Goal: Information Seeking & Learning: Check status

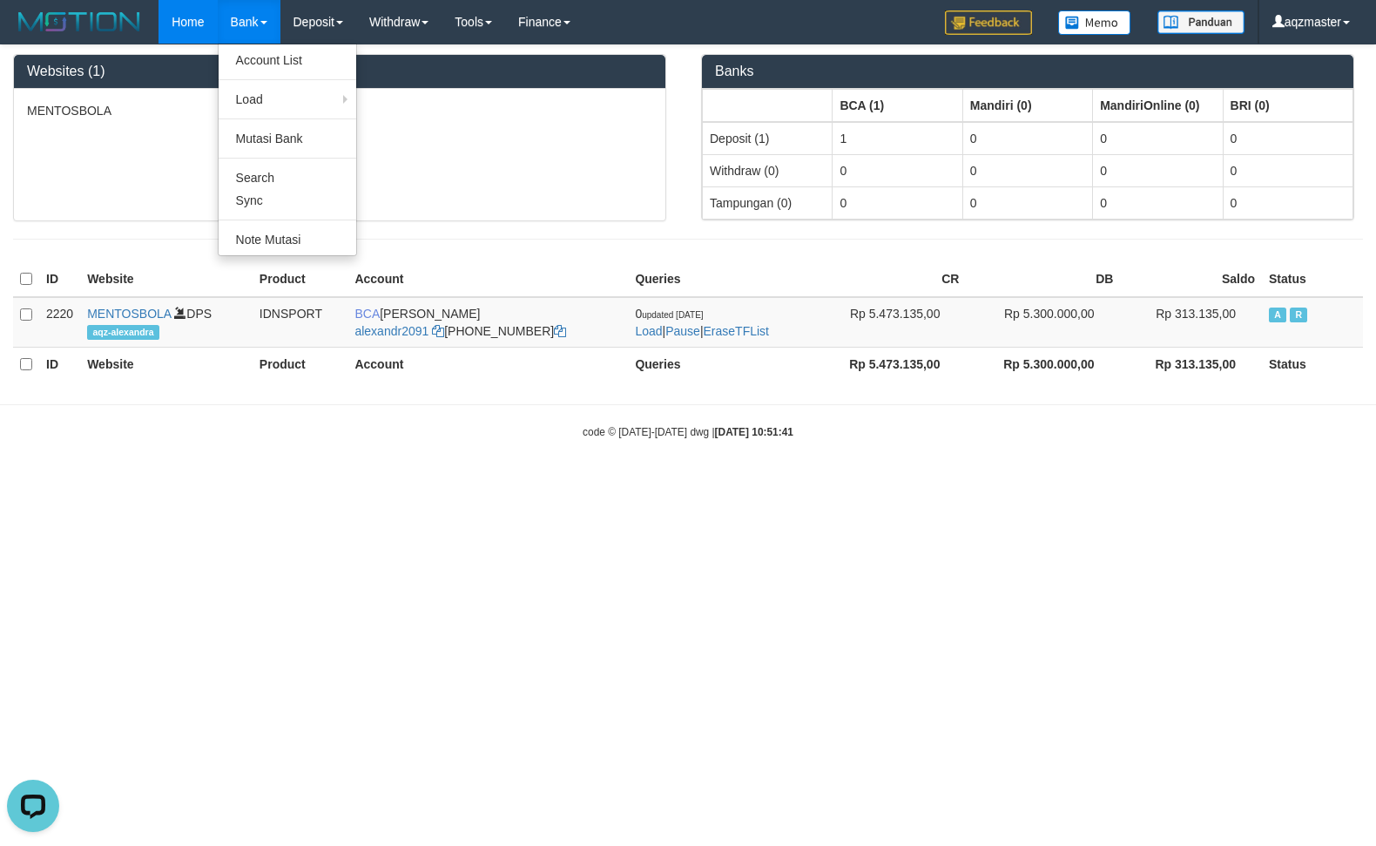
click at [234, 22] on link "Bank" at bounding box center [249, 22] width 63 height 44
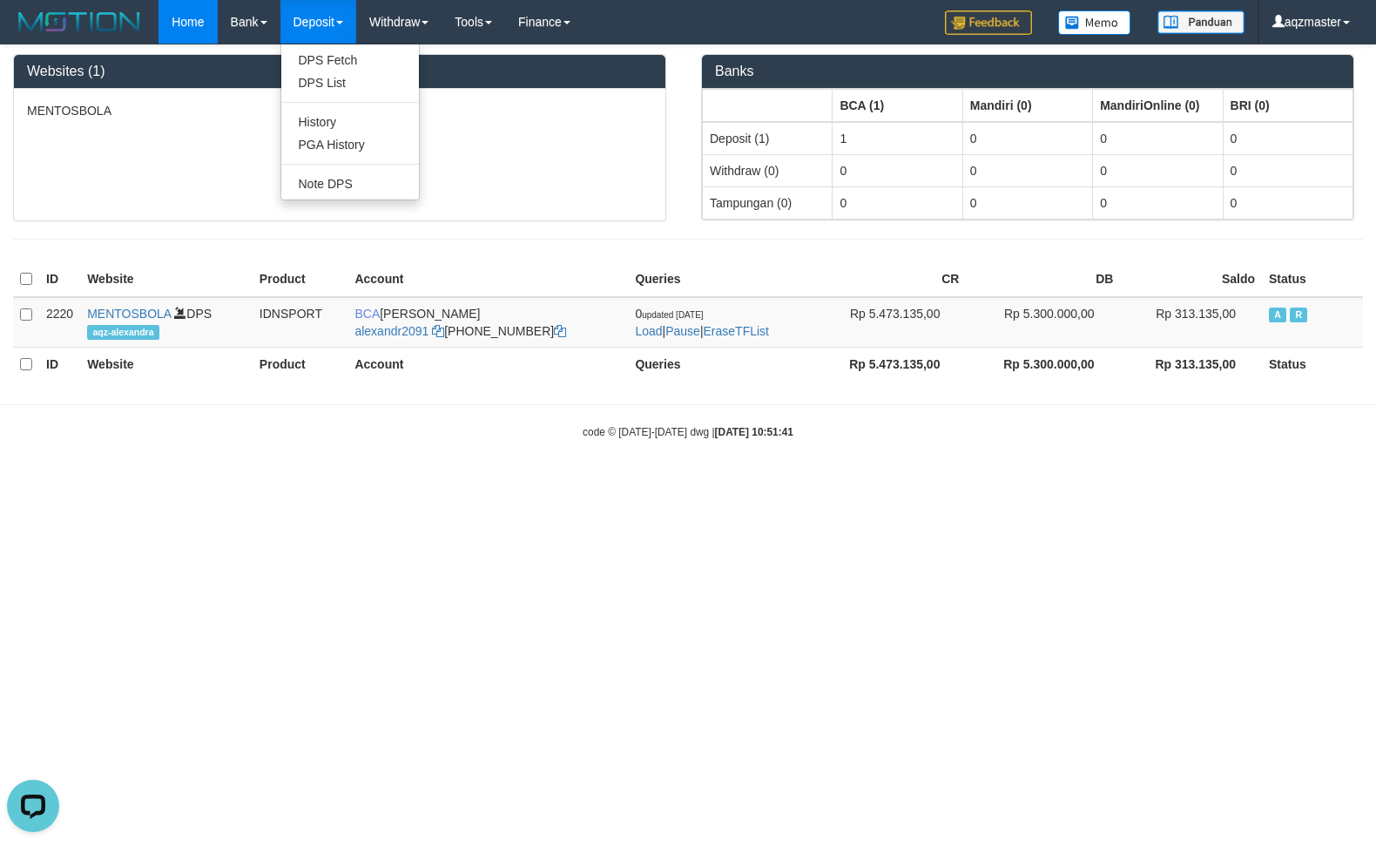
click at [326, 29] on link "Deposit" at bounding box center [318, 22] width 76 height 44
click at [347, 147] on link "PGA History" at bounding box center [350, 144] width 138 height 23
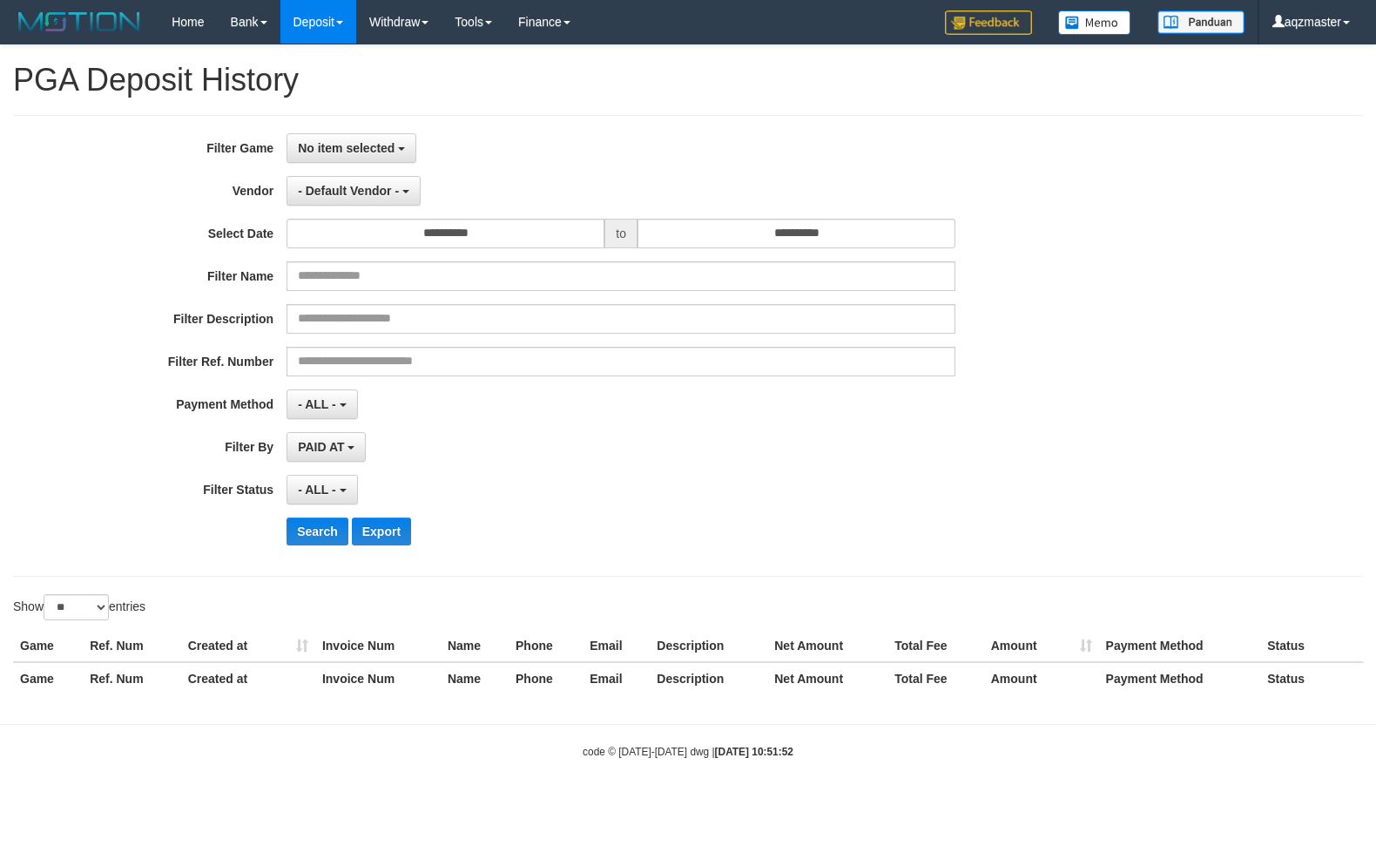
select select
select select "**"
click at [387, 152] on span "No item selected" at bounding box center [346, 148] width 97 height 14
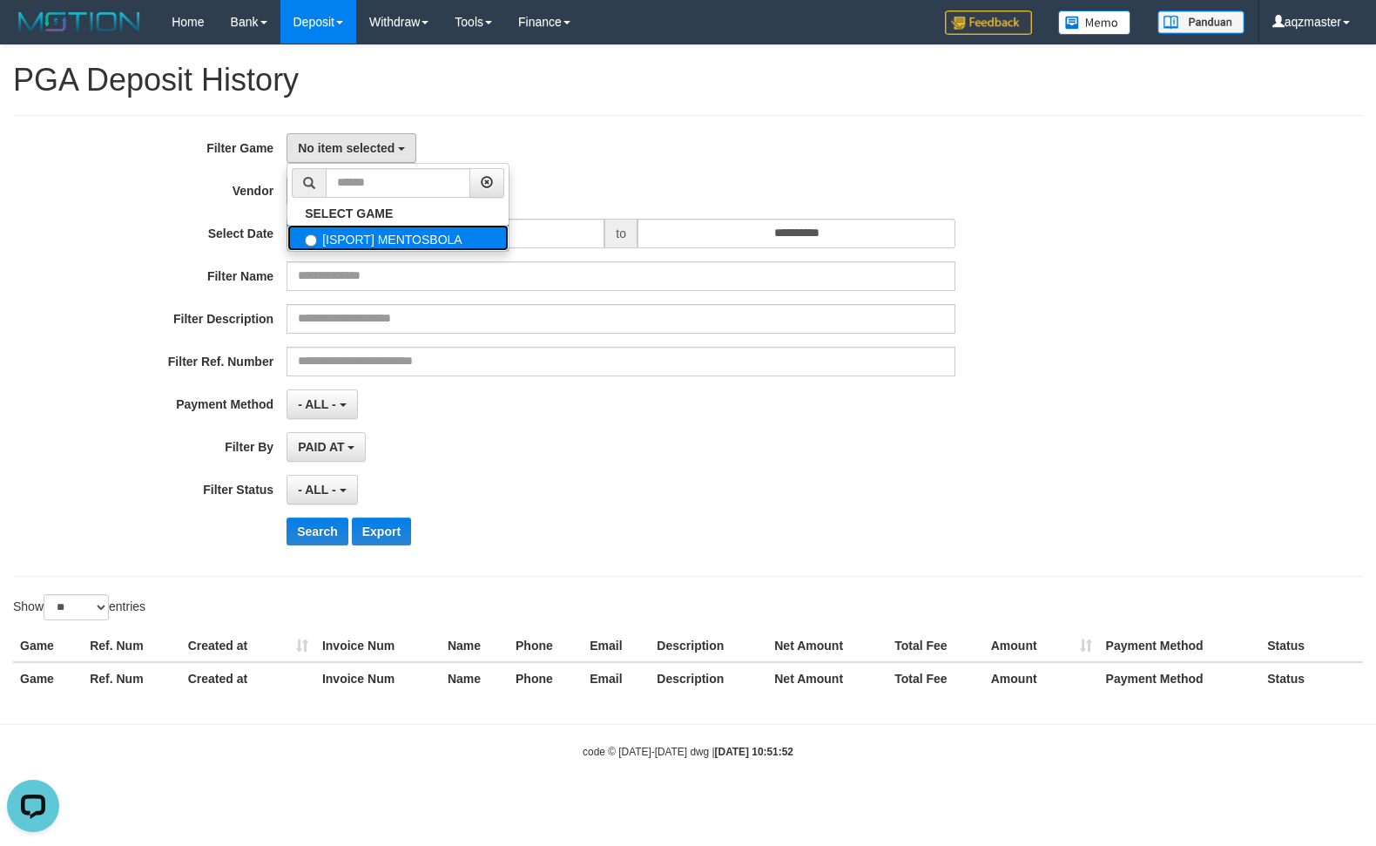
click at [387, 240] on label "[ISPORT] MENTOSBOLA" at bounding box center [397, 238] width 221 height 26
select select "***"
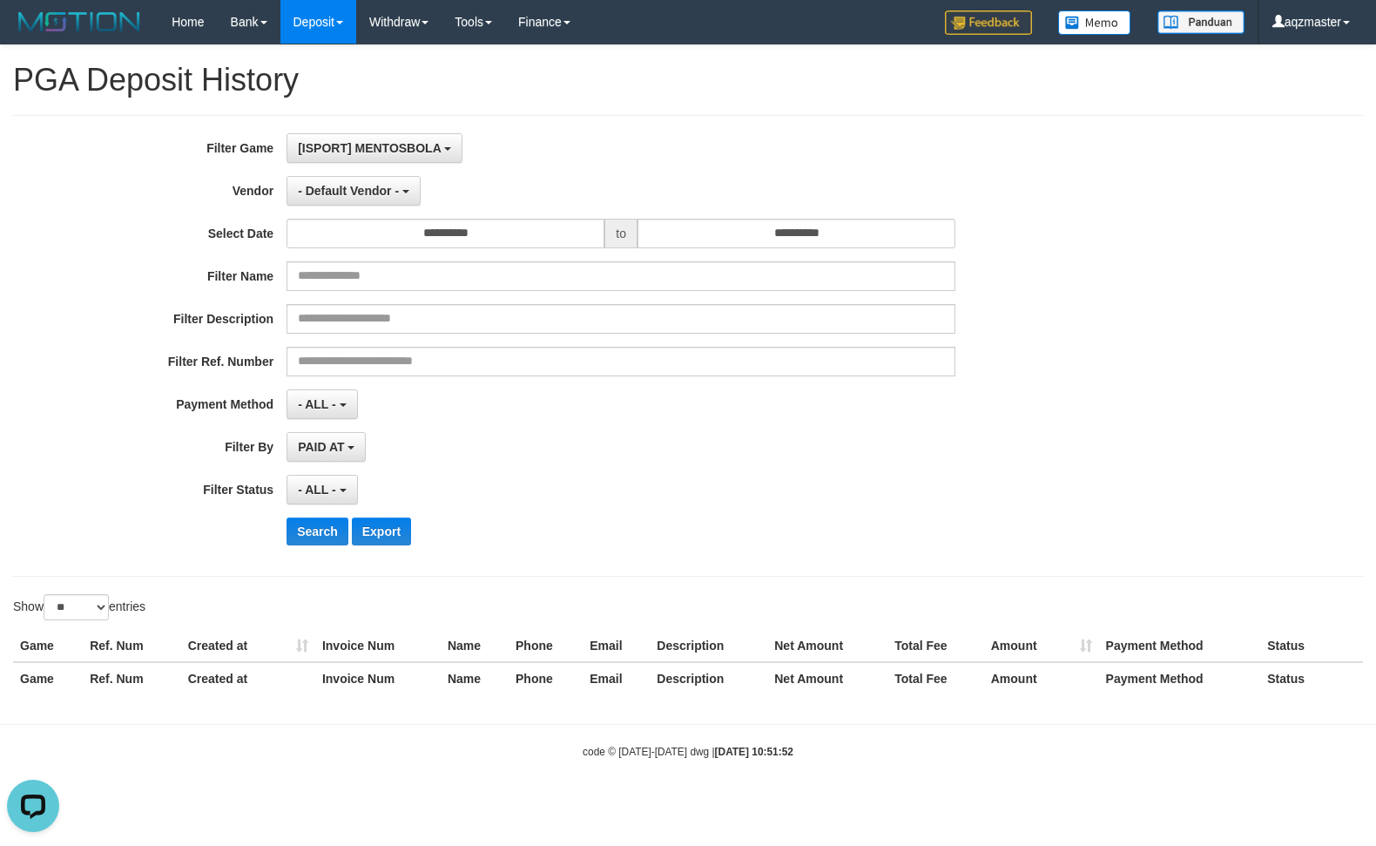
scroll to position [14, 0]
click at [356, 192] on span "- Default Vendor -" at bounding box center [348, 191] width 101 height 14
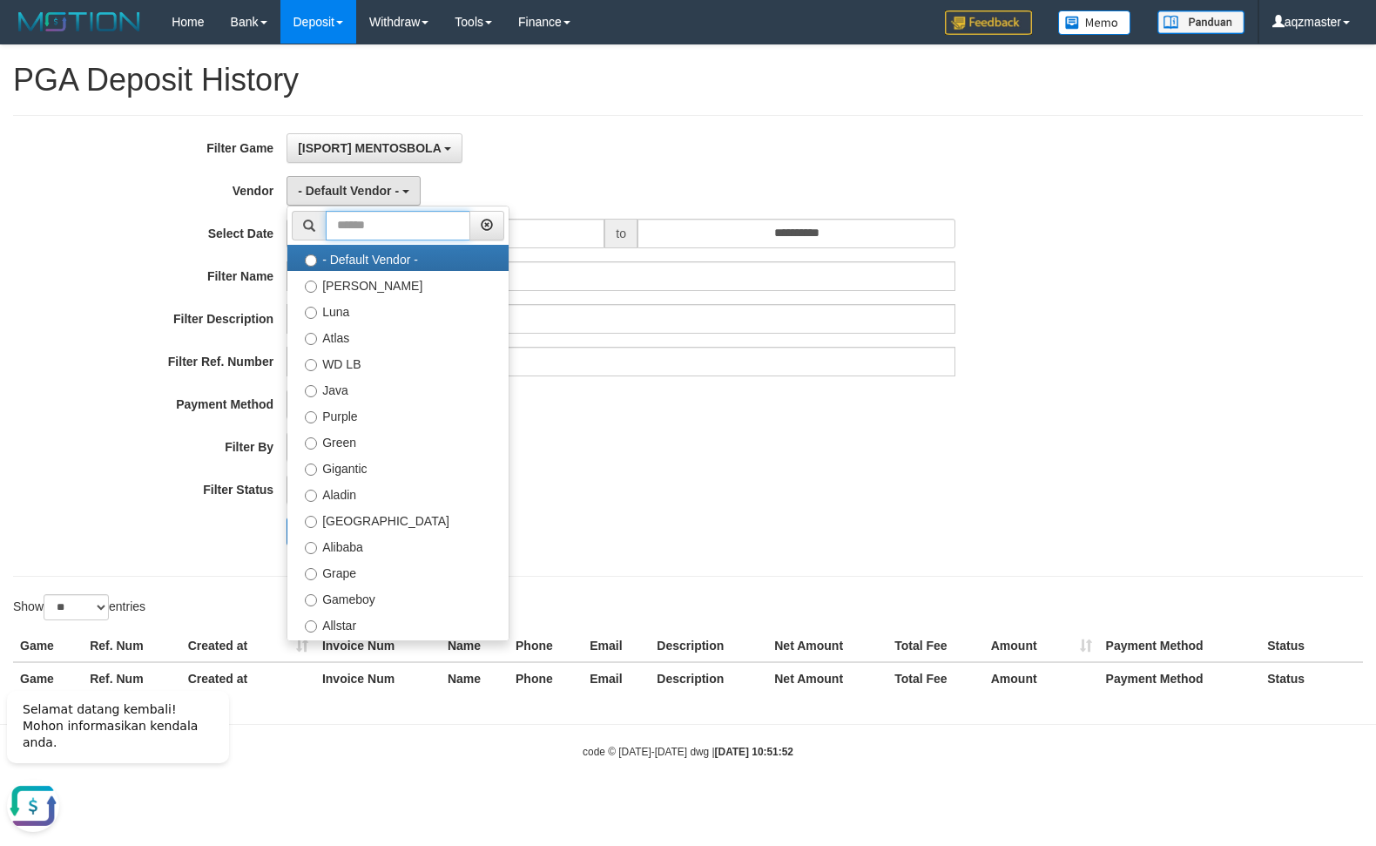
click at [379, 233] on input "text" at bounding box center [398, 226] width 145 height 30
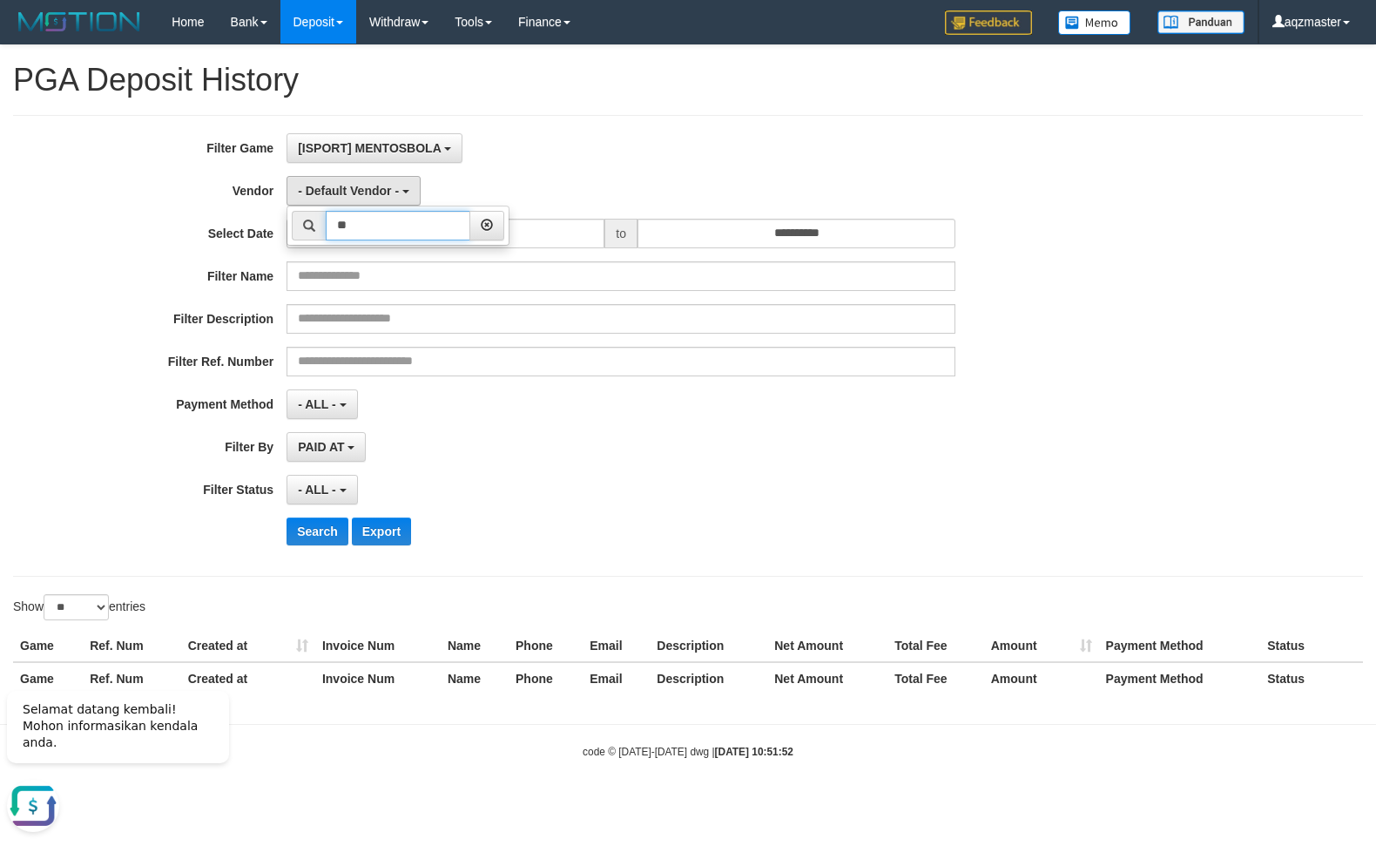
type input "*"
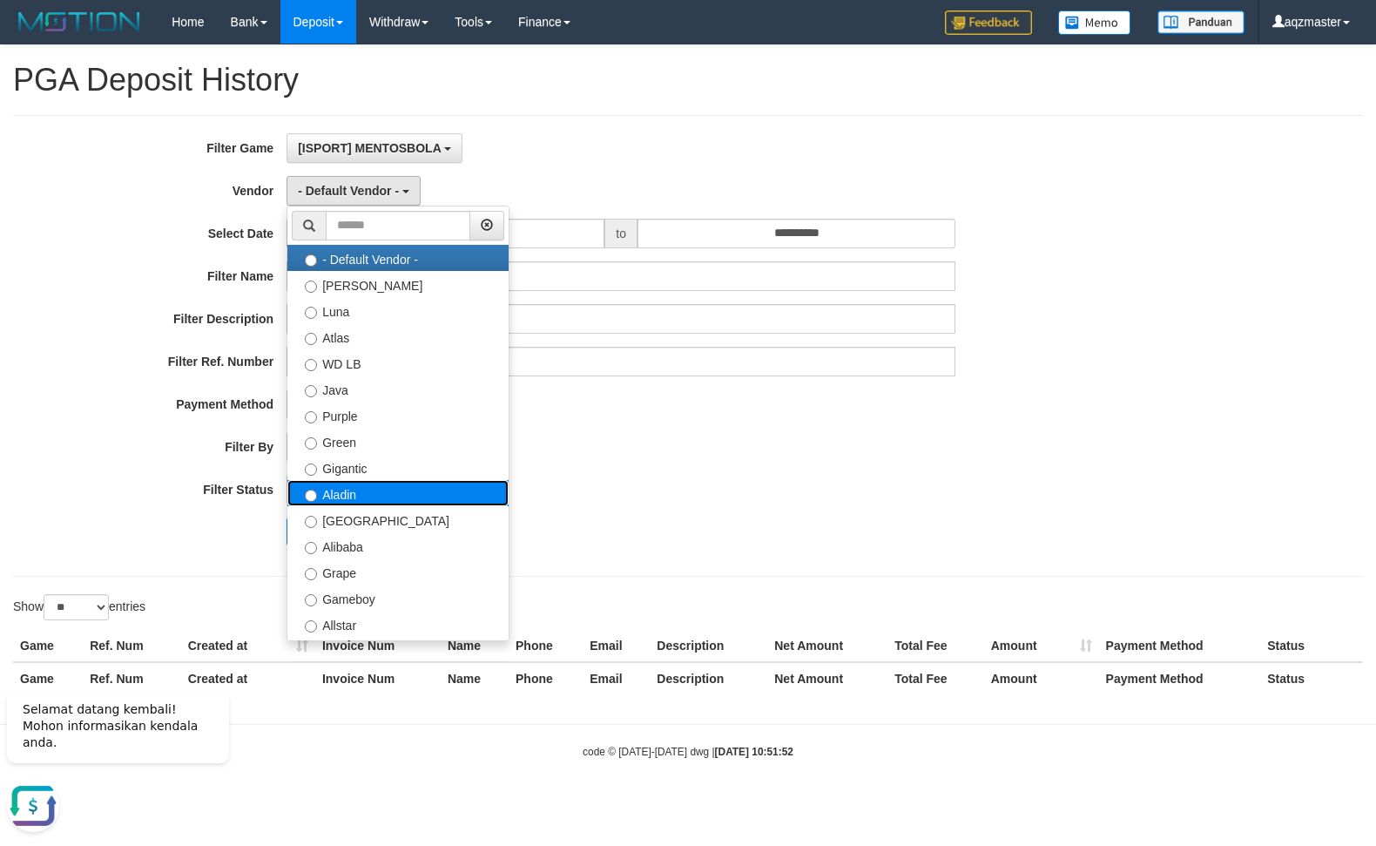
click at [345, 493] on label "Aladin" at bounding box center [397, 493] width 221 height 26
select select "**********"
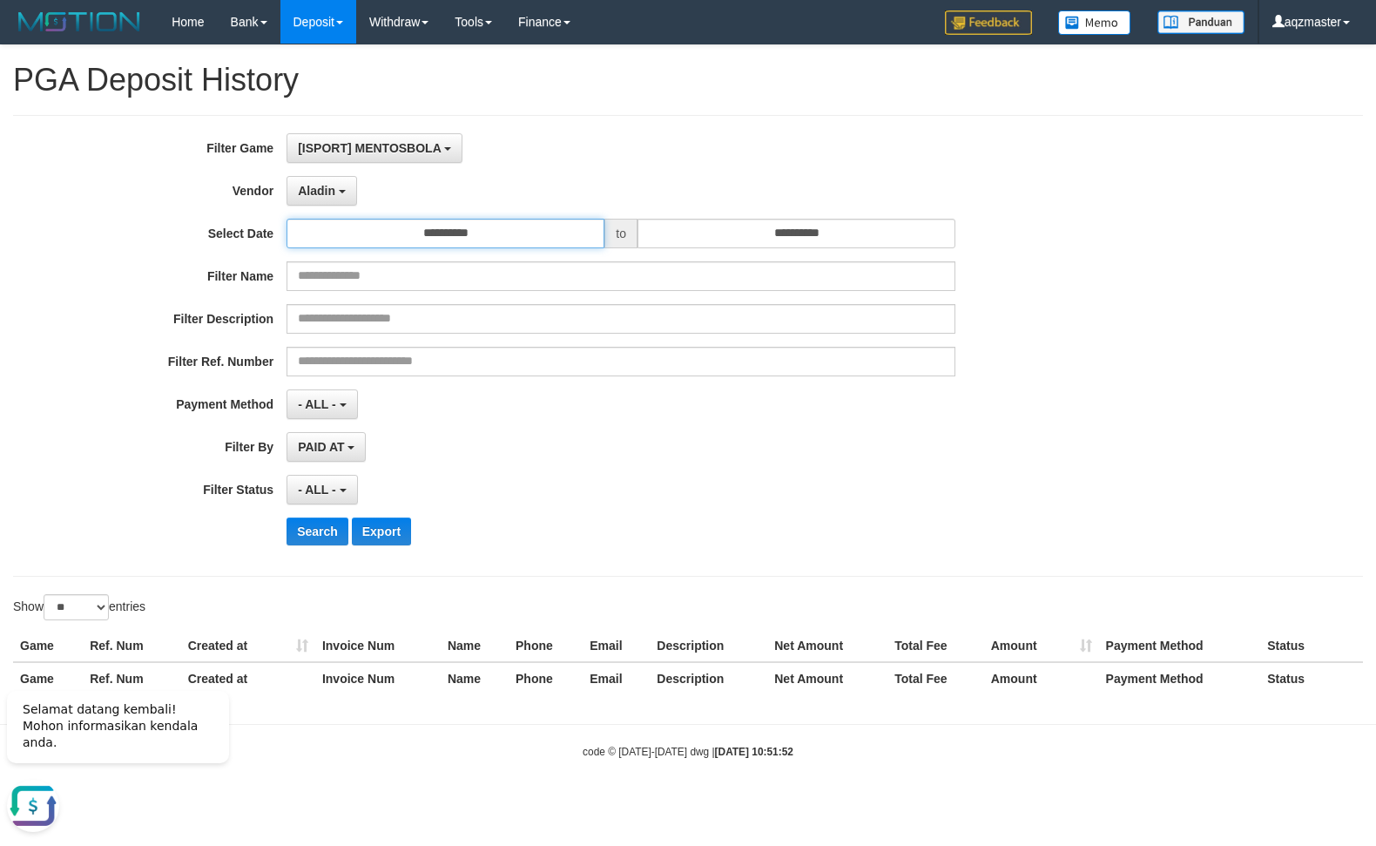
click at [587, 234] on input "**********" at bounding box center [446, 234] width 318 height 30
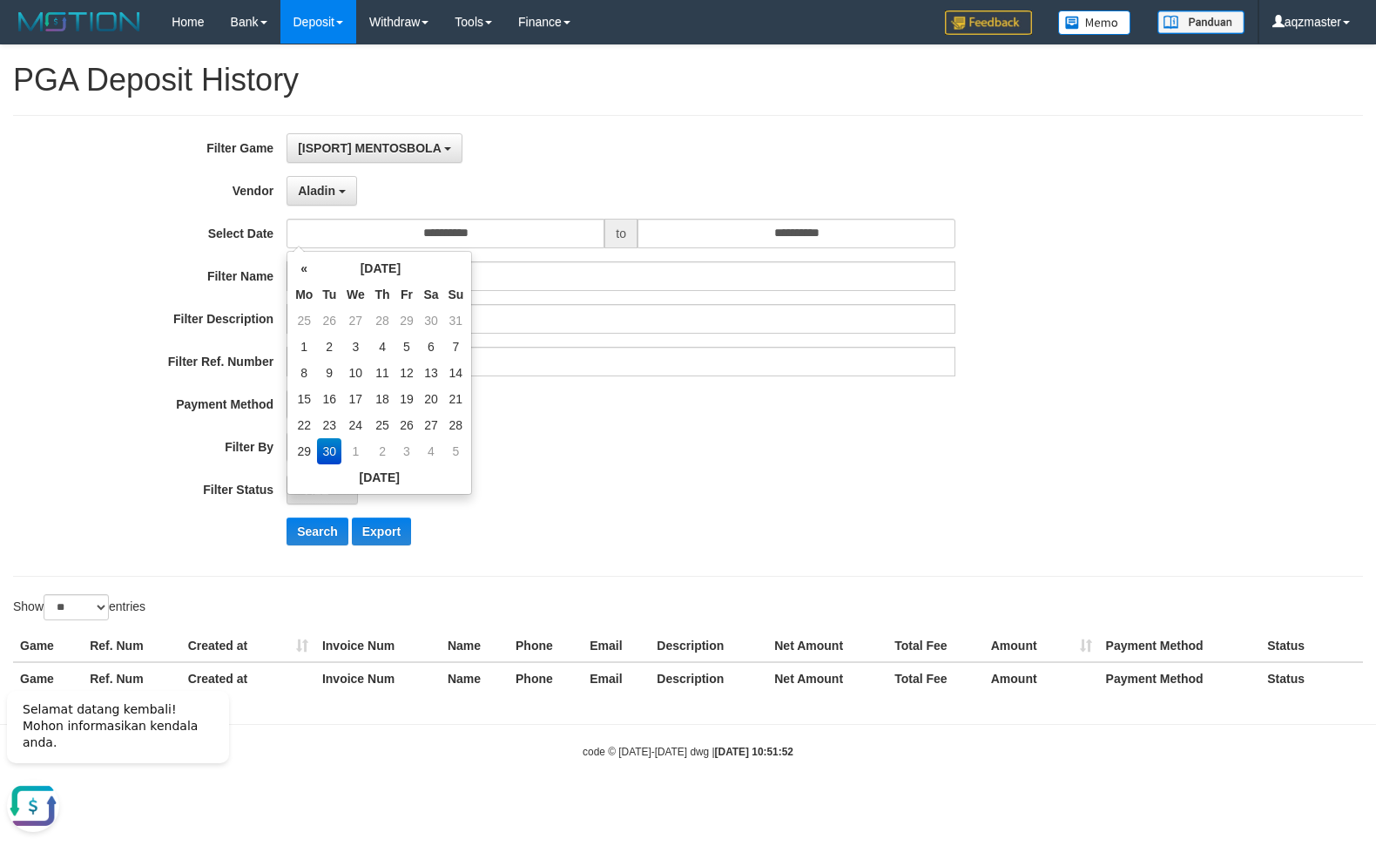
drag, startPoint x: 700, startPoint y: 567, endPoint x: 705, endPoint y: 549, distance: 18.8
click at [701, 566] on div "**********" at bounding box center [688, 346] width 1350 height 462
click at [530, 242] on input "**********" at bounding box center [446, 234] width 318 height 30
click at [308, 422] on td "22" at bounding box center [304, 425] width 26 height 26
type input "**********"
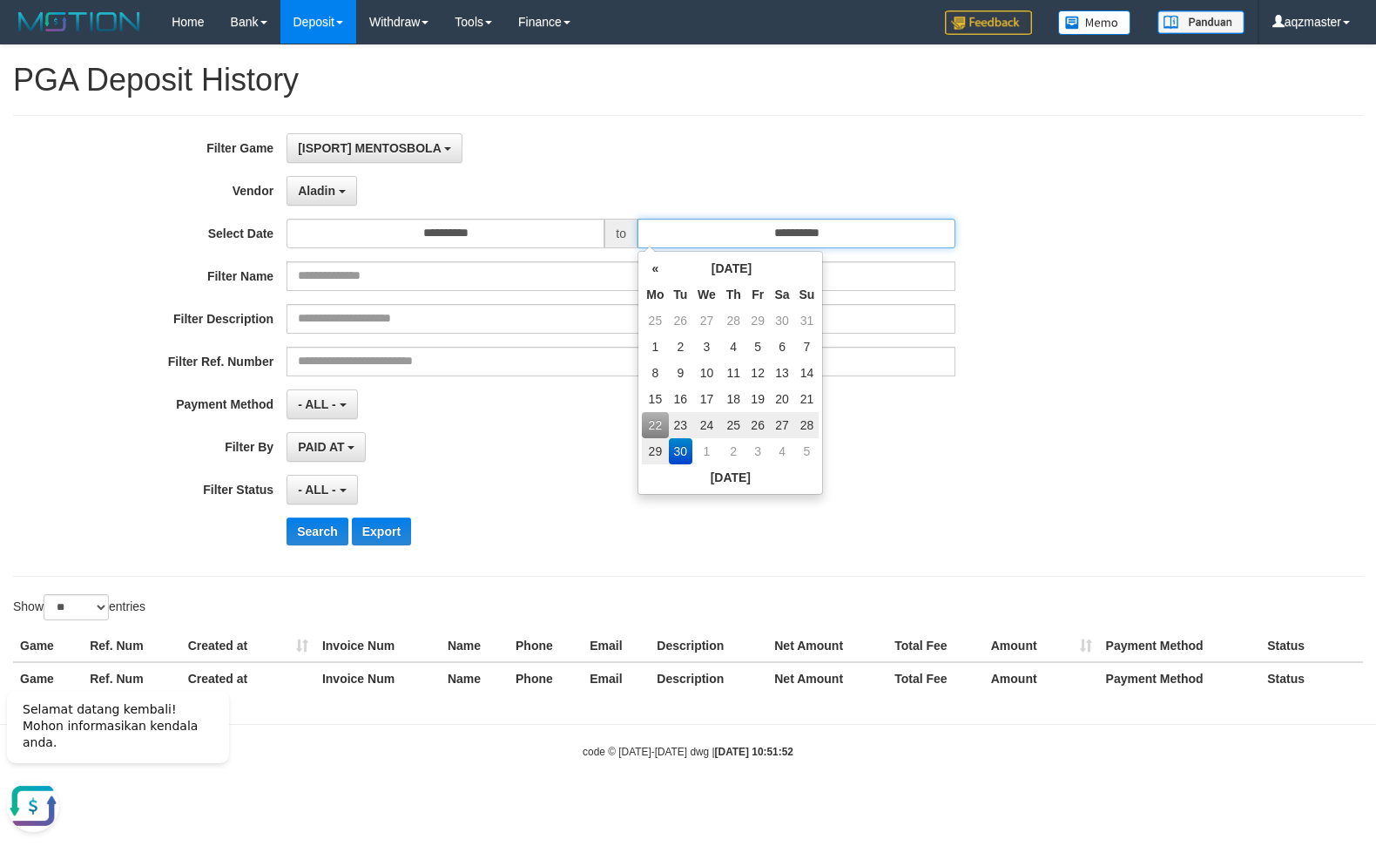
click at [745, 236] on input "**********" at bounding box center [797, 234] width 318 height 30
click at [802, 422] on td "28" at bounding box center [807, 425] width 24 height 26
type input "**********"
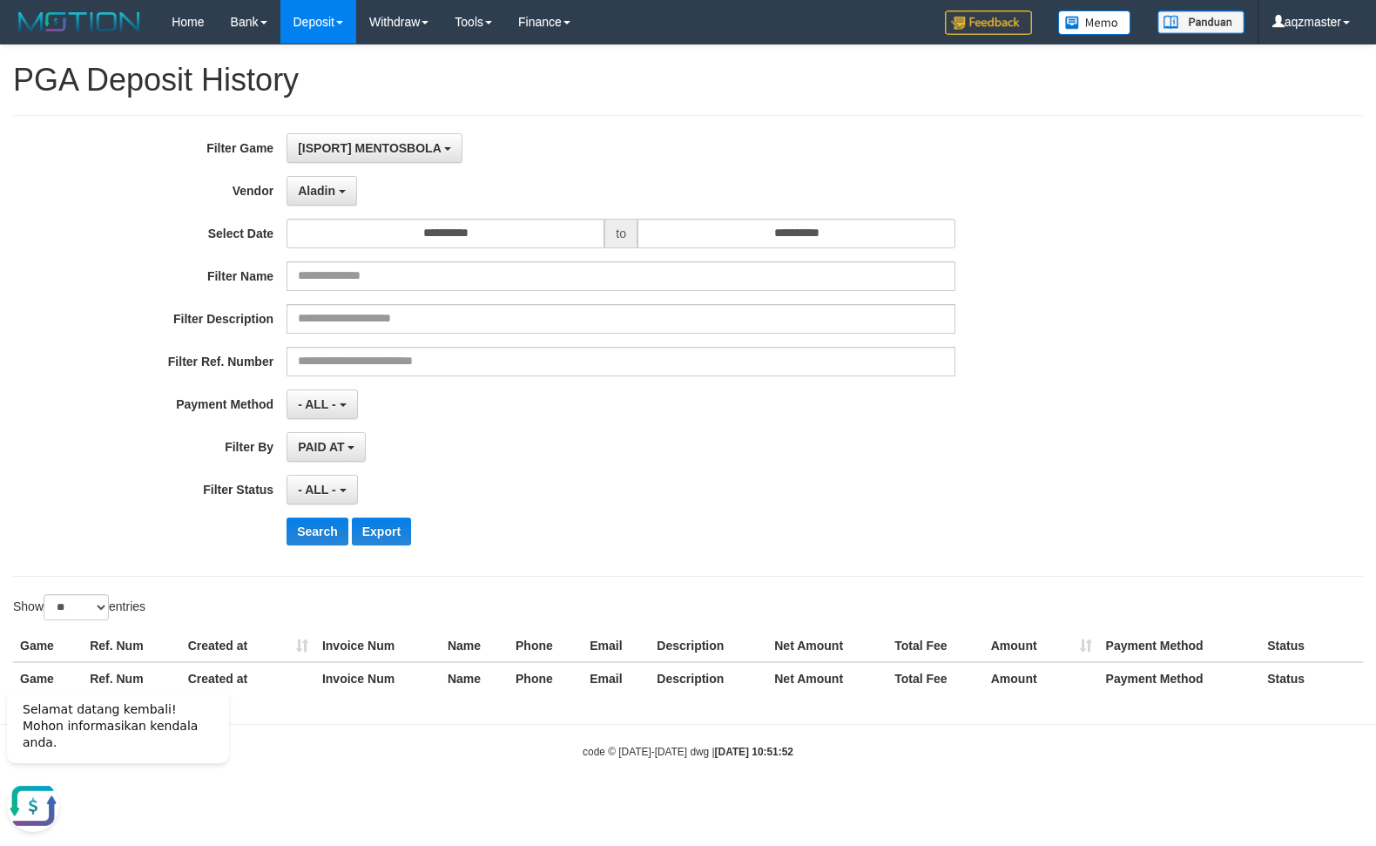
click at [530, 515] on div "**********" at bounding box center [573, 345] width 1147 height 425
click at [313, 418] on button "- ALL -" at bounding box center [322, 404] width 71 height 30
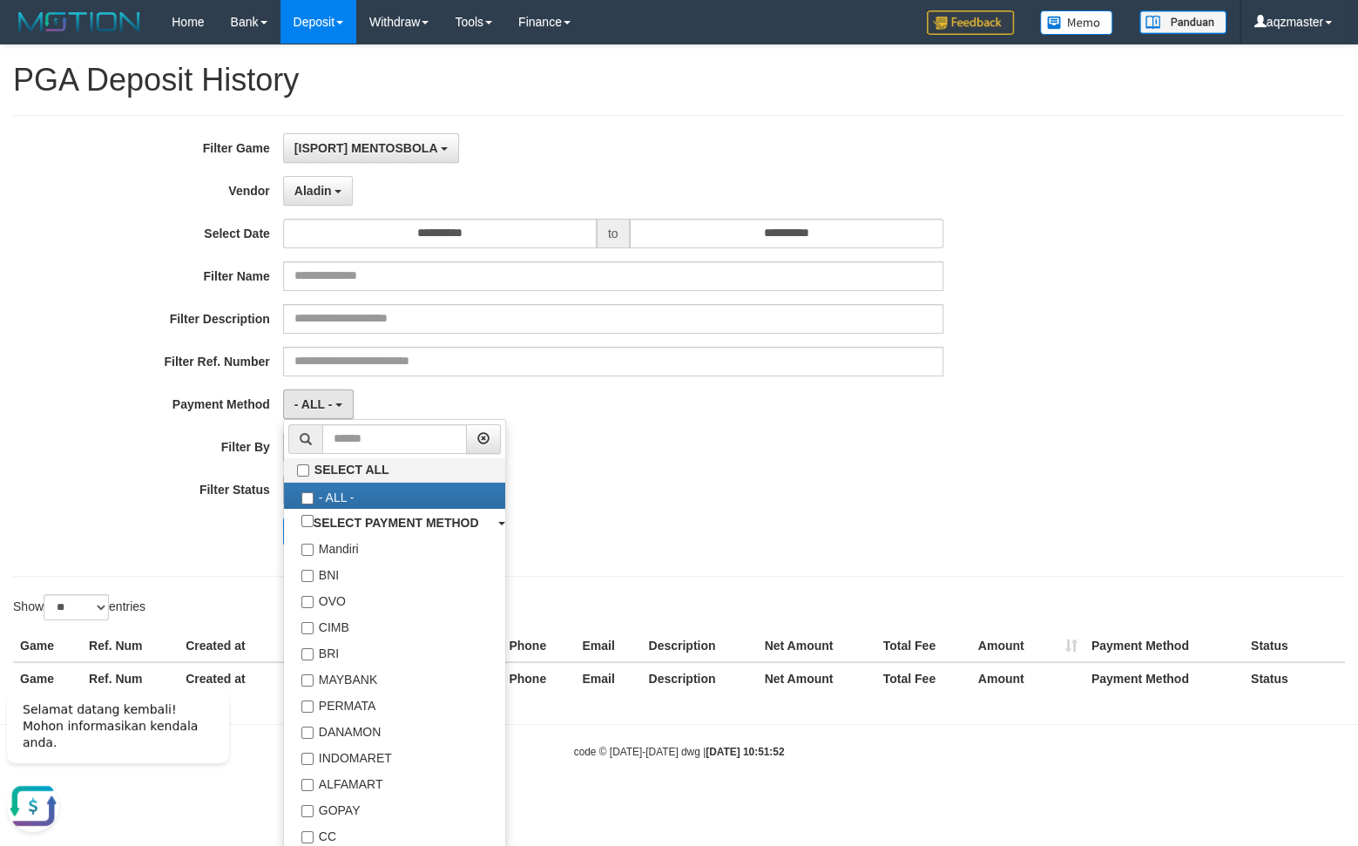
click at [625, 414] on div "- ALL - SELECT ALL - ALL - SELECT PAYMENT METHOD Mandiri BNI OVO CIMB BRI MAYBA…" at bounding box center [613, 404] width 660 height 30
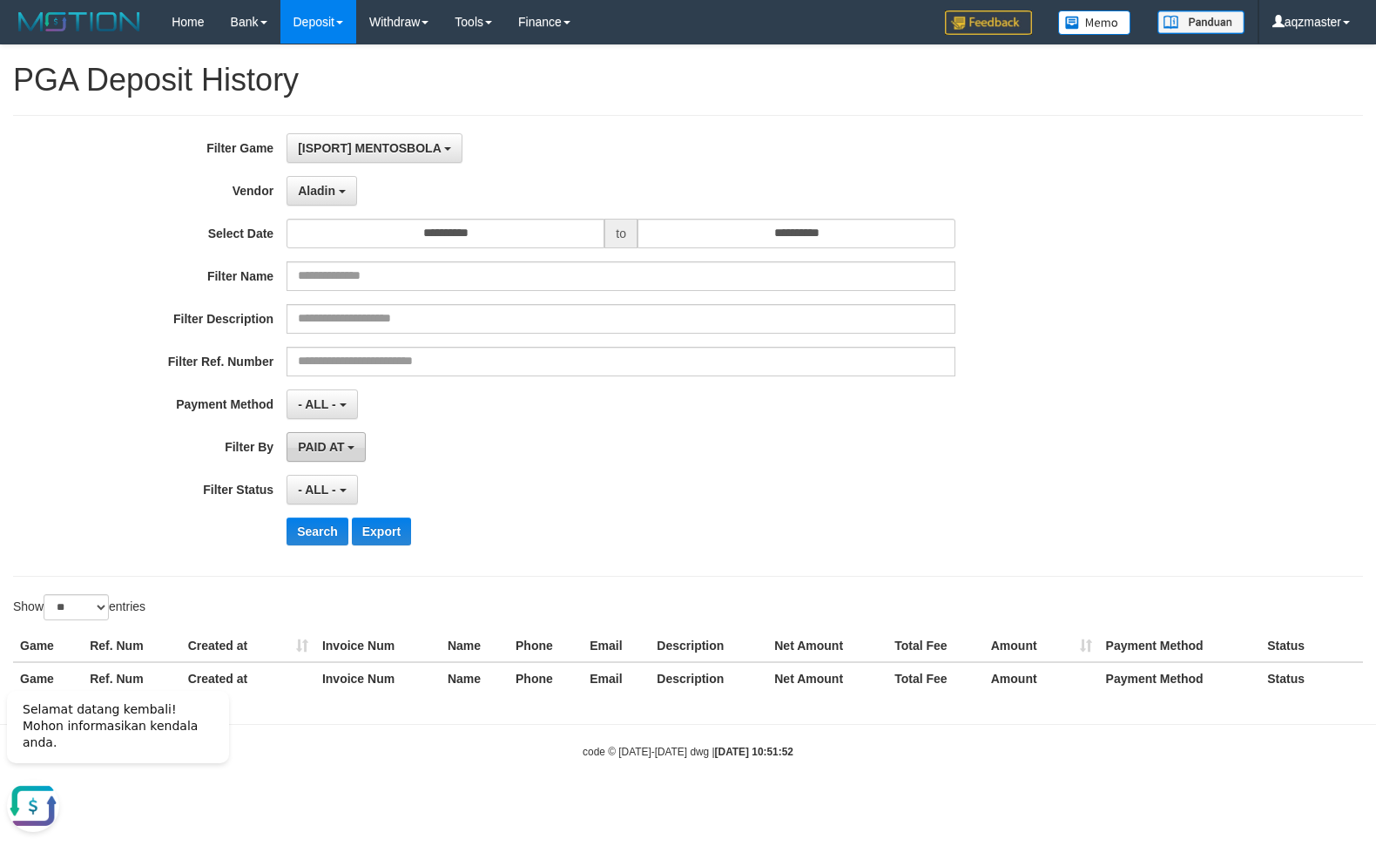
click at [321, 443] on span "PAID AT" at bounding box center [321, 447] width 46 height 14
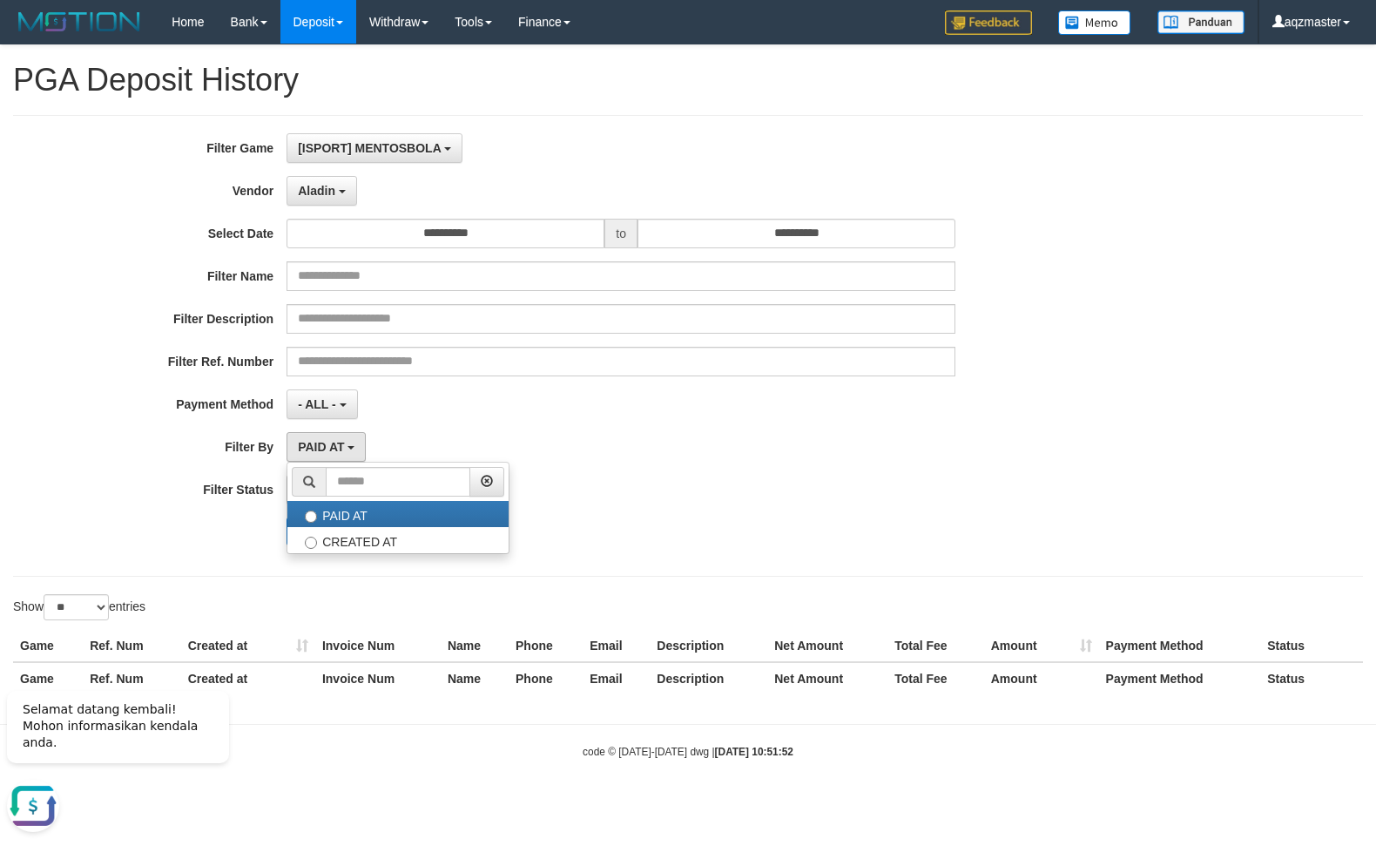
click at [598, 428] on div "**********" at bounding box center [573, 345] width 1147 height 425
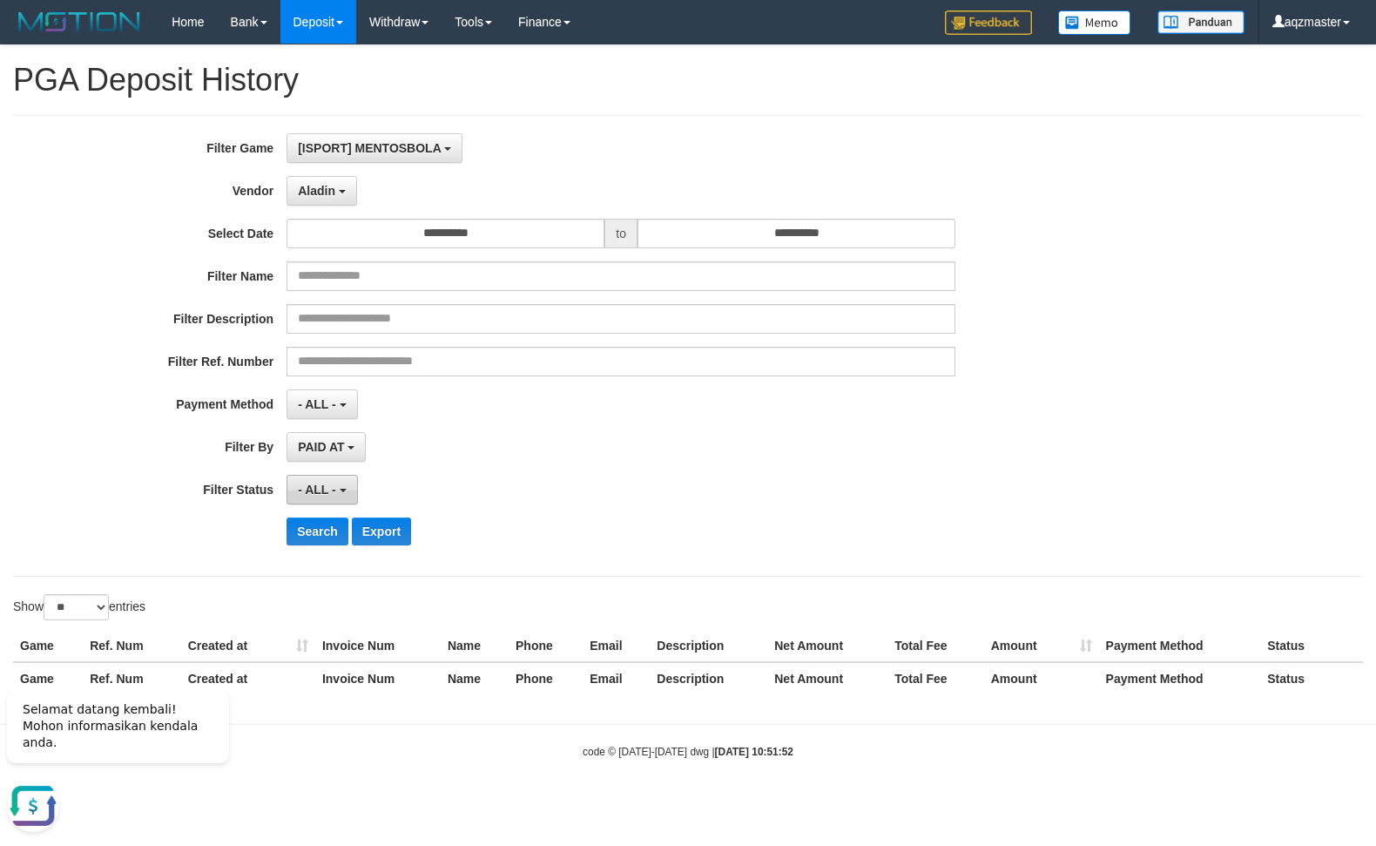
click at [342, 497] on button "- ALL -" at bounding box center [322, 490] width 71 height 30
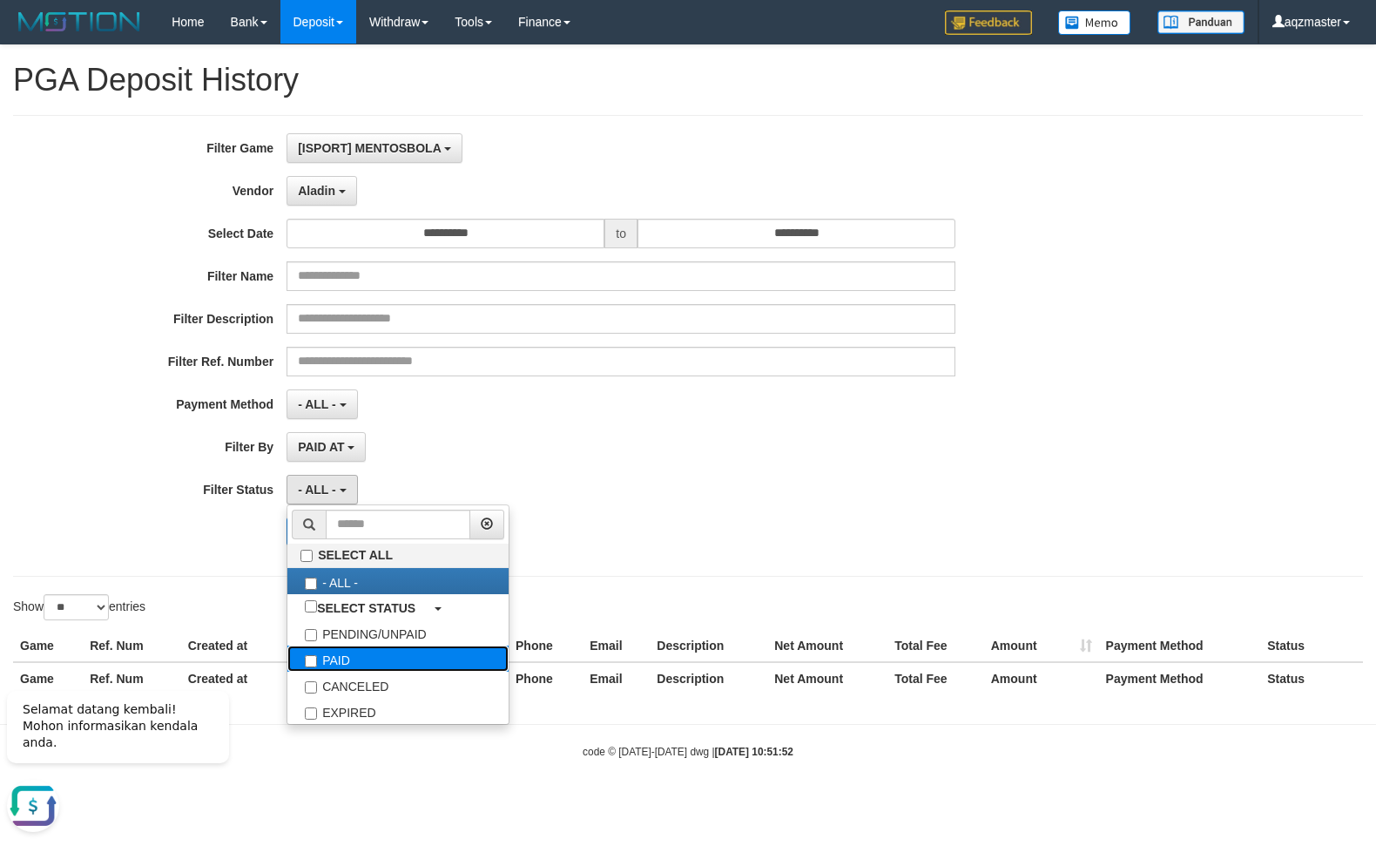
click at [357, 663] on label "PAID" at bounding box center [397, 658] width 221 height 26
select select "*"
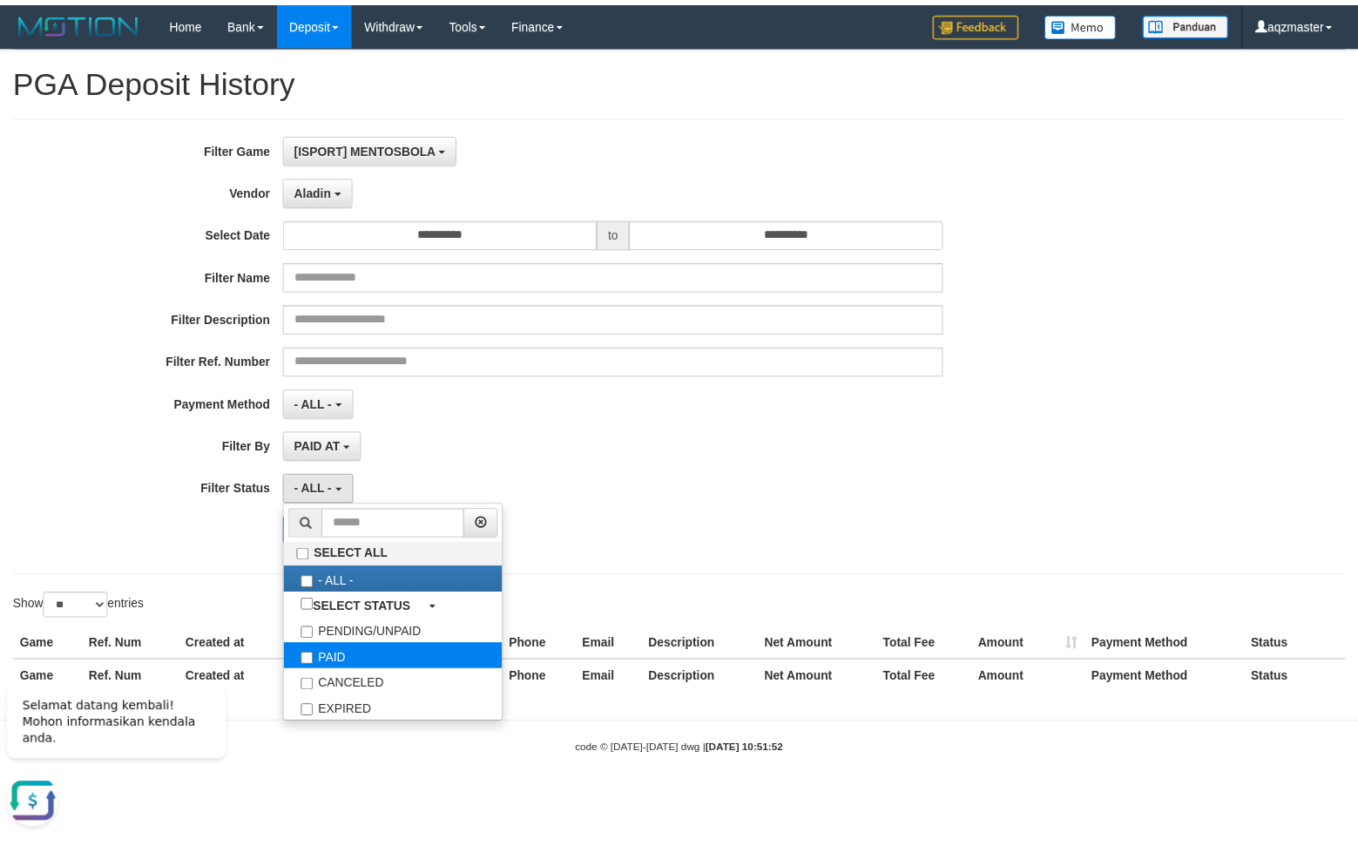
scroll to position [49, 0]
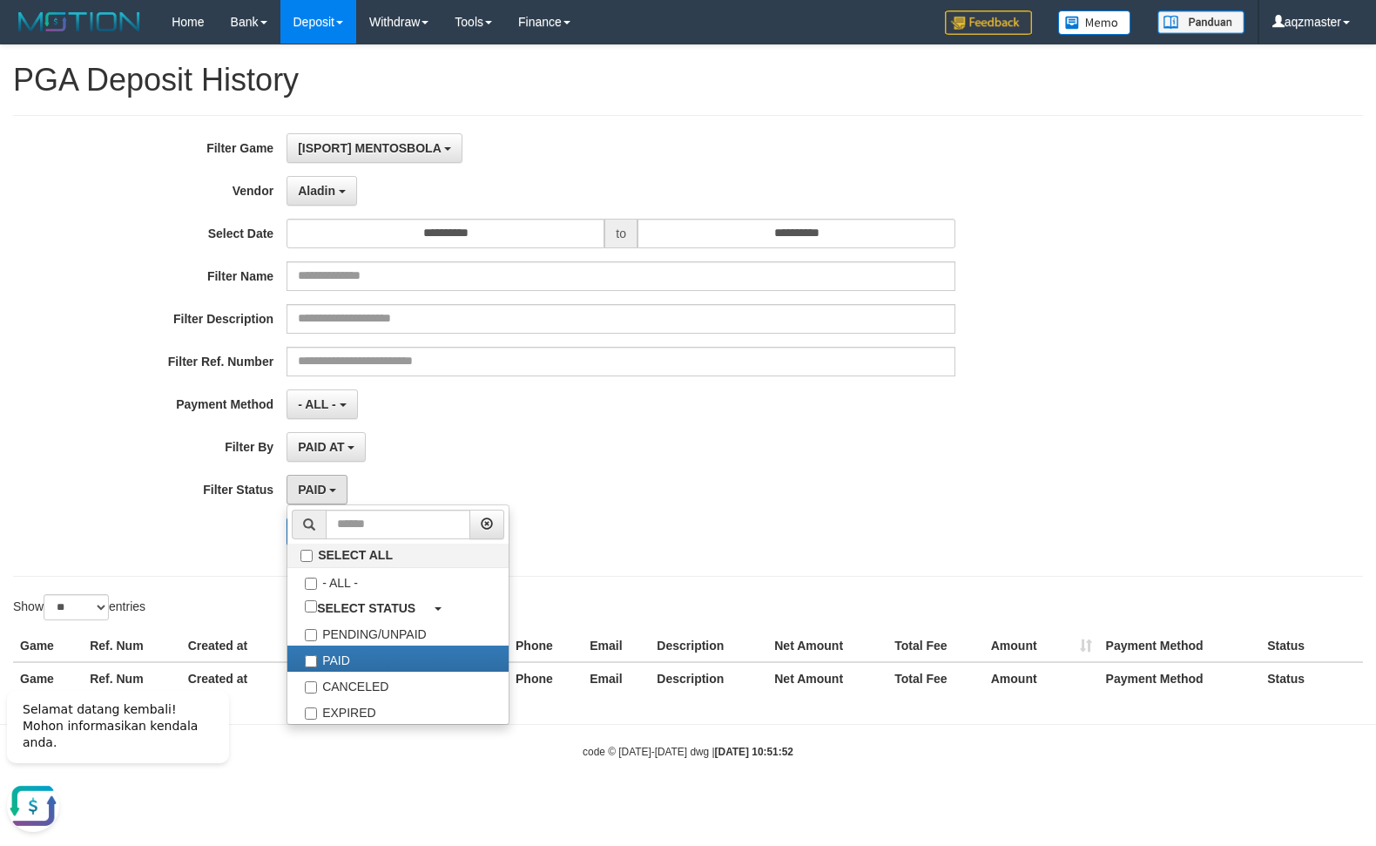
click at [510, 413] on div "- ALL - SELECT ALL - ALL - SELECT PAYMENT METHOD Mandiri BNI OVO CIMB BRI MAYBA…" at bounding box center [621, 404] width 669 height 30
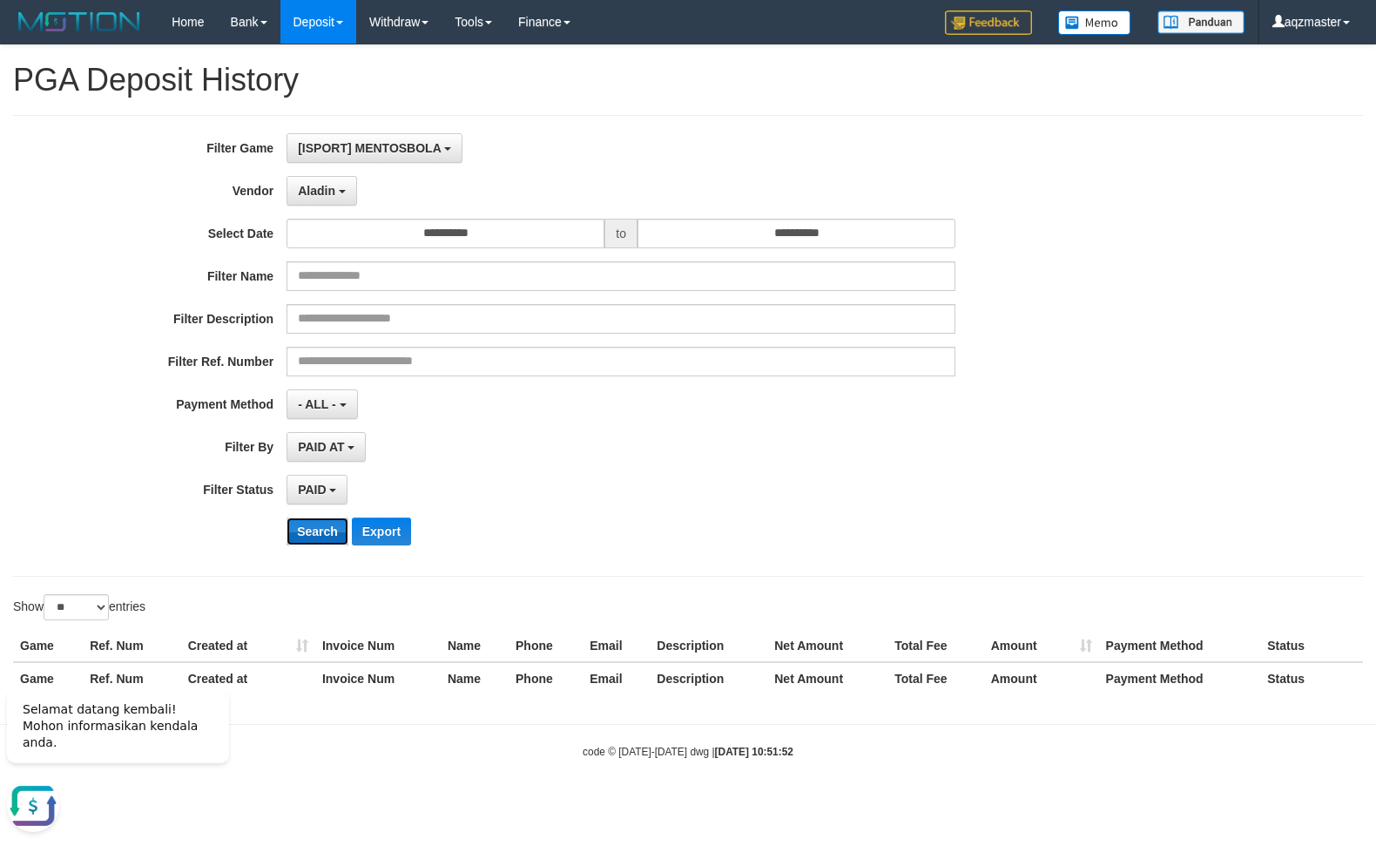
click at [325, 537] on button "Search" at bounding box center [318, 531] width 62 height 28
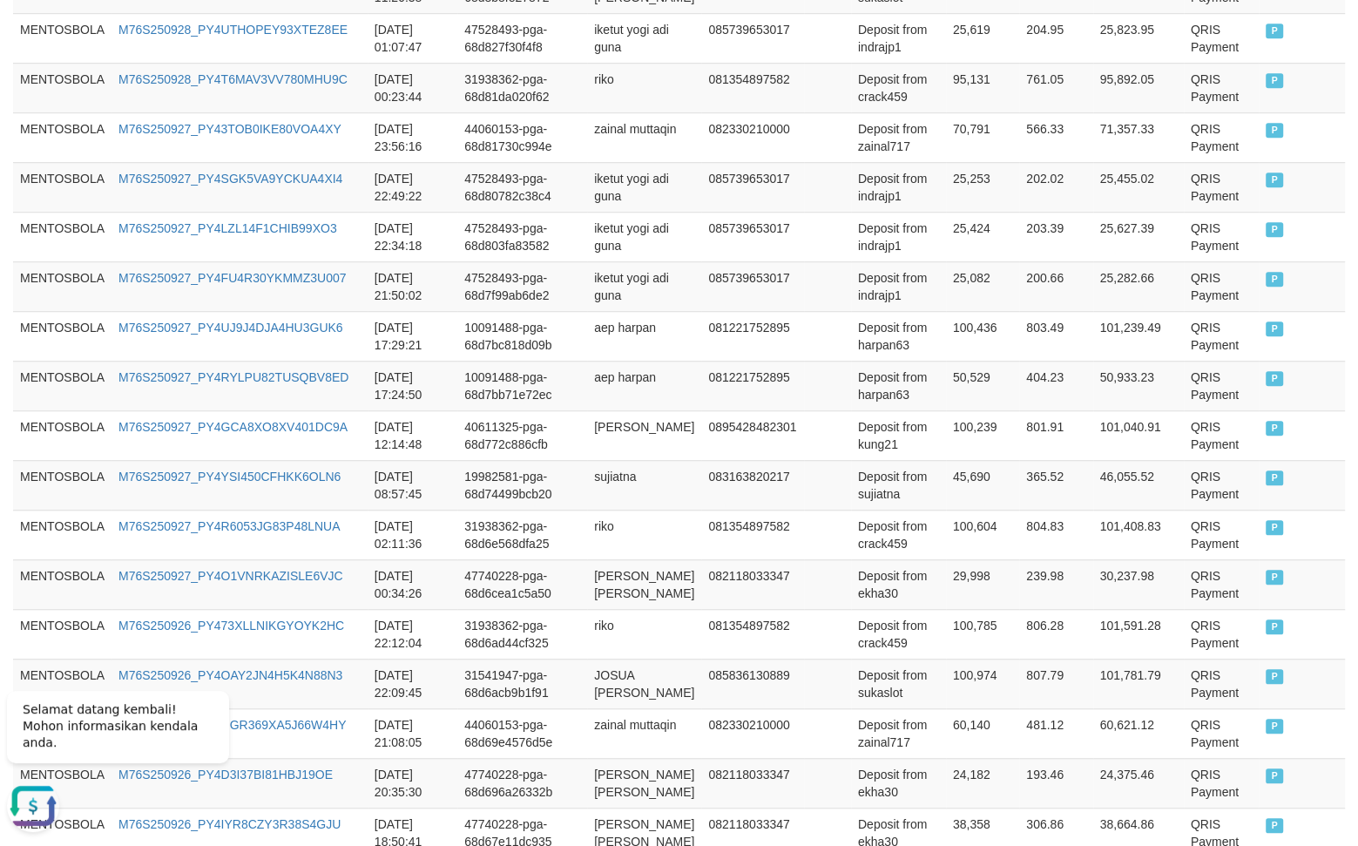
scroll to position [1307, 0]
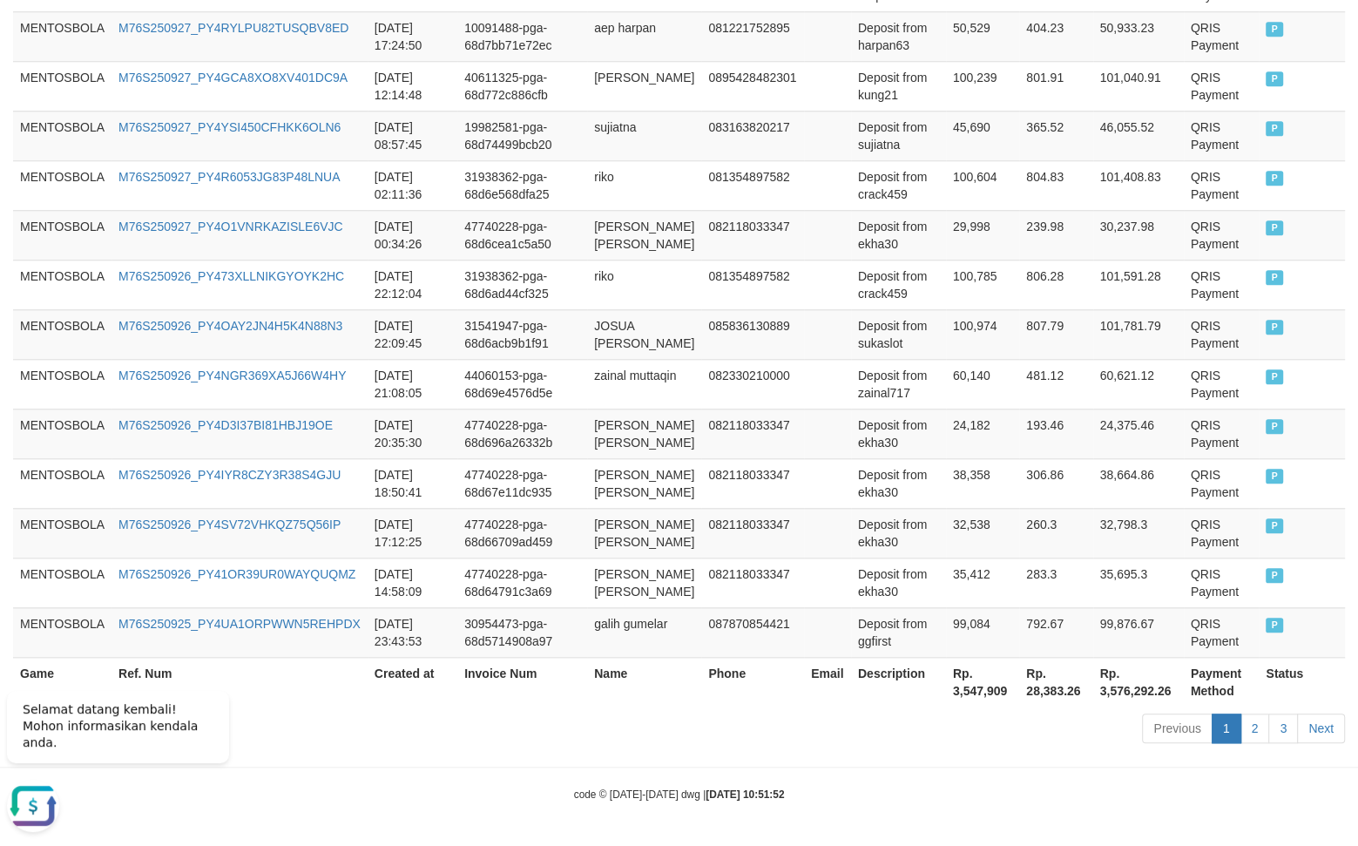
click at [963, 695] on th "Rp. 3,547,909" at bounding box center [982, 682] width 73 height 50
click at [946, 688] on th "Rp. 3,547,909" at bounding box center [982, 682] width 73 height 50
drag, startPoint x: 942, startPoint y: 688, endPoint x: 952, endPoint y: 687, distance: 10.5
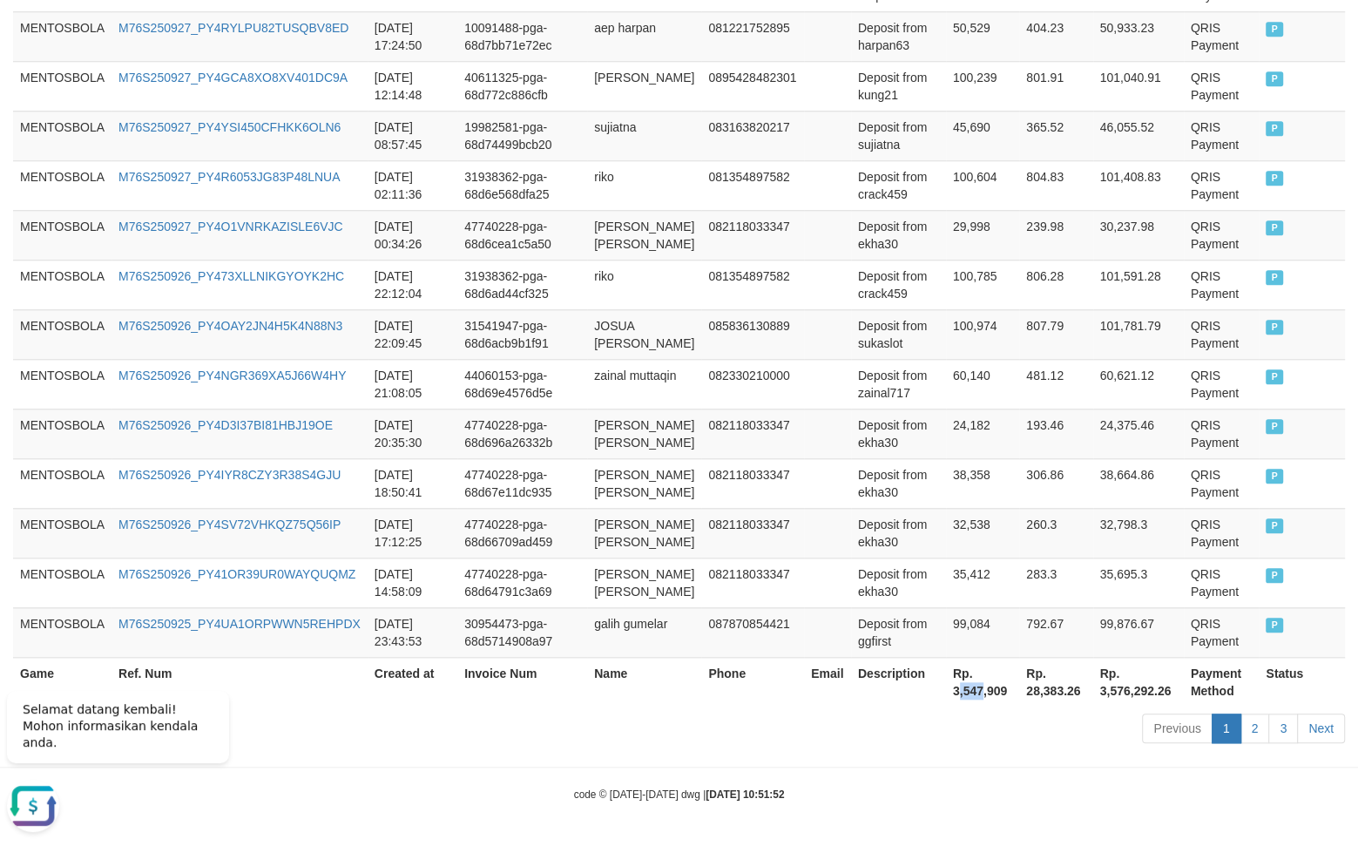
click at [952, 687] on th "Rp. 3,547,909" at bounding box center [982, 682] width 73 height 50
click at [946, 684] on th "Rp. 3,547,909" at bounding box center [982, 682] width 73 height 50
click at [946, 689] on th "Rp. 3,547,909" at bounding box center [982, 682] width 73 height 50
drag, startPoint x: 933, startPoint y: 692, endPoint x: 991, endPoint y: 692, distance: 58.4
click at [991, 692] on th "Rp. 3,547,909" at bounding box center [982, 682] width 73 height 50
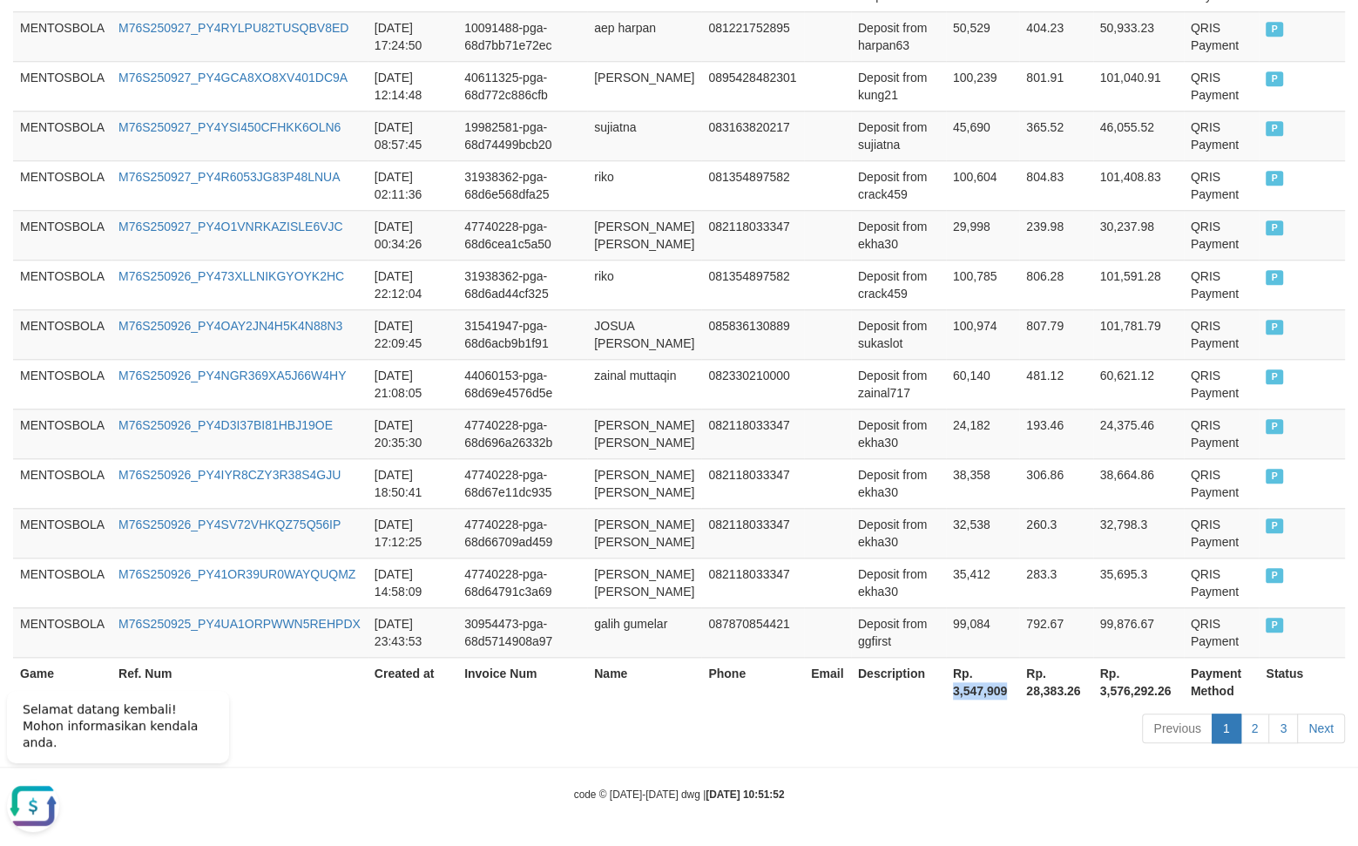
copy th "3,547,909"
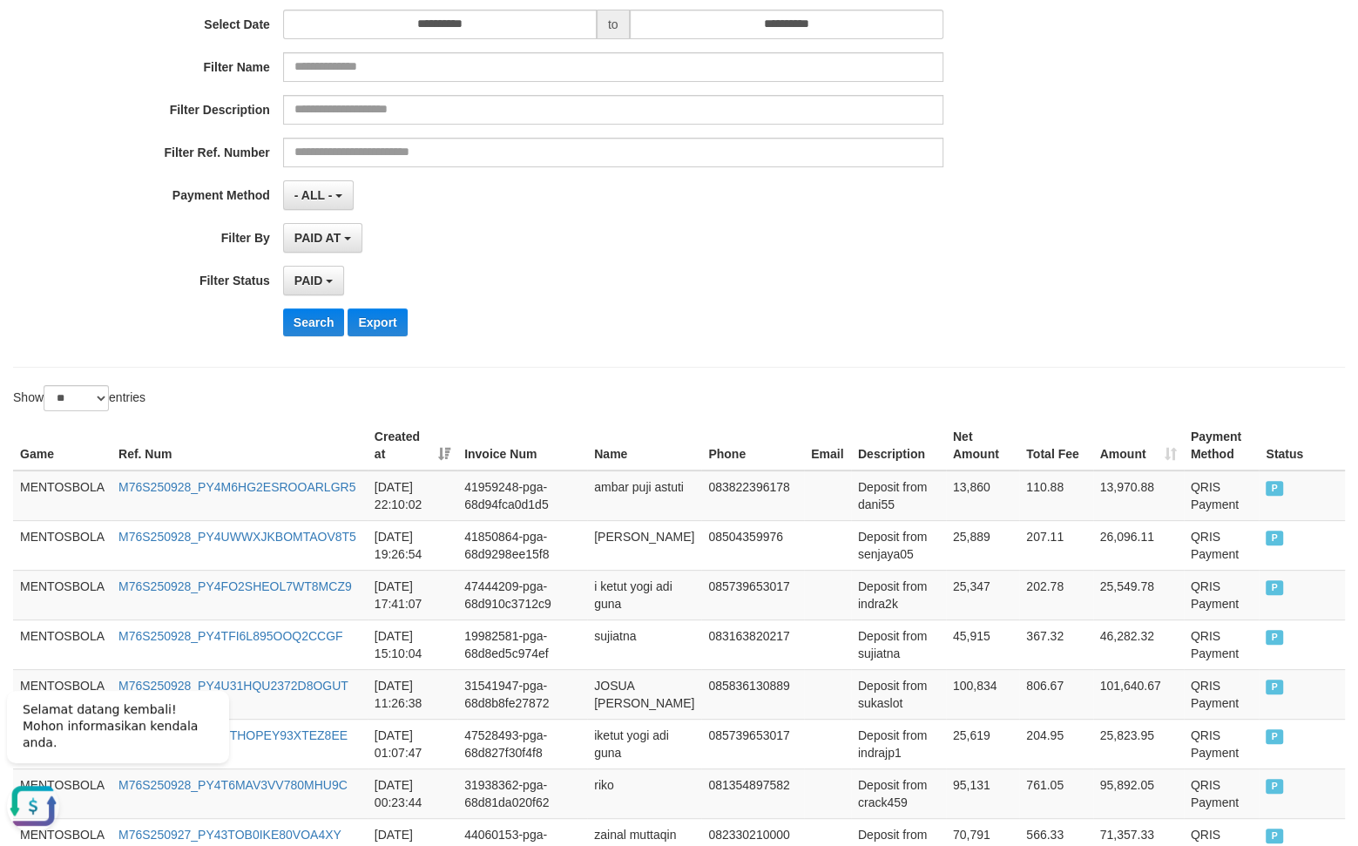
scroll to position [0, 0]
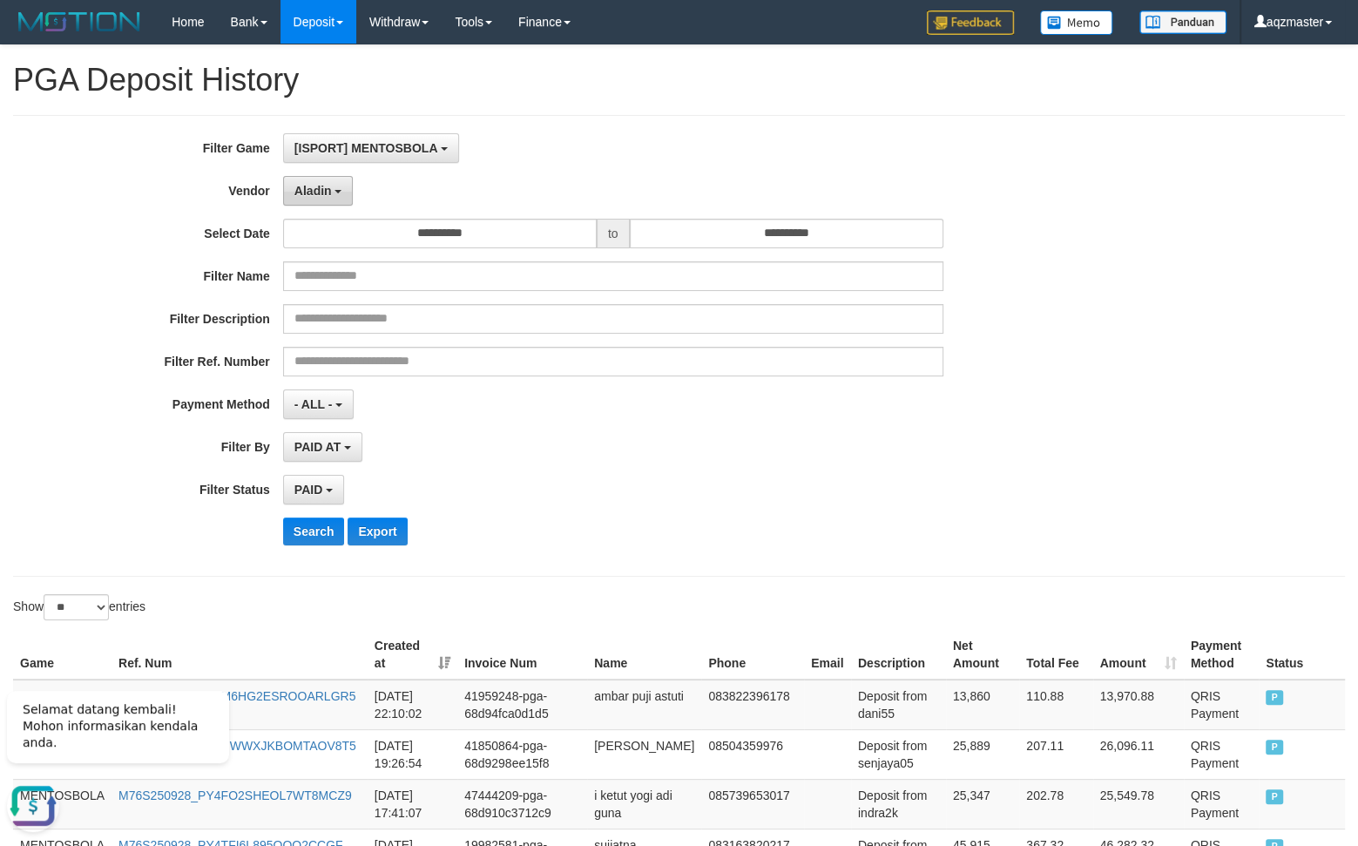
click at [340, 199] on button "Aladin" at bounding box center [318, 191] width 71 height 30
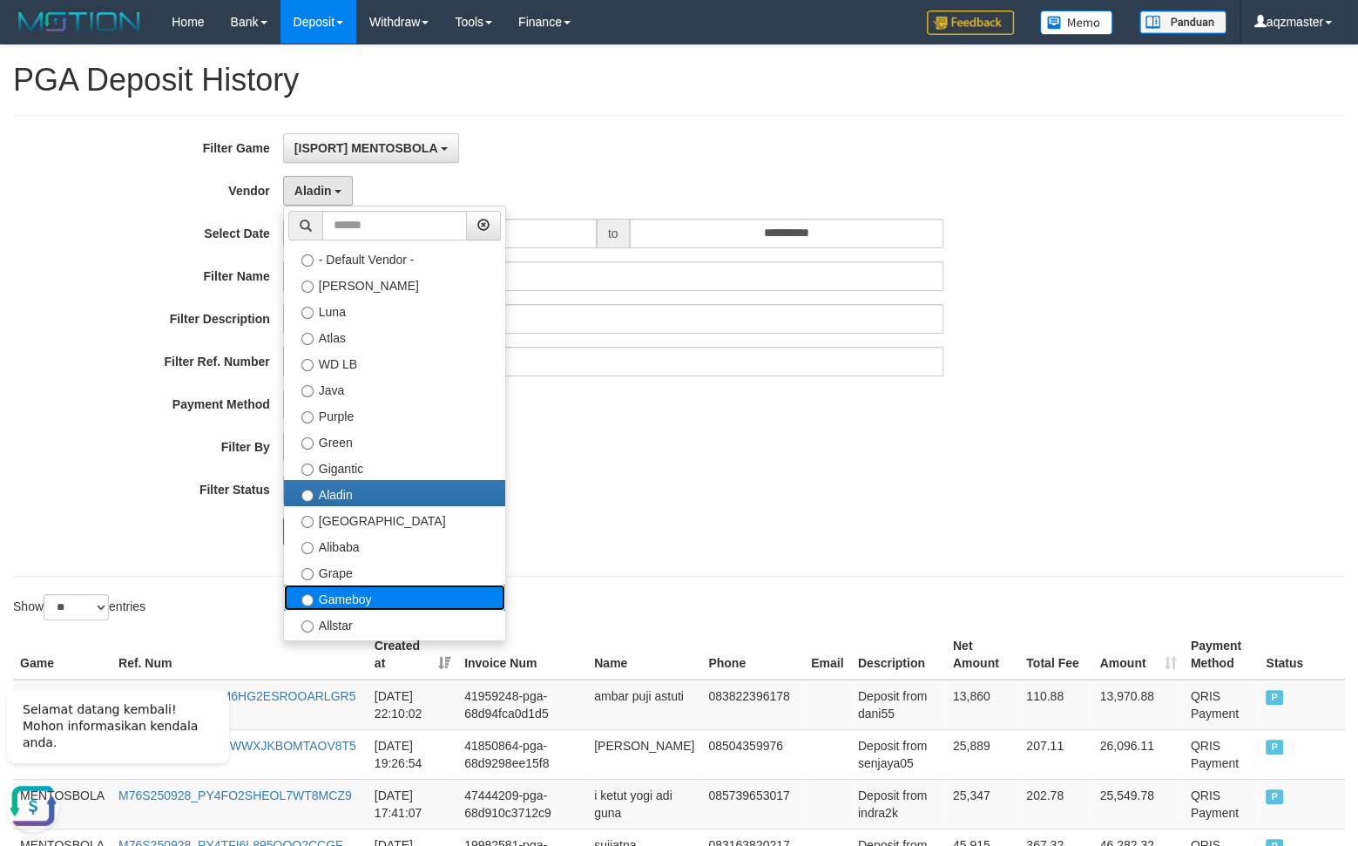
click at [355, 592] on label "Gameboy" at bounding box center [394, 597] width 221 height 26
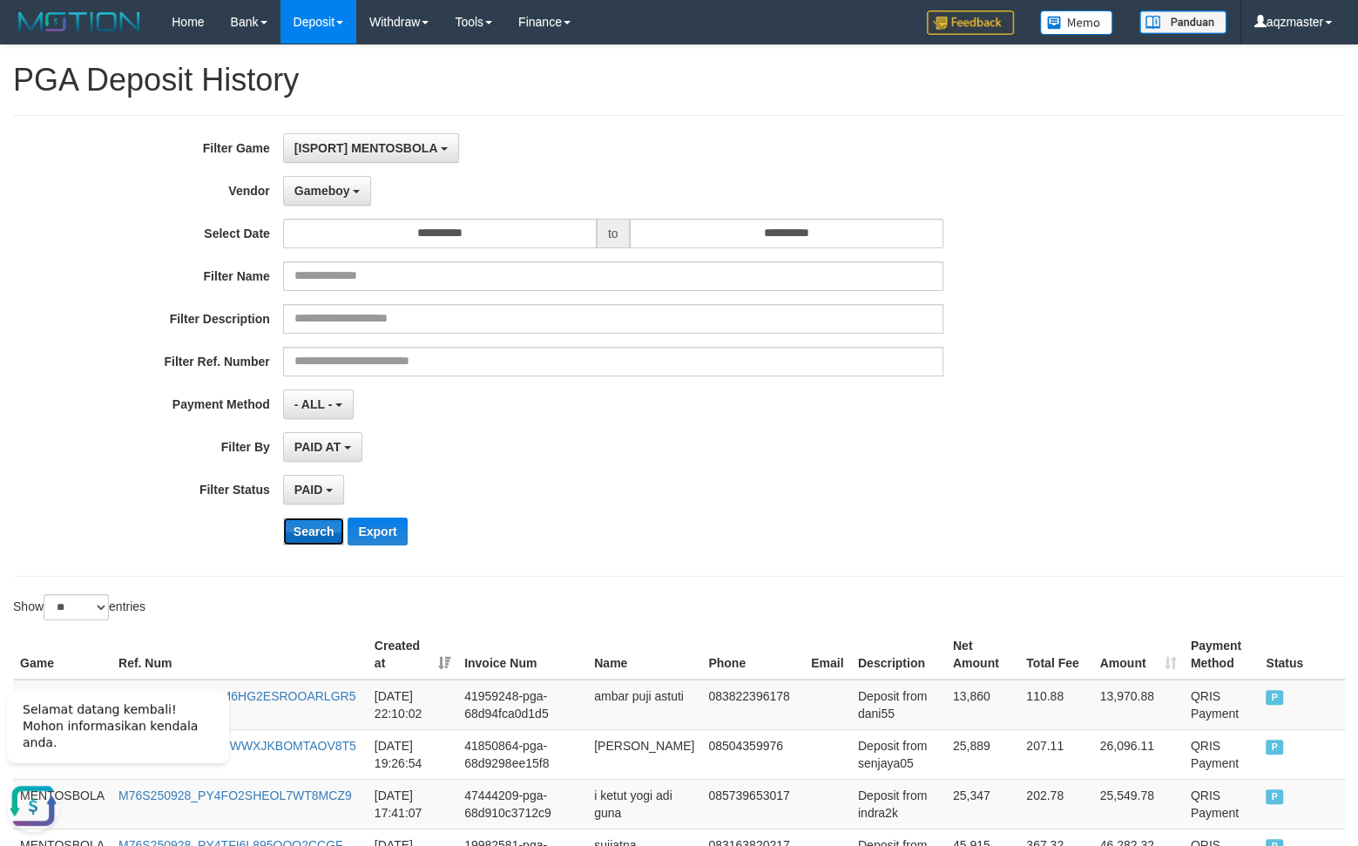
click at [306, 544] on button "Search" at bounding box center [314, 531] width 62 height 28
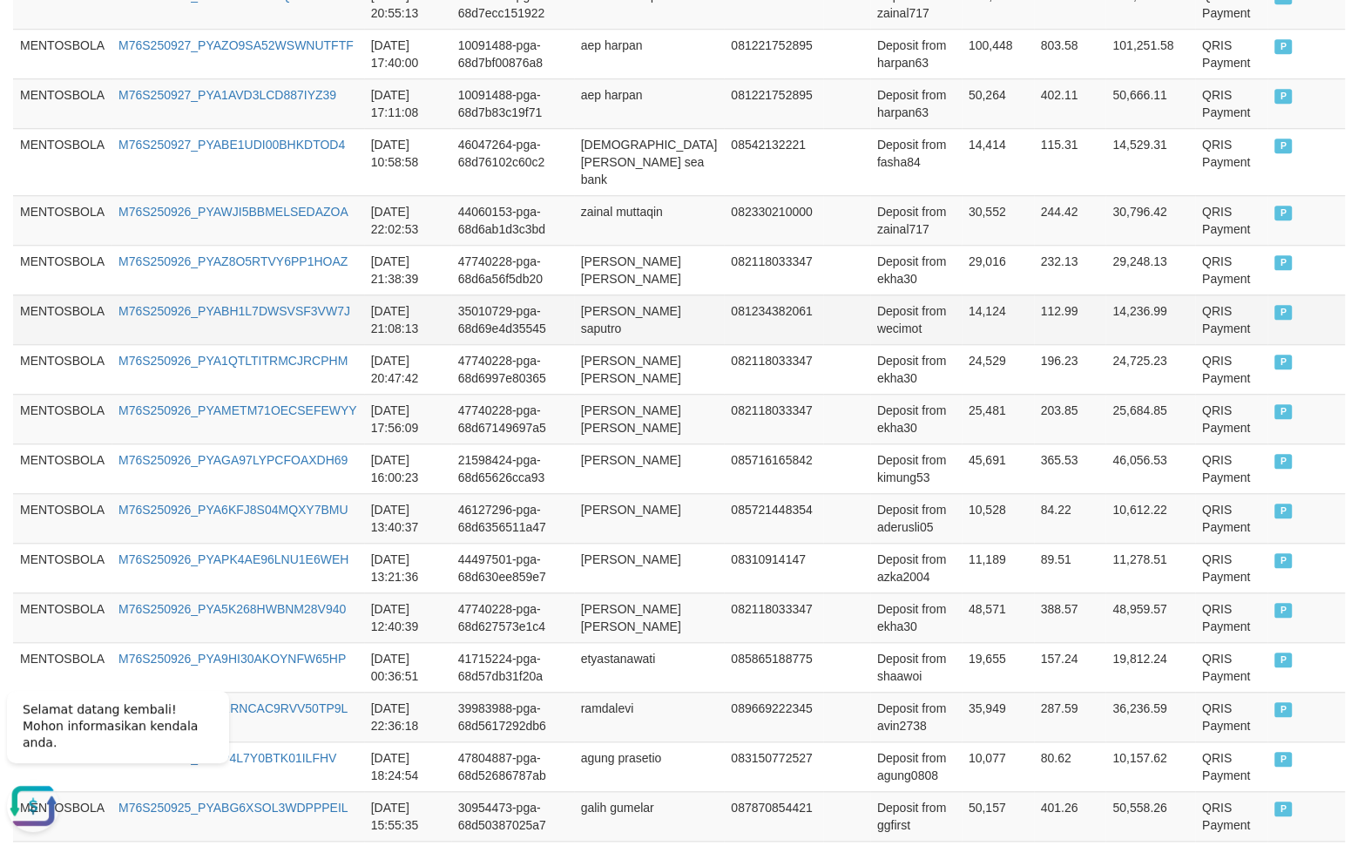
scroll to position [1324, 0]
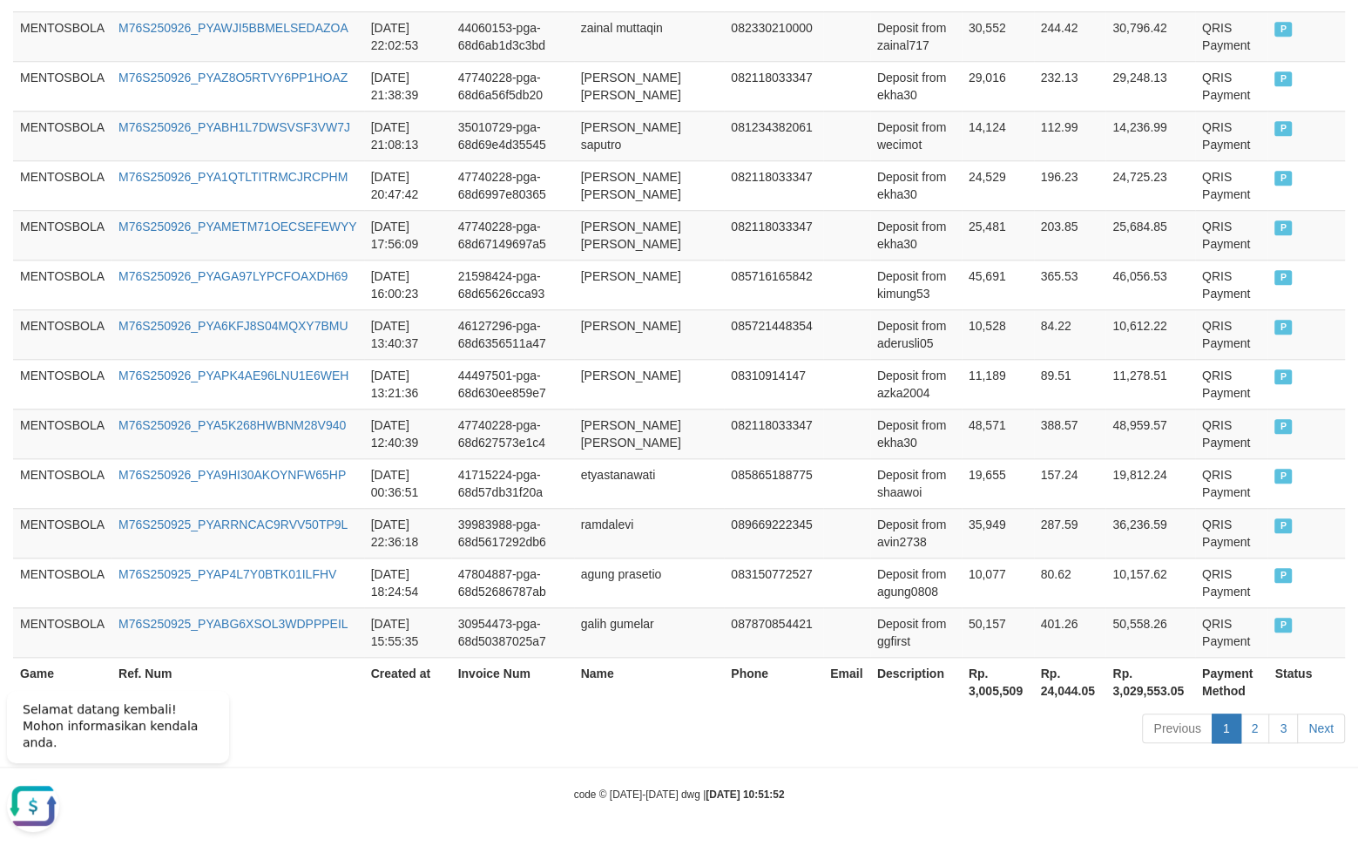
click at [963, 692] on th "Rp. 3,005,509" at bounding box center [998, 682] width 72 height 50
drag, startPoint x: 937, startPoint y: 692, endPoint x: 991, endPoint y: 689, distance: 54.1
click at [991, 689] on th "Rp. 3,005,509" at bounding box center [998, 682] width 72 height 50
copy th "3,005,509"
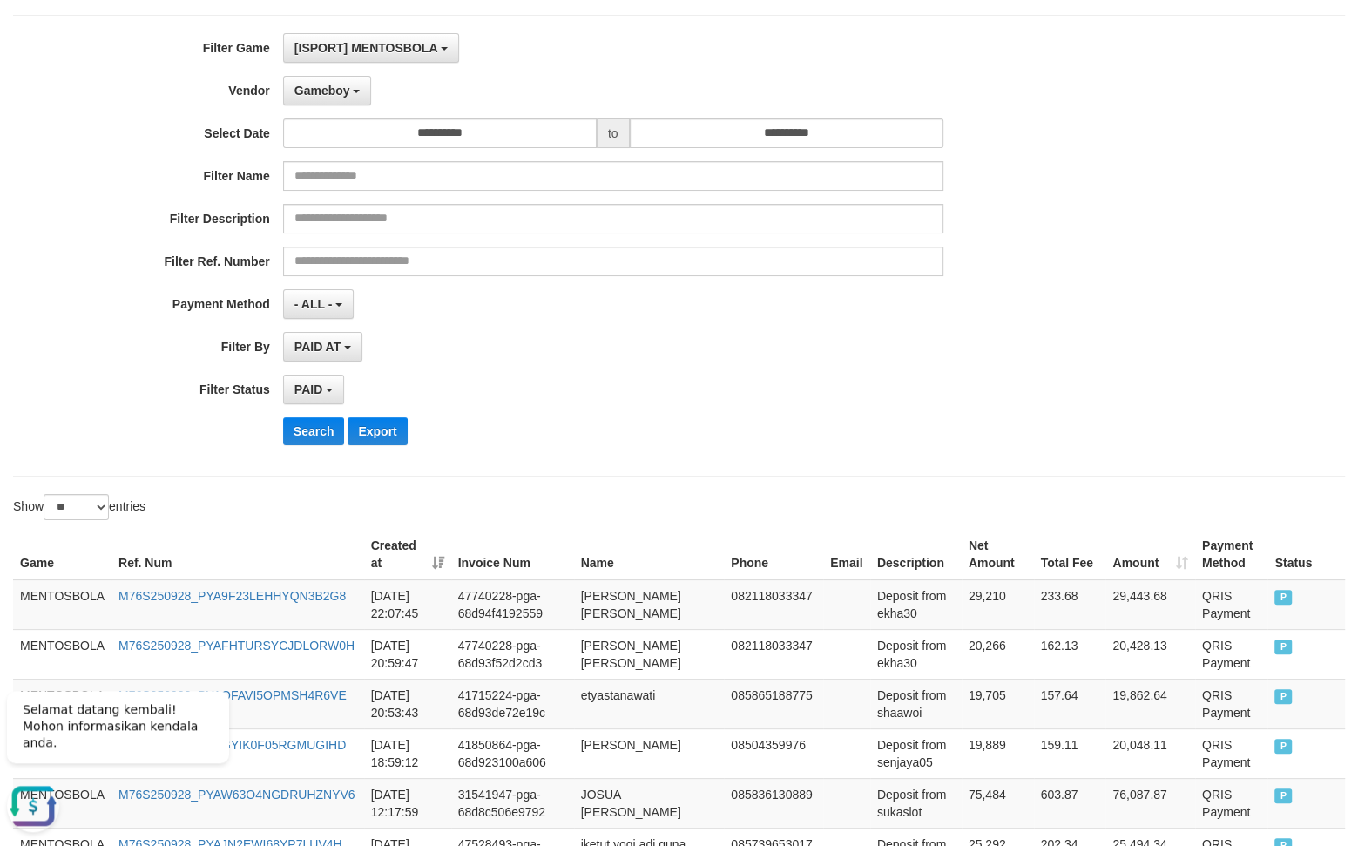
scroll to position [44, 0]
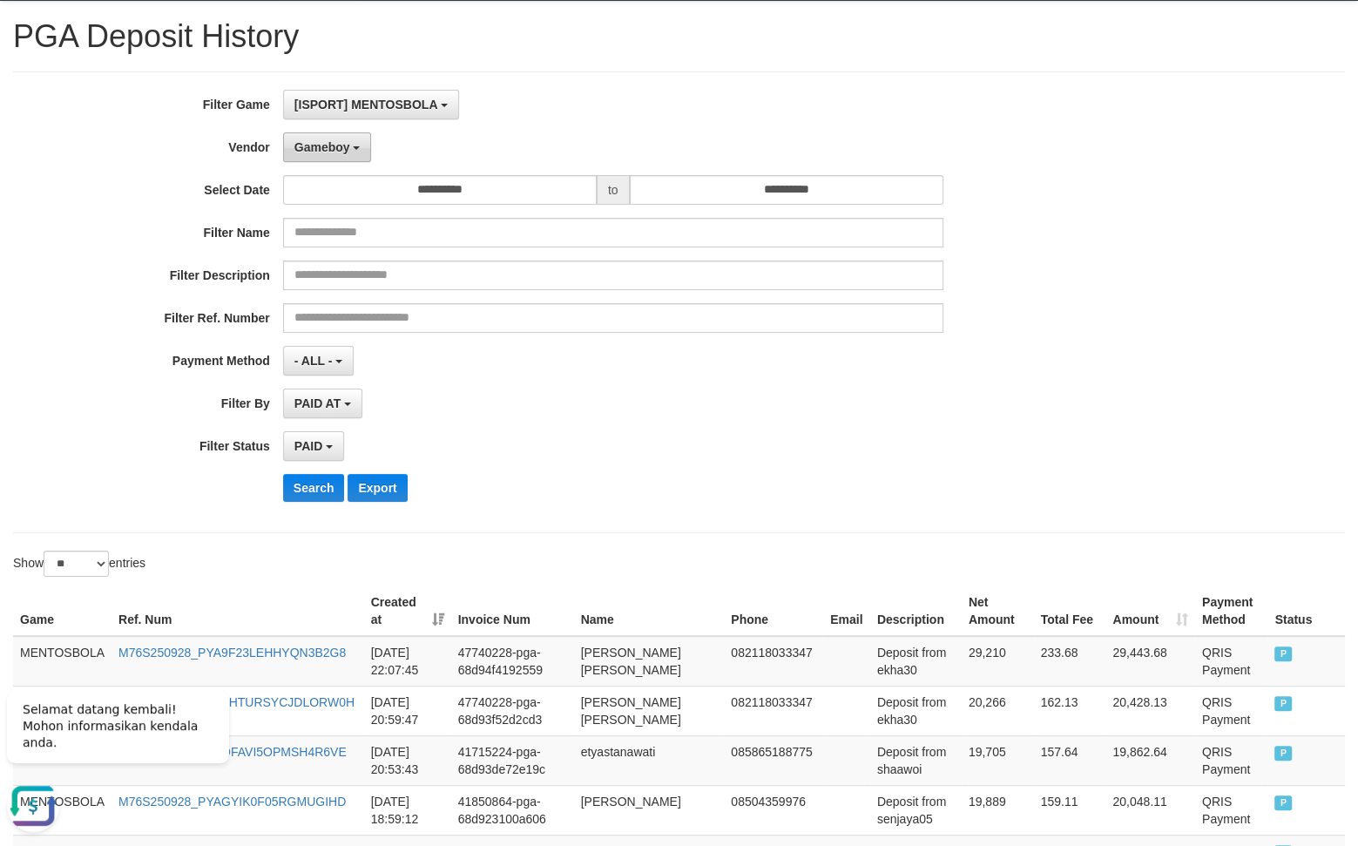
click at [331, 147] on span "Gameboy" at bounding box center [322, 147] width 56 height 14
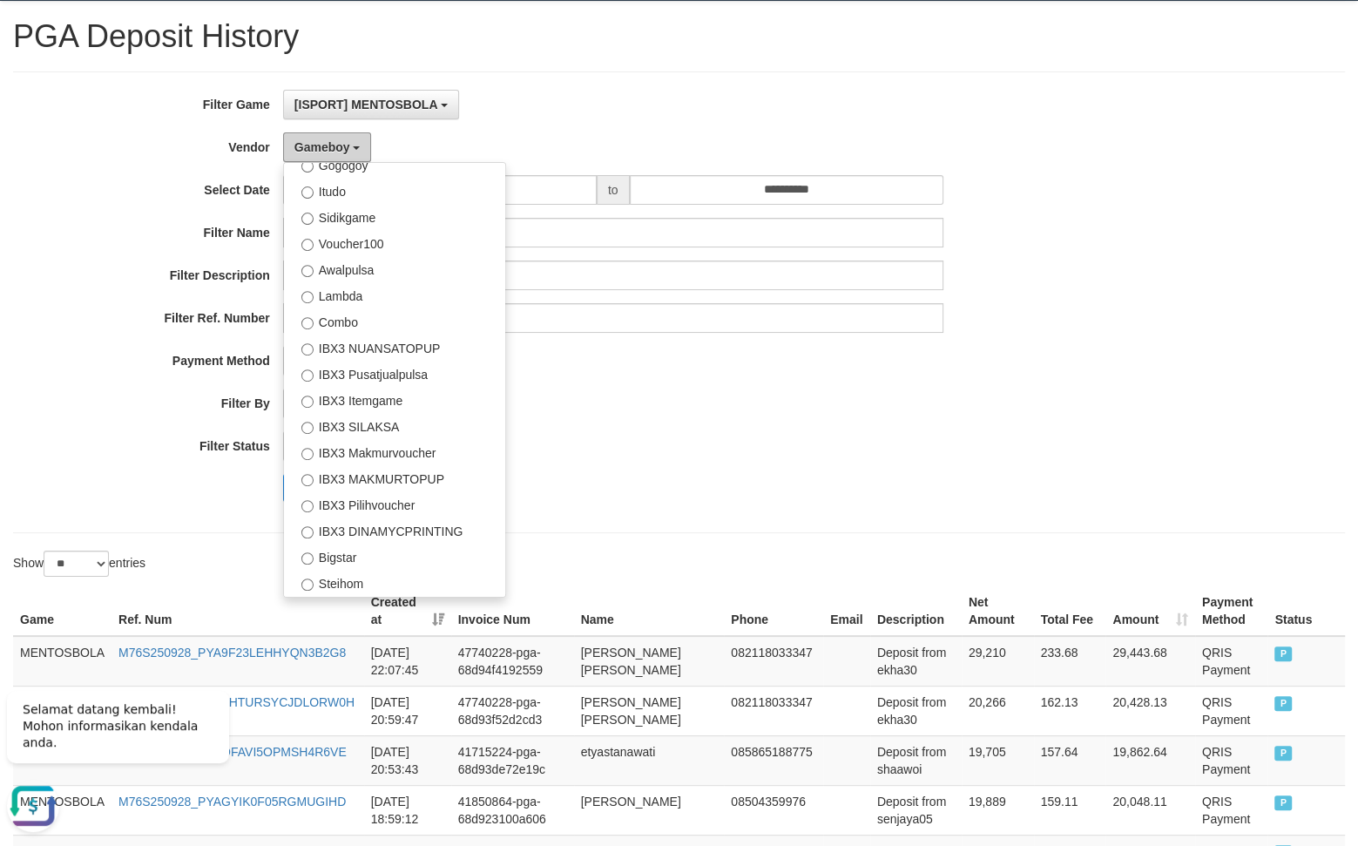
scroll to position [625, 0]
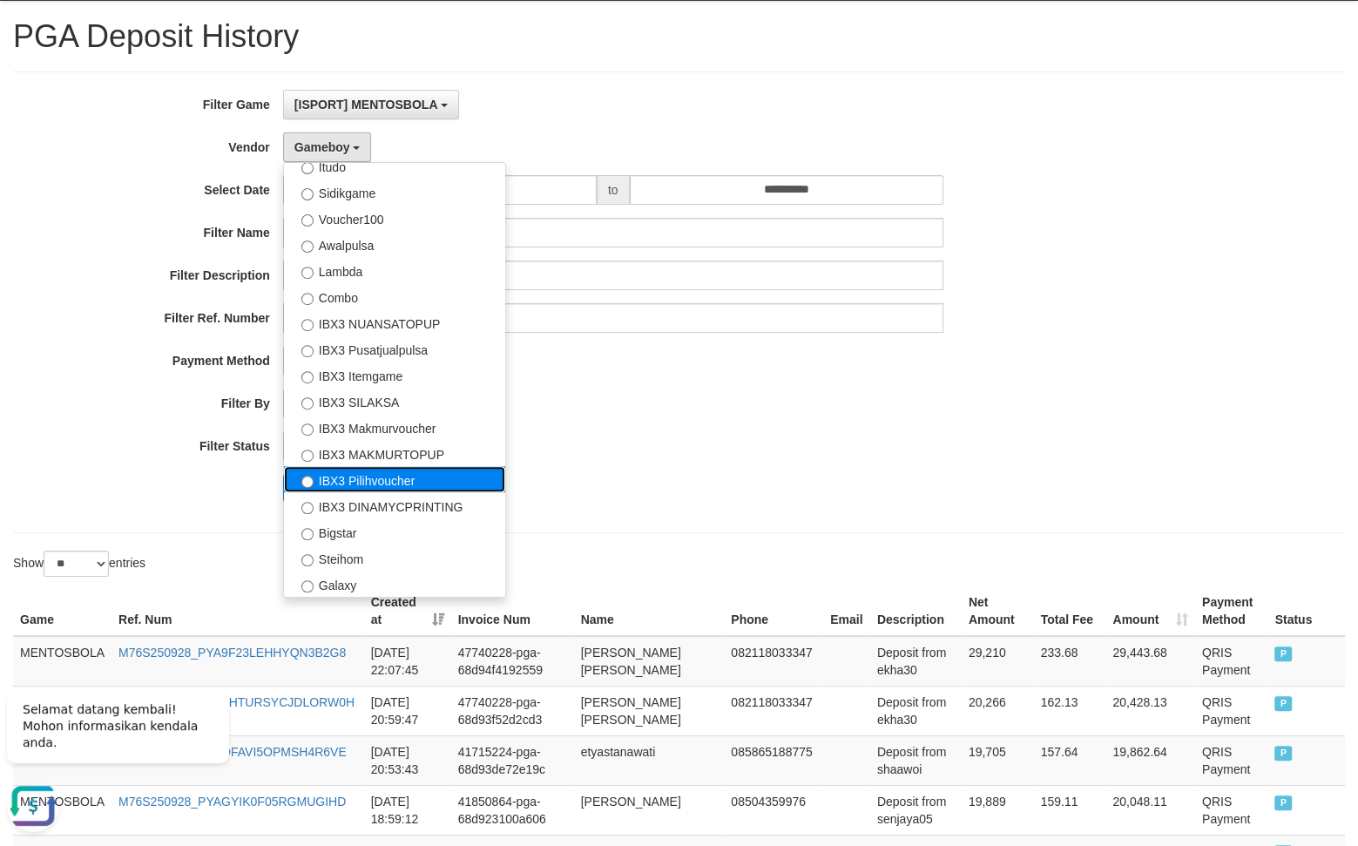
click at [384, 491] on label "IBX3 Pilihvoucher" at bounding box center [394, 479] width 221 height 26
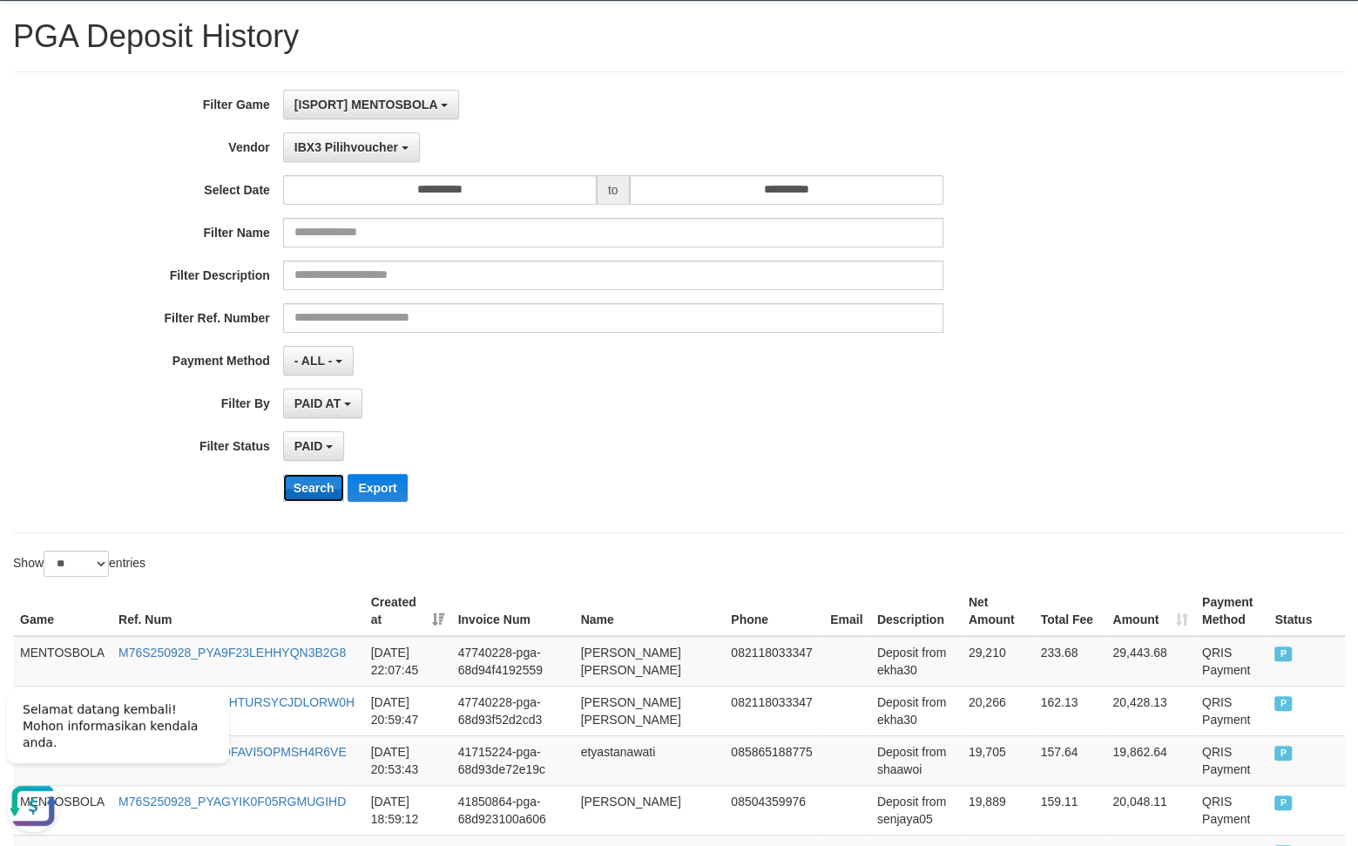
click at [312, 493] on button "Search" at bounding box center [314, 488] width 62 height 28
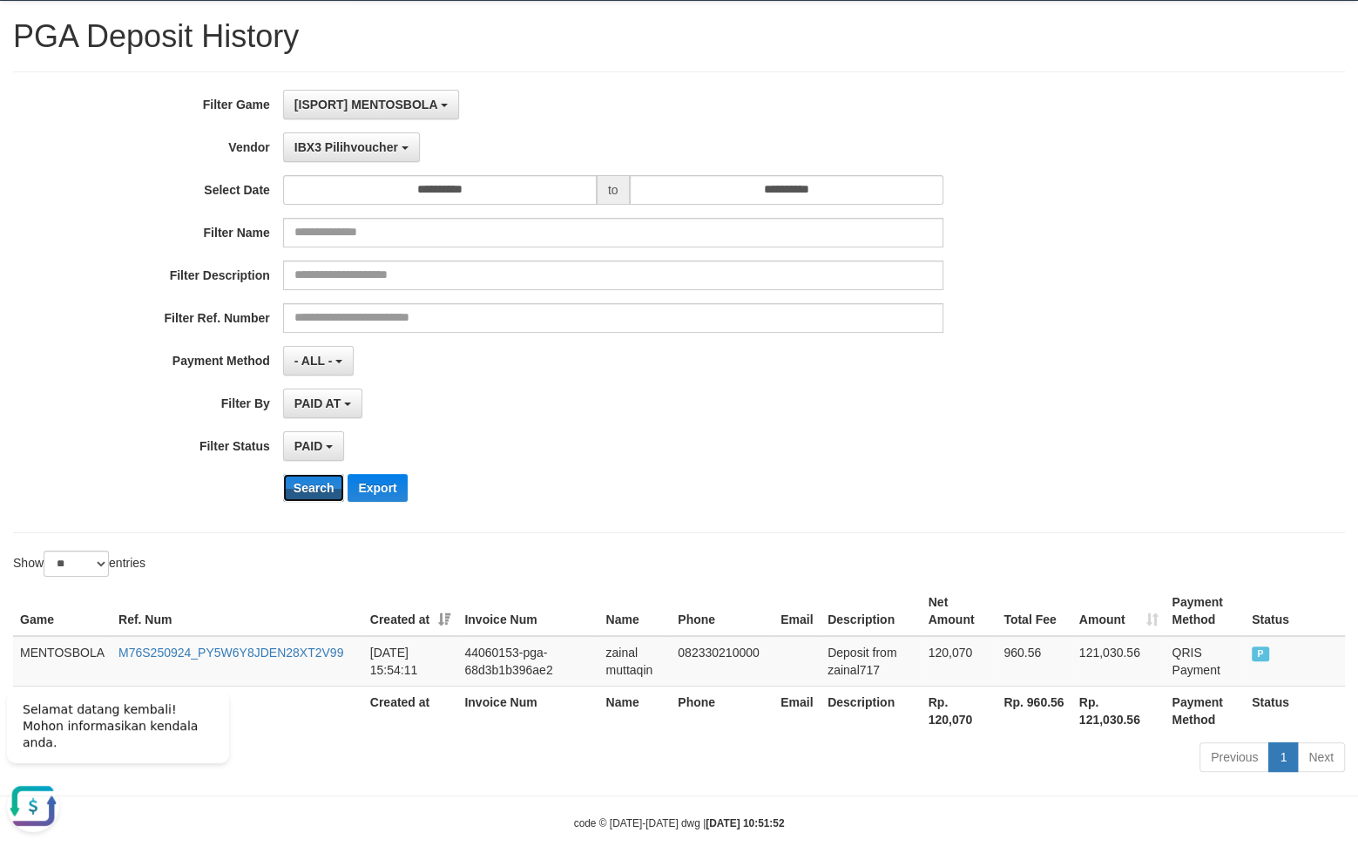
scroll to position [75, 0]
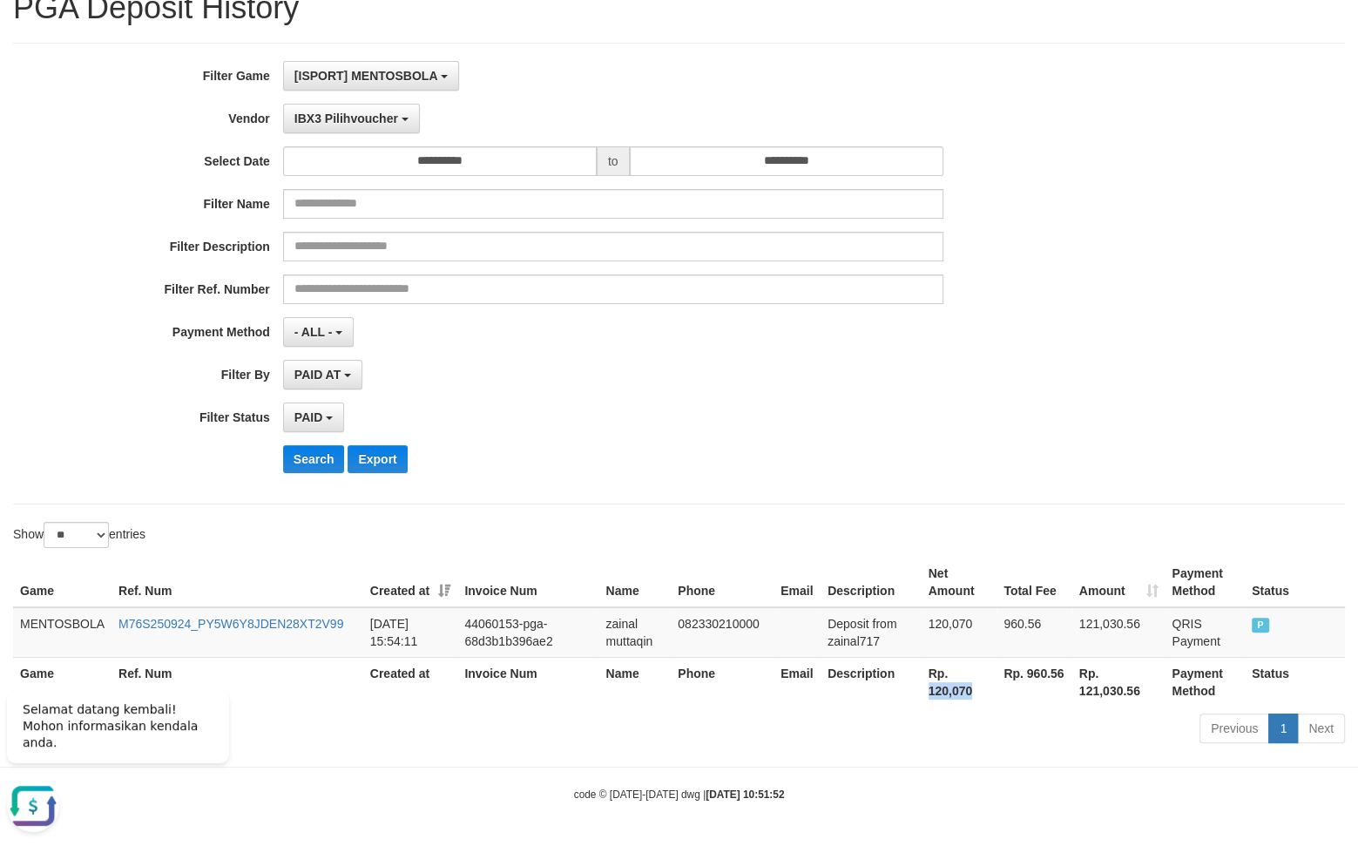
drag, startPoint x: 923, startPoint y: 689, endPoint x: 978, endPoint y: 692, distance: 55.0
click at [978, 692] on th "Rp. 120,070" at bounding box center [960, 682] width 76 height 50
copy th "120,070"
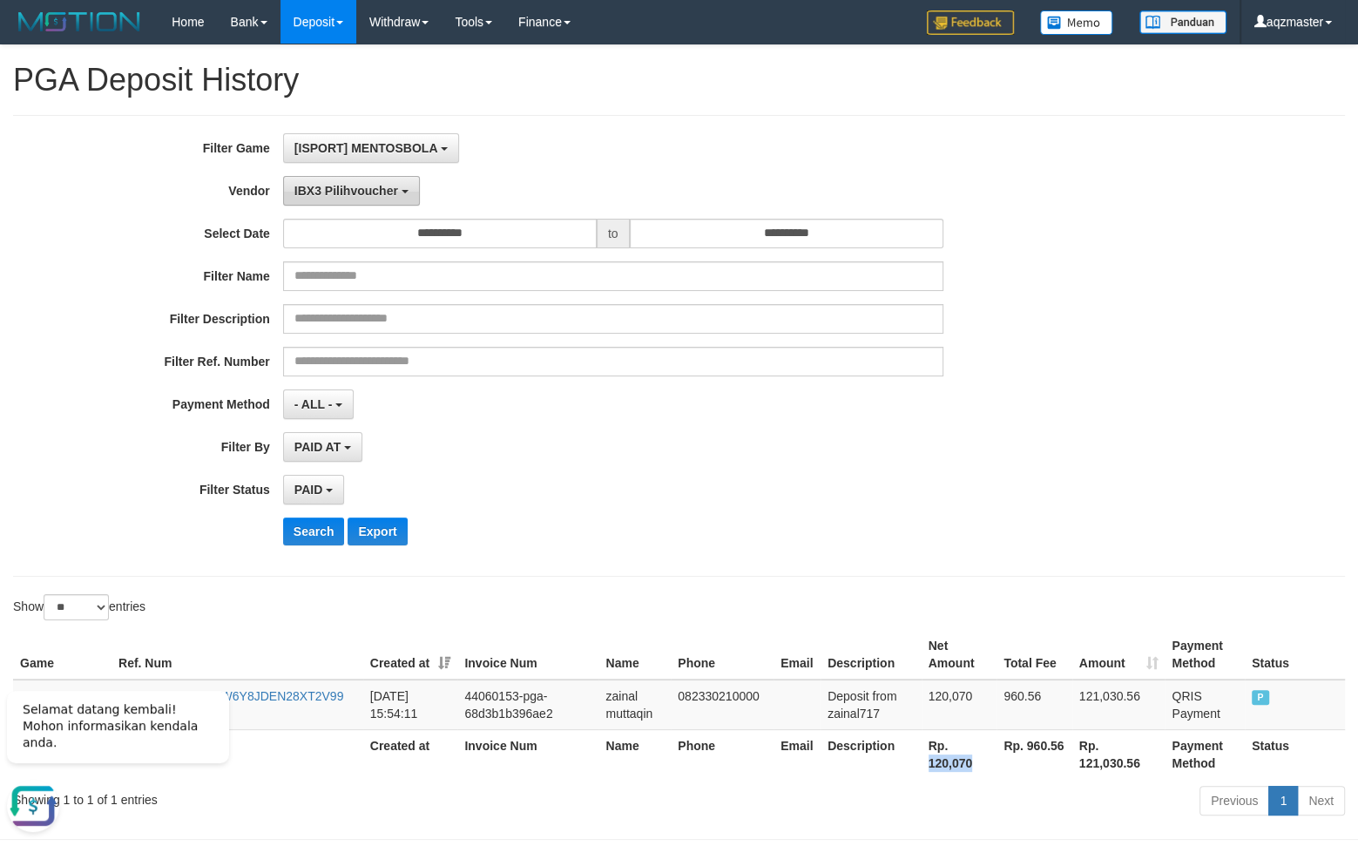
click at [379, 195] on span "IBX3 Pilihvoucher" at bounding box center [346, 191] width 104 height 14
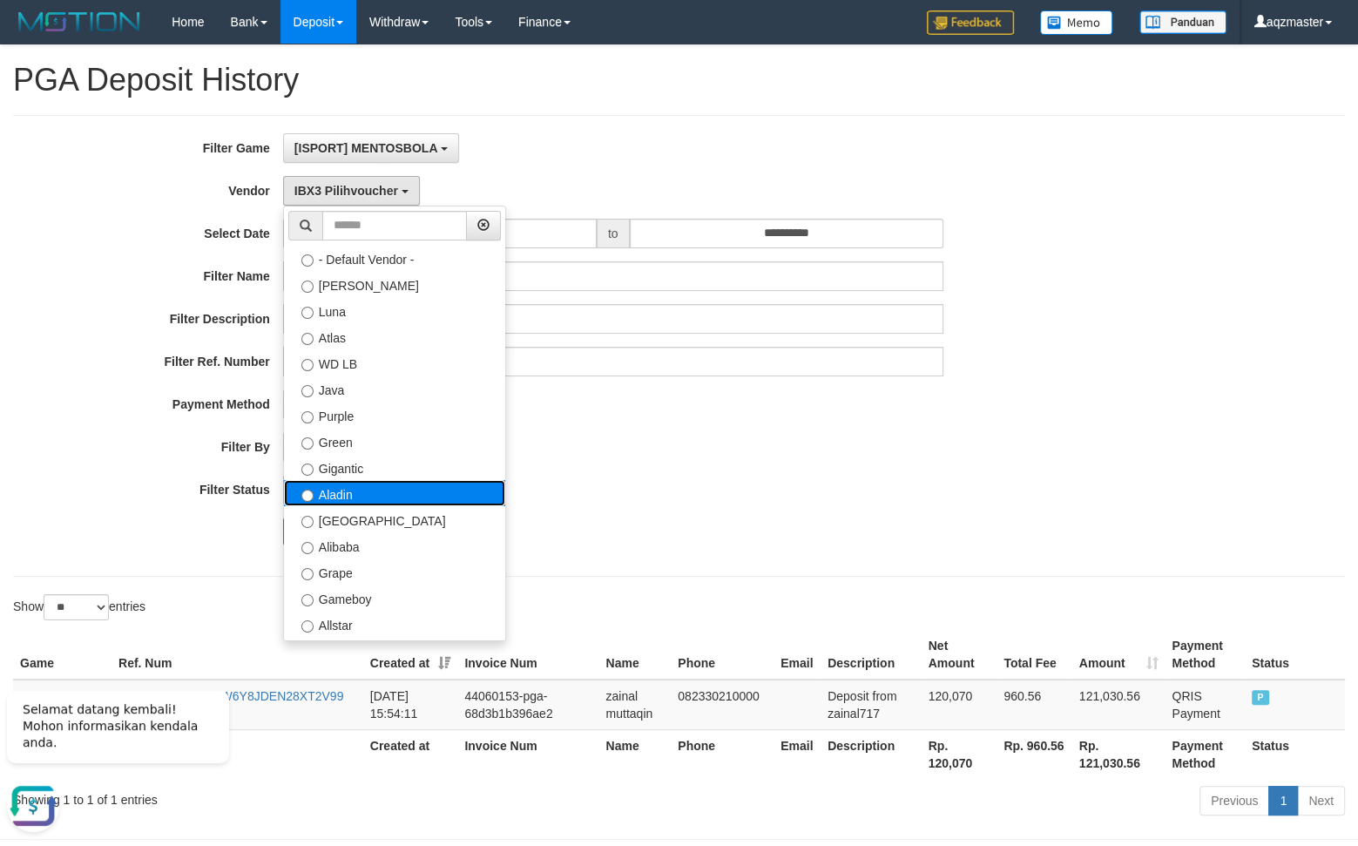
click at [358, 492] on label "Aladin" at bounding box center [394, 493] width 221 height 26
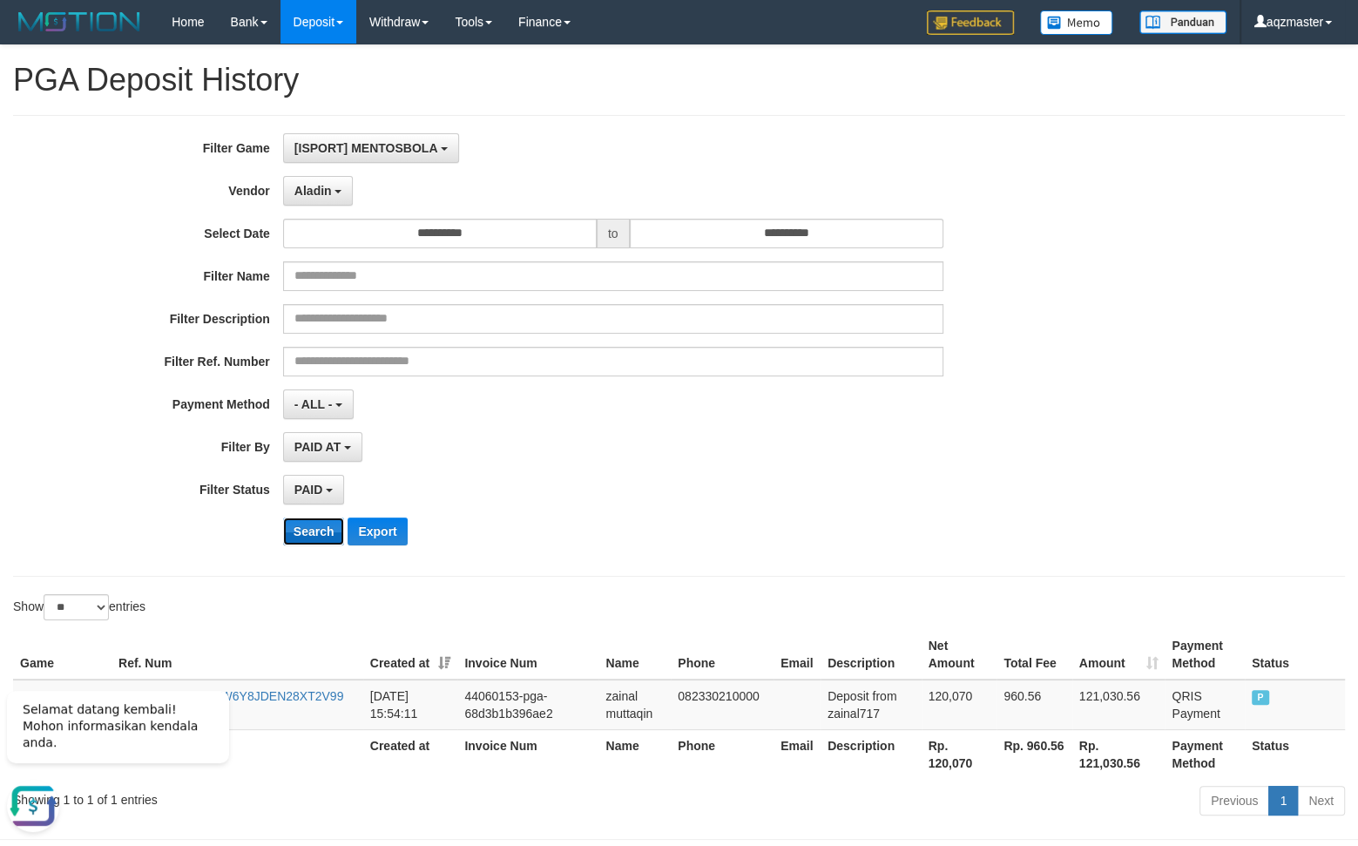
click at [318, 530] on button "Search" at bounding box center [314, 531] width 62 height 28
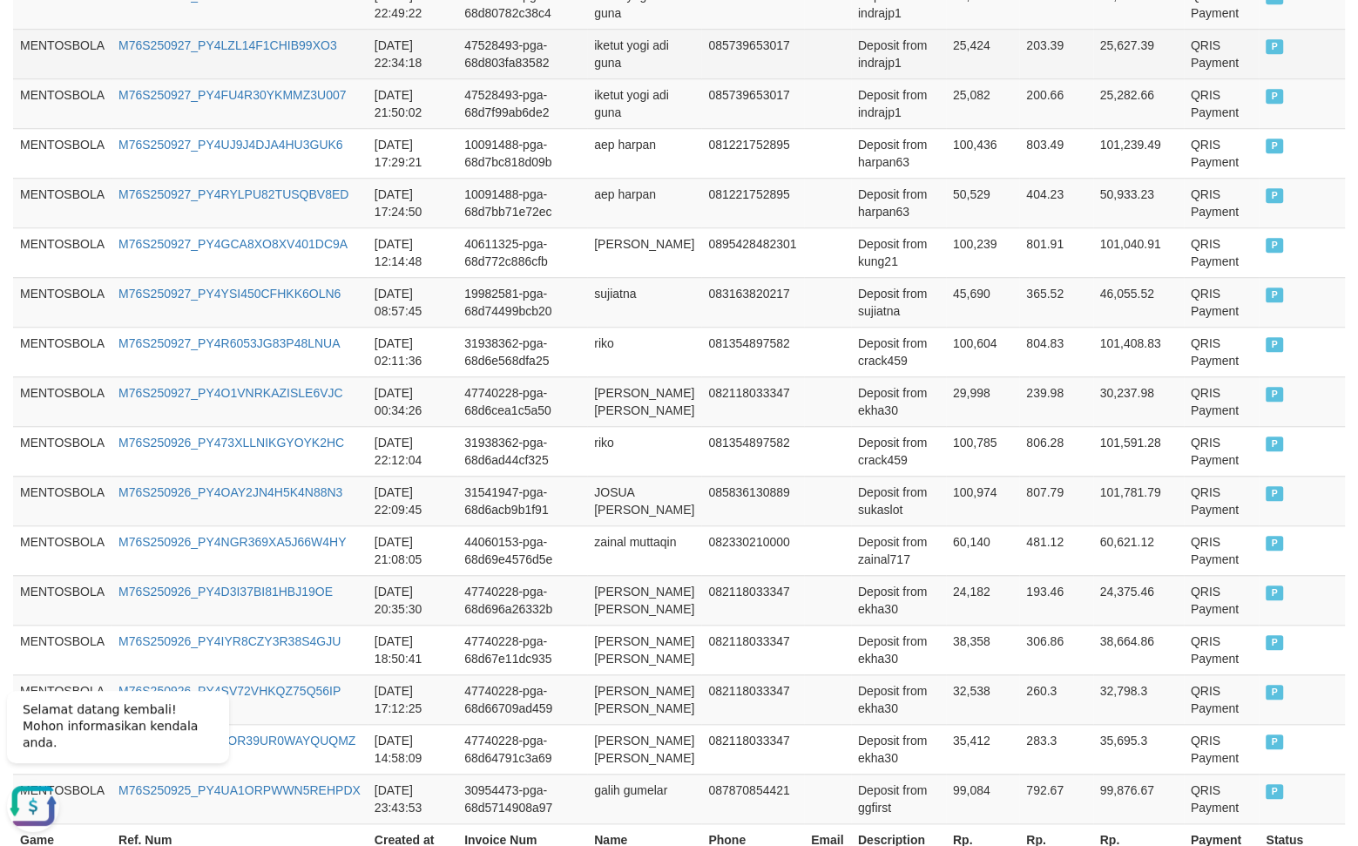
scroll to position [1307, 0]
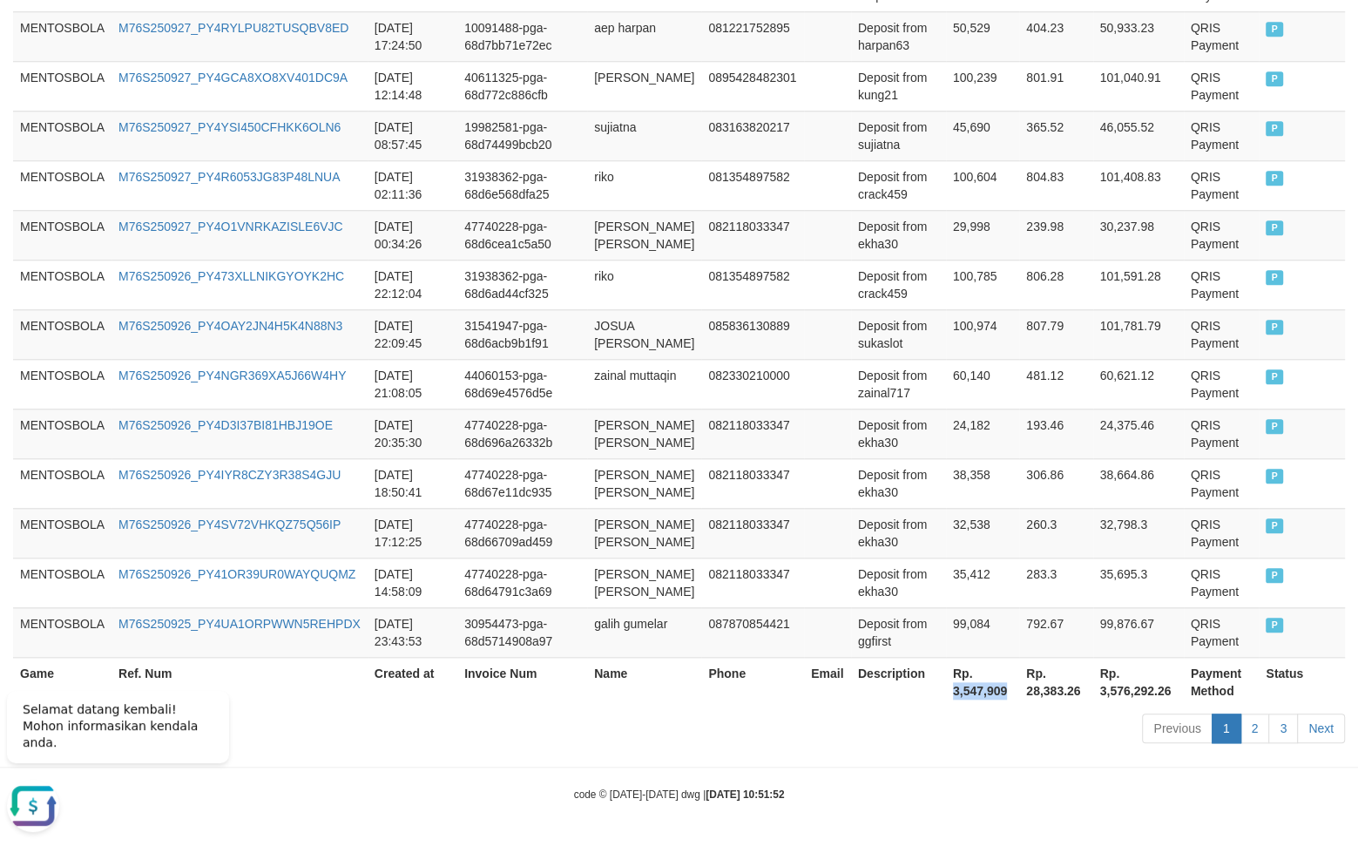
drag, startPoint x: 931, startPoint y: 693, endPoint x: 990, endPoint y: 701, distance: 58.9
click at [990, 701] on th "Rp. 3,547,909" at bounding box center [982, 682] width 73 height 50
copy th "3,547,909"
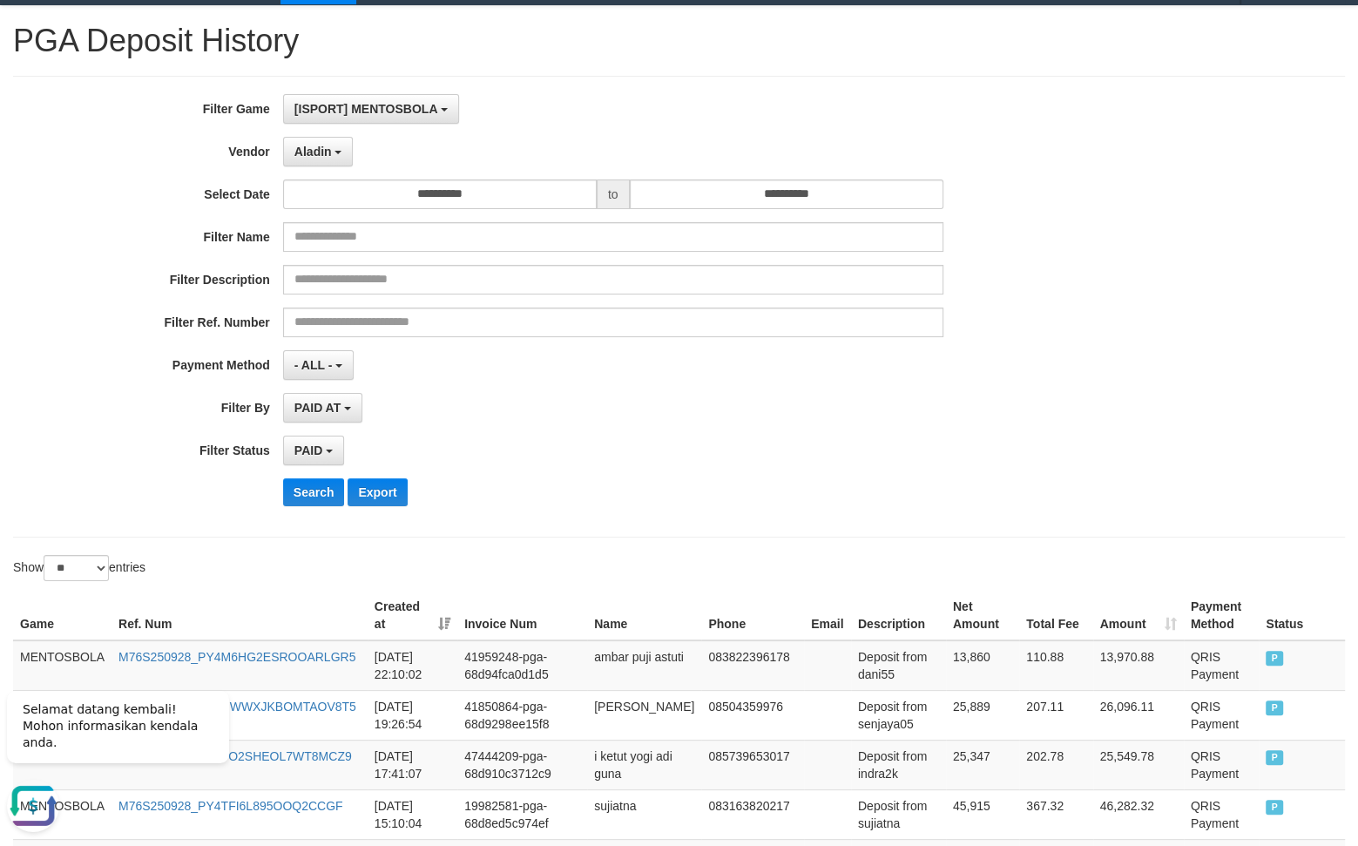
scroll to position [0, 0]
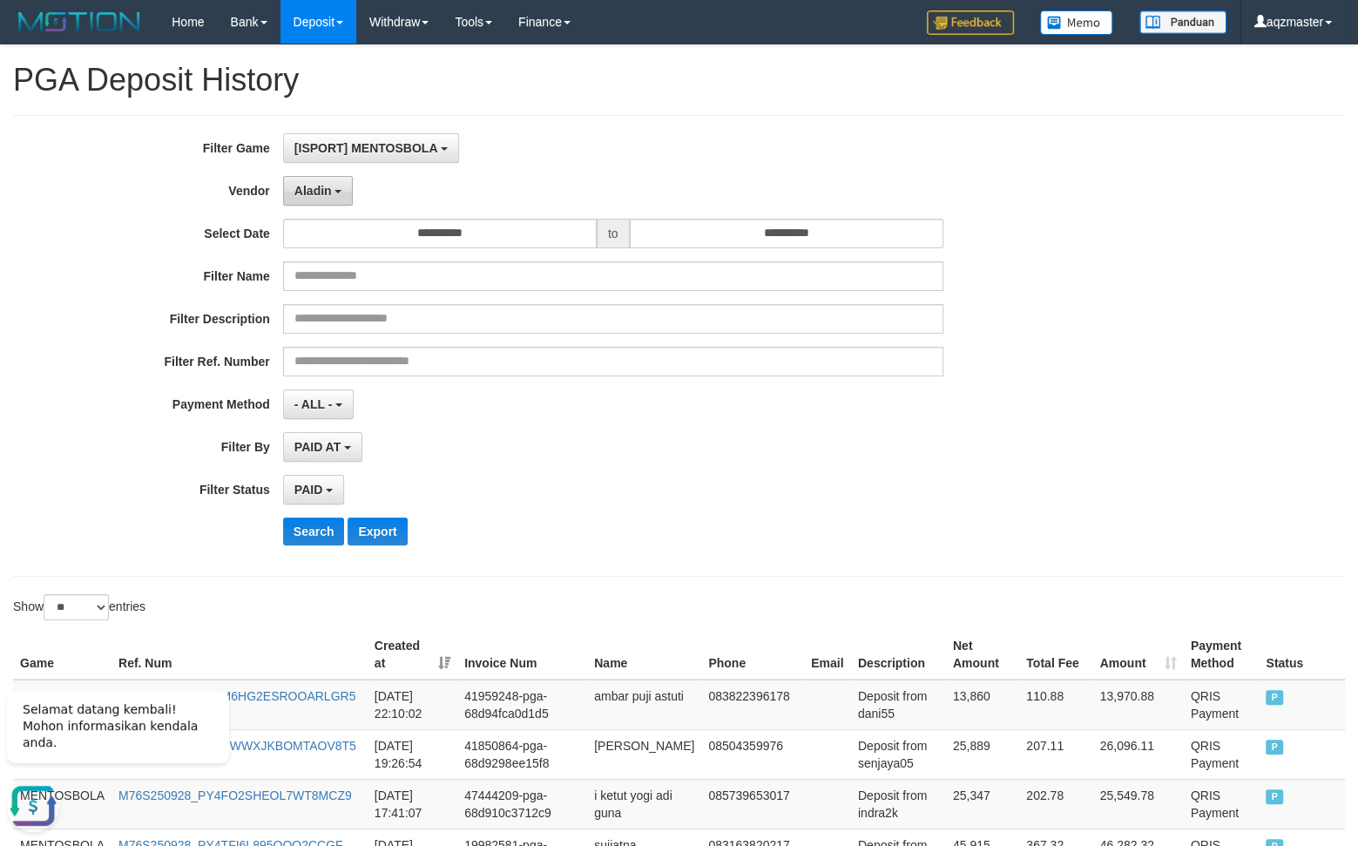
click at [331, 199] on button "Aladin" at bounding box center [318, 191] width 71 height 30
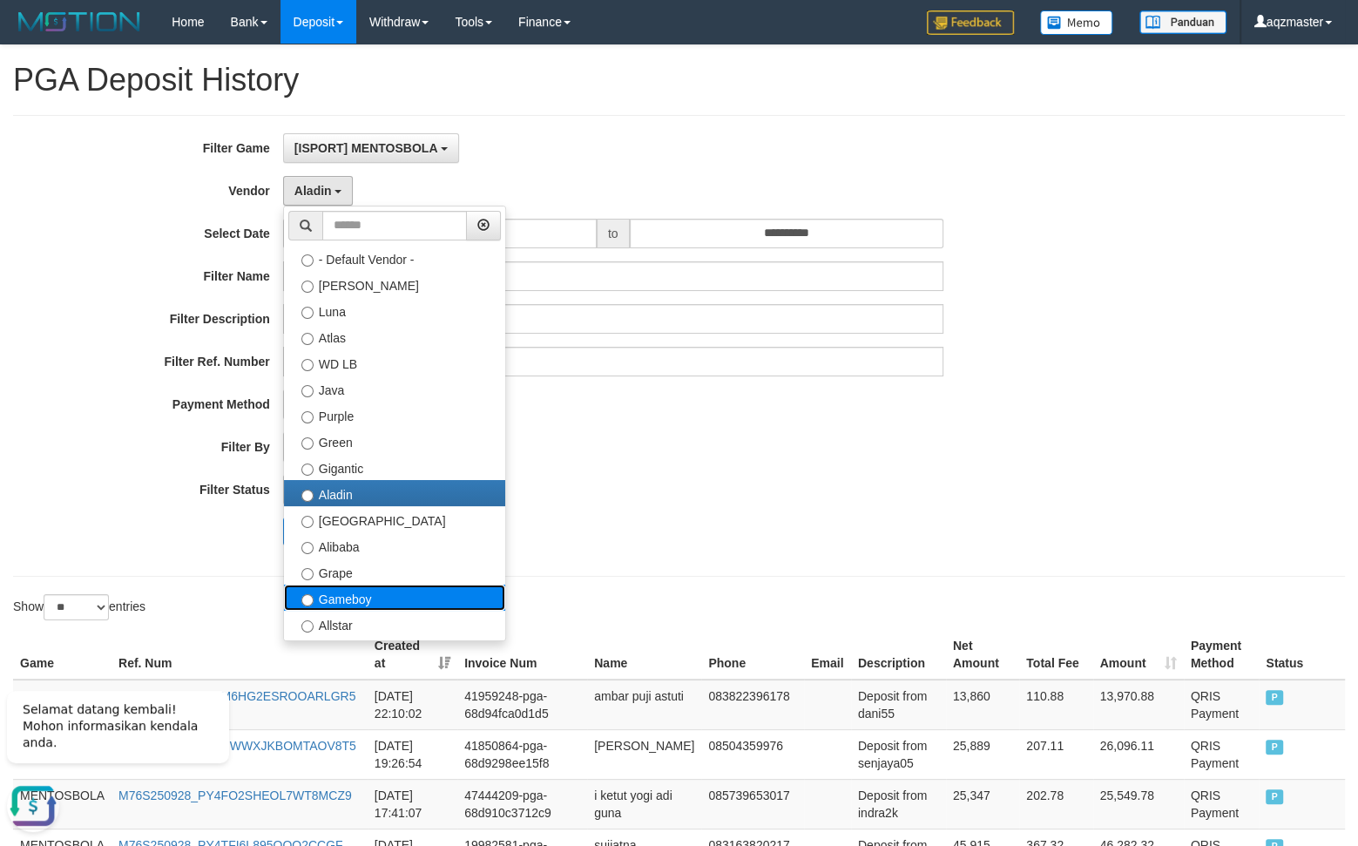
click at [387, 604] on label "Gameboy" at bounding box center [394, 597] width 221 height 26
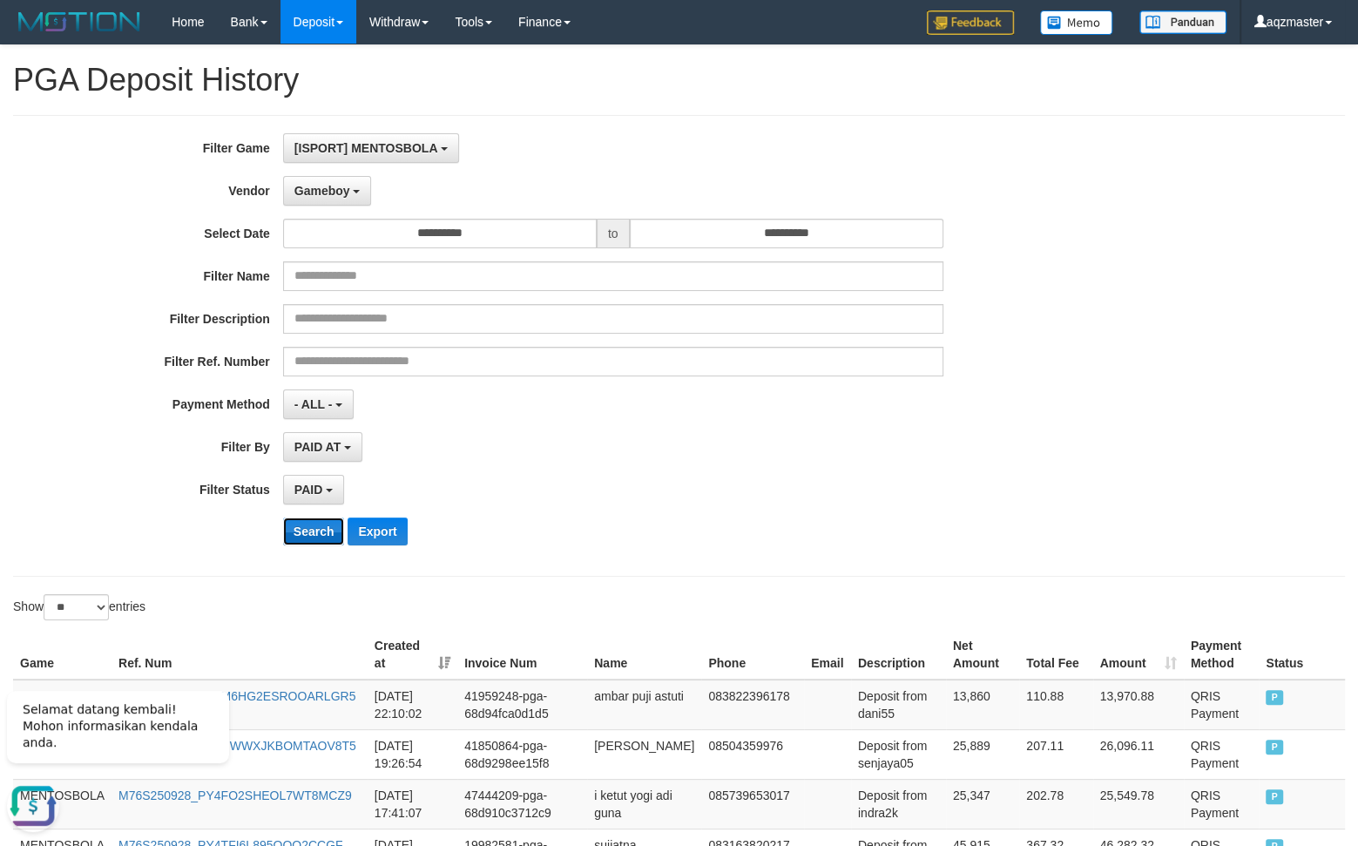
click at [326, 540] on button "Search" at bounding box center [314, 531] width 62 height 28
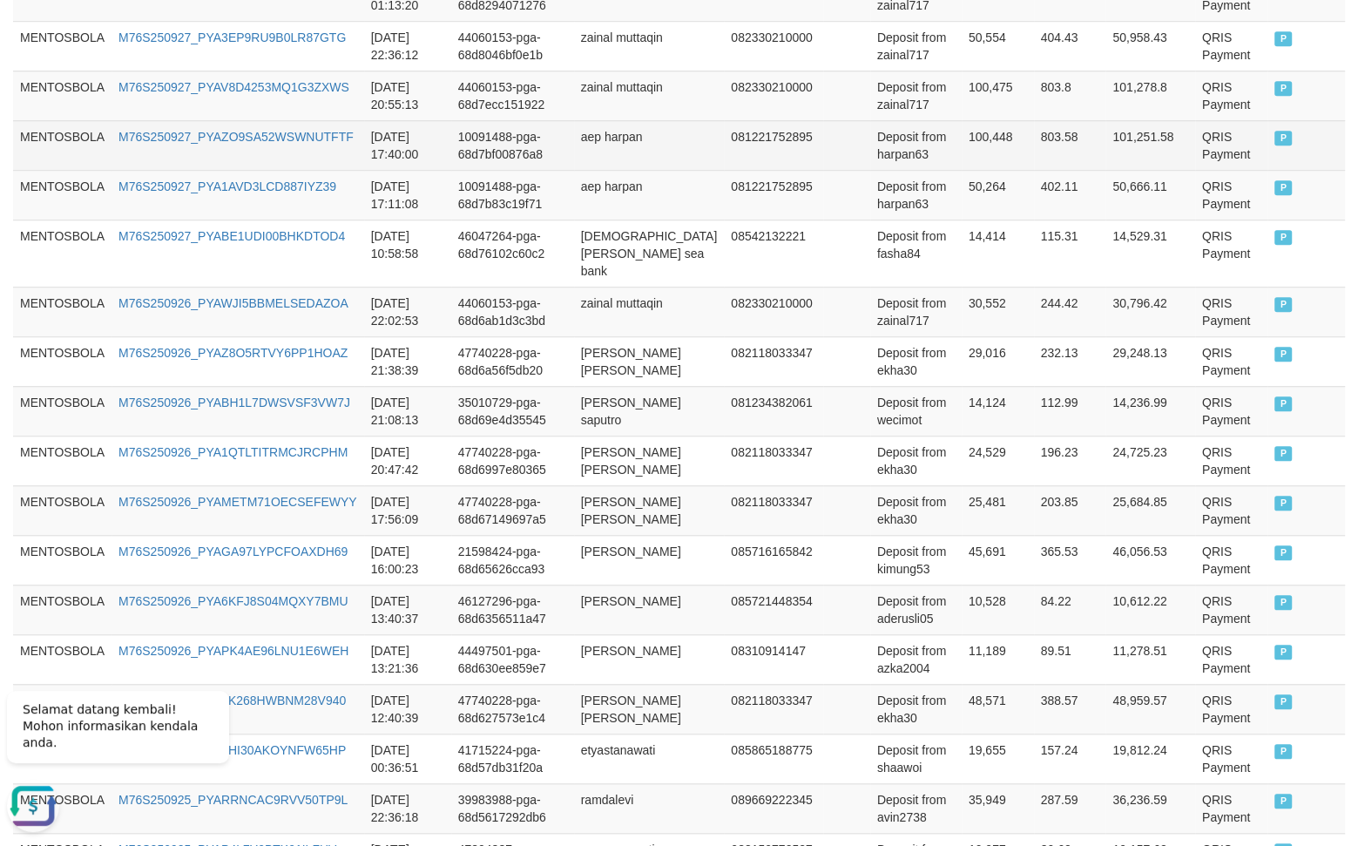
scroll to position [1324, 0]
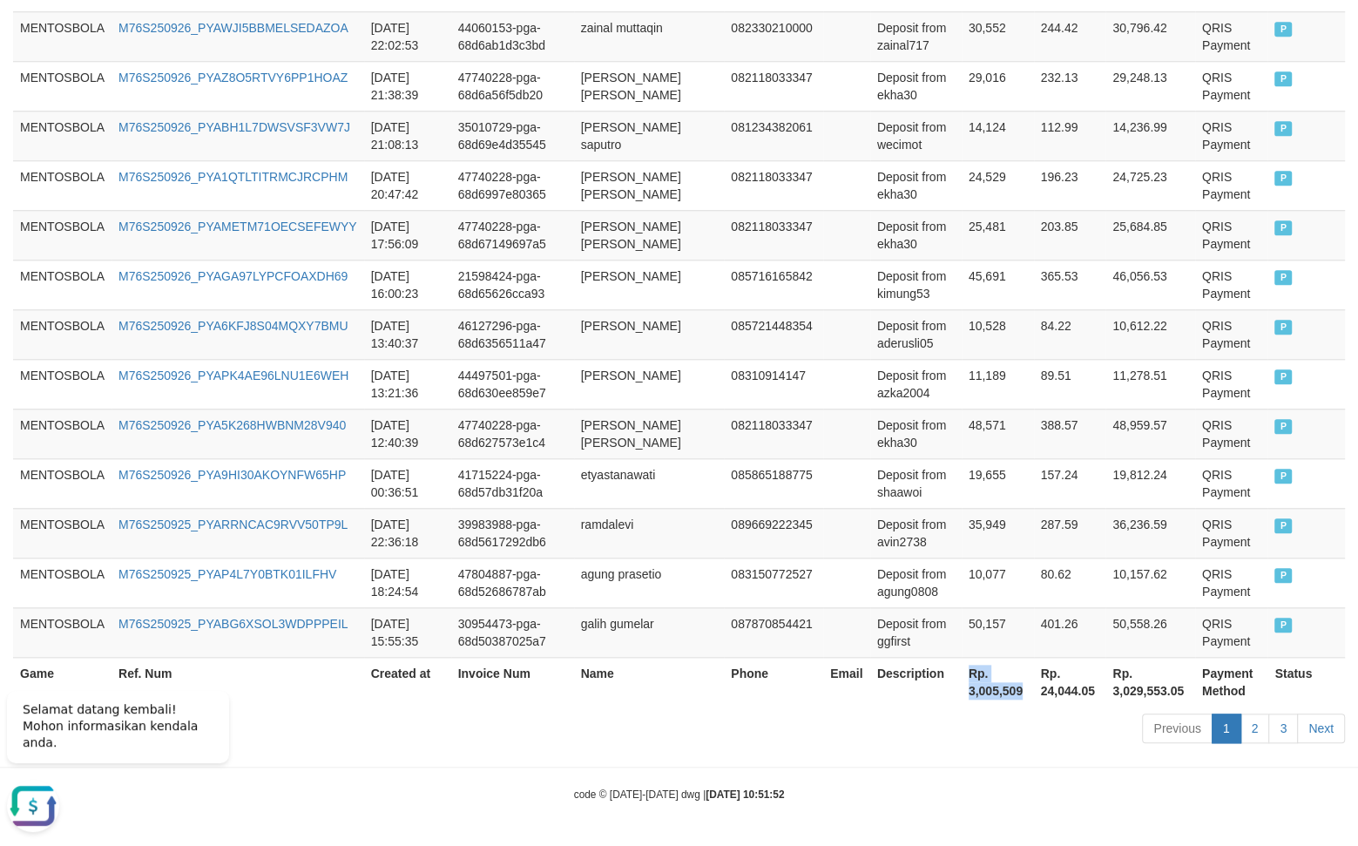
drag, startPoint x: 922, startPoint y: 689, endPoint x: 935, endPoint y: 700, distance: 16.6
click at [996, 697] on tr "Game Ref. Num Created at Invoice Num Name Phone Email Description Rp. 3,005,509…" at bounding box center [679, 682] width 1332 height 50
click at [911, 701] on th "Description" at bounding box center [915, 682] width 91 height 50
drag, startPoint x: 930, startPoint y: 692, endPoint x: 972, endPoint y: 692, distance: 41.8
click at [972, 692] on tr "Game Ref. Num Created at Invoice Num Name Phone Email Description Rp. 3,005,509…" at bounding box center [679, 682] width 1332 height 50
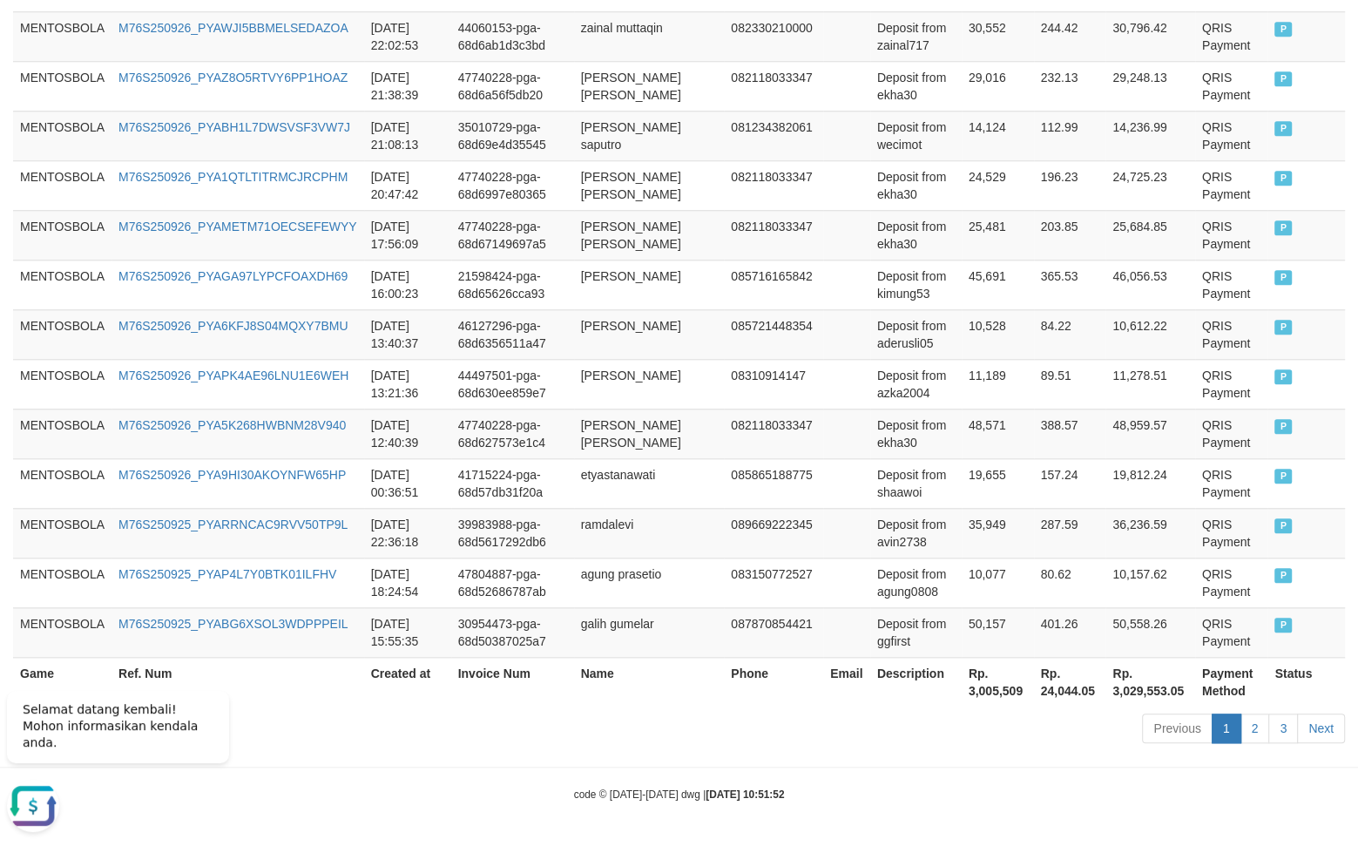
click at [926, 696] on th "Description" at bounding box center [915, 682] width 91 height 50
drag, startPoint x: 933, startPoint y: 692, endPoint x: 993, endPoint y: 693, distance: 60.1
click at [993, 693] on th "Rp. 3,005,509" at bounding box center [998, 682] width 72 height 50
copy th "3,005,509"
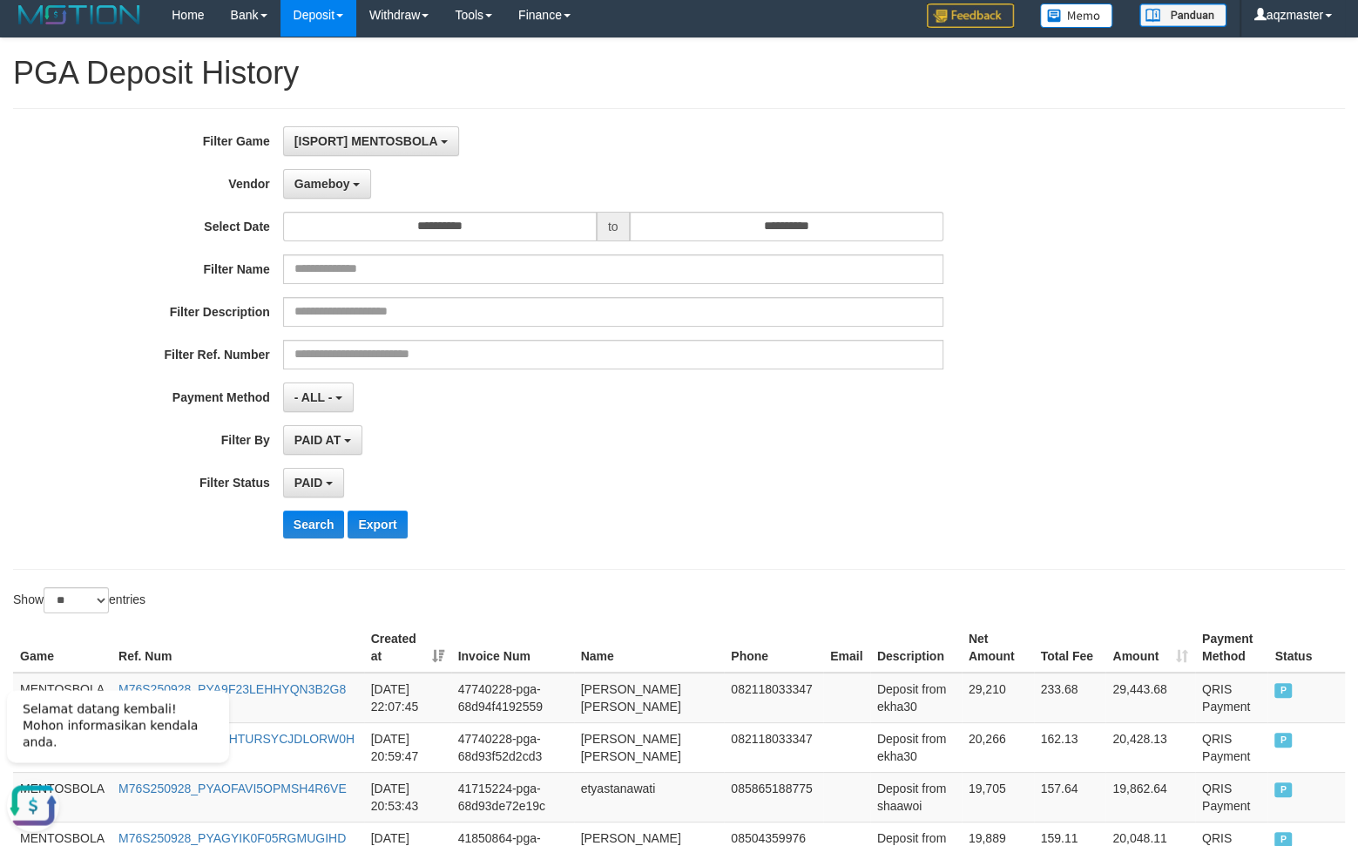
scroll to position [0, 0]
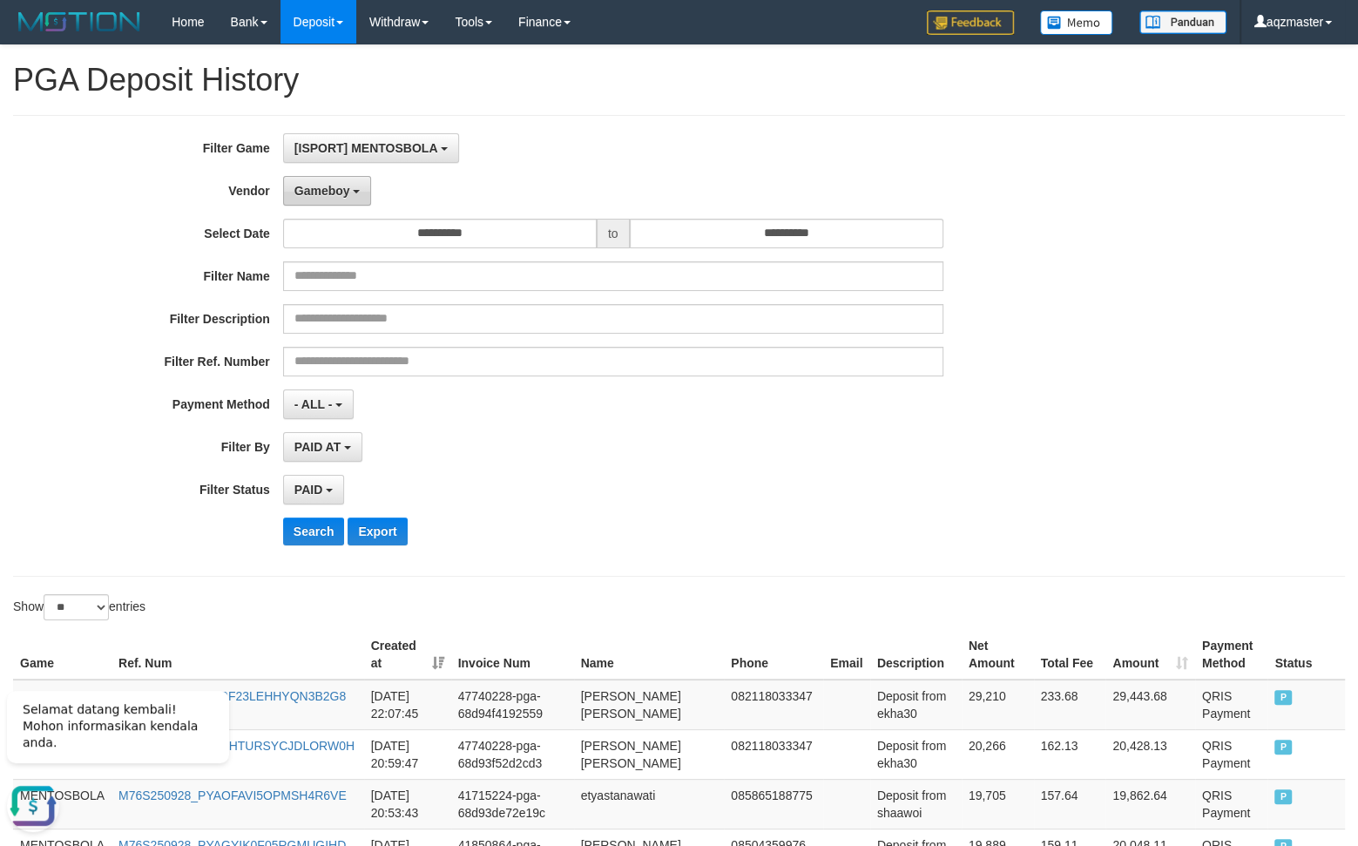
click at [336, 184] on button "Gameboy" at bounding box center [327, 191] width 89 height 30
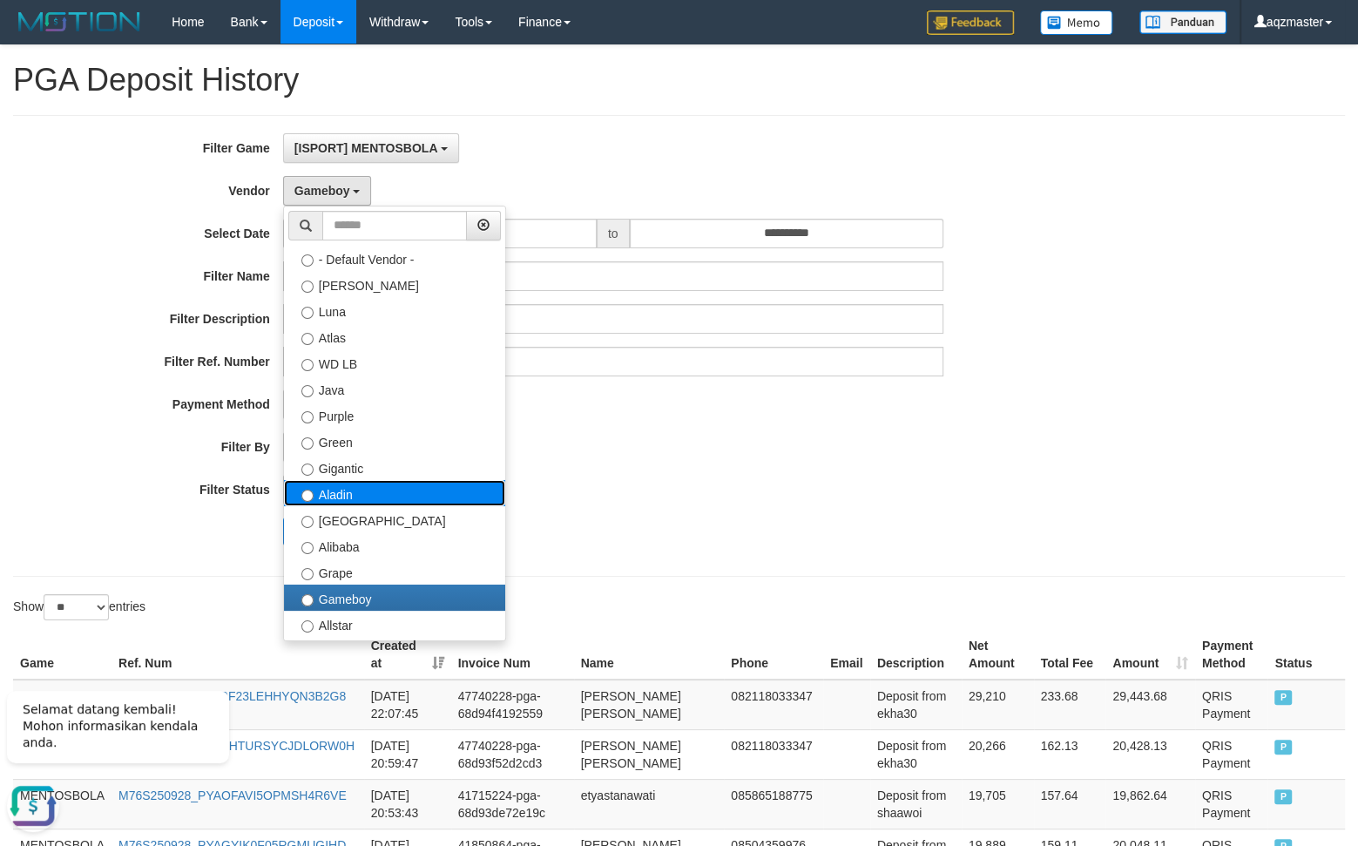
click at [335, 493] on label "Aladin" at bounding box center [394, 493] width 221 height 26
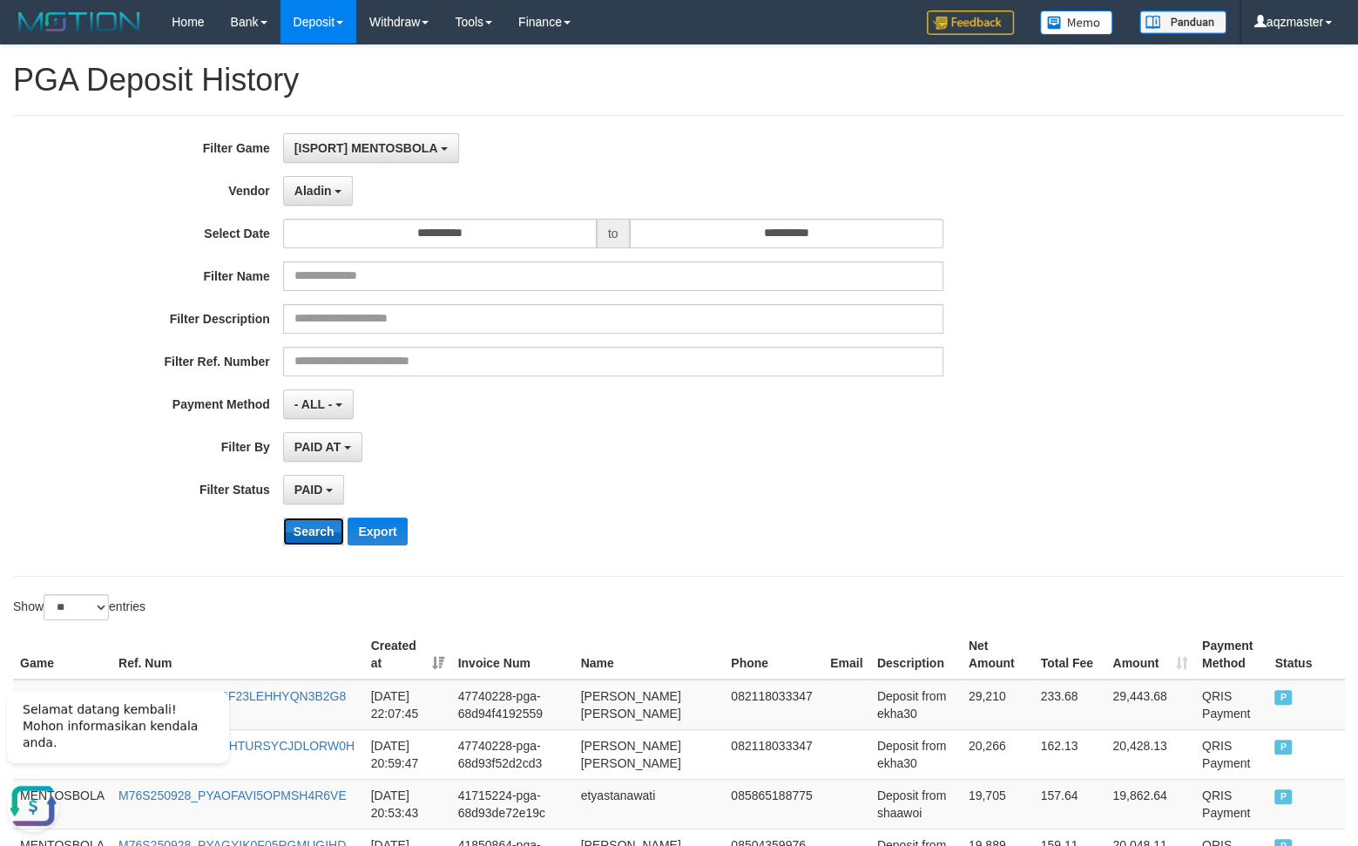
click at [304, 530] on button "Search" at bounding box center [314, 531] width 62 height 28
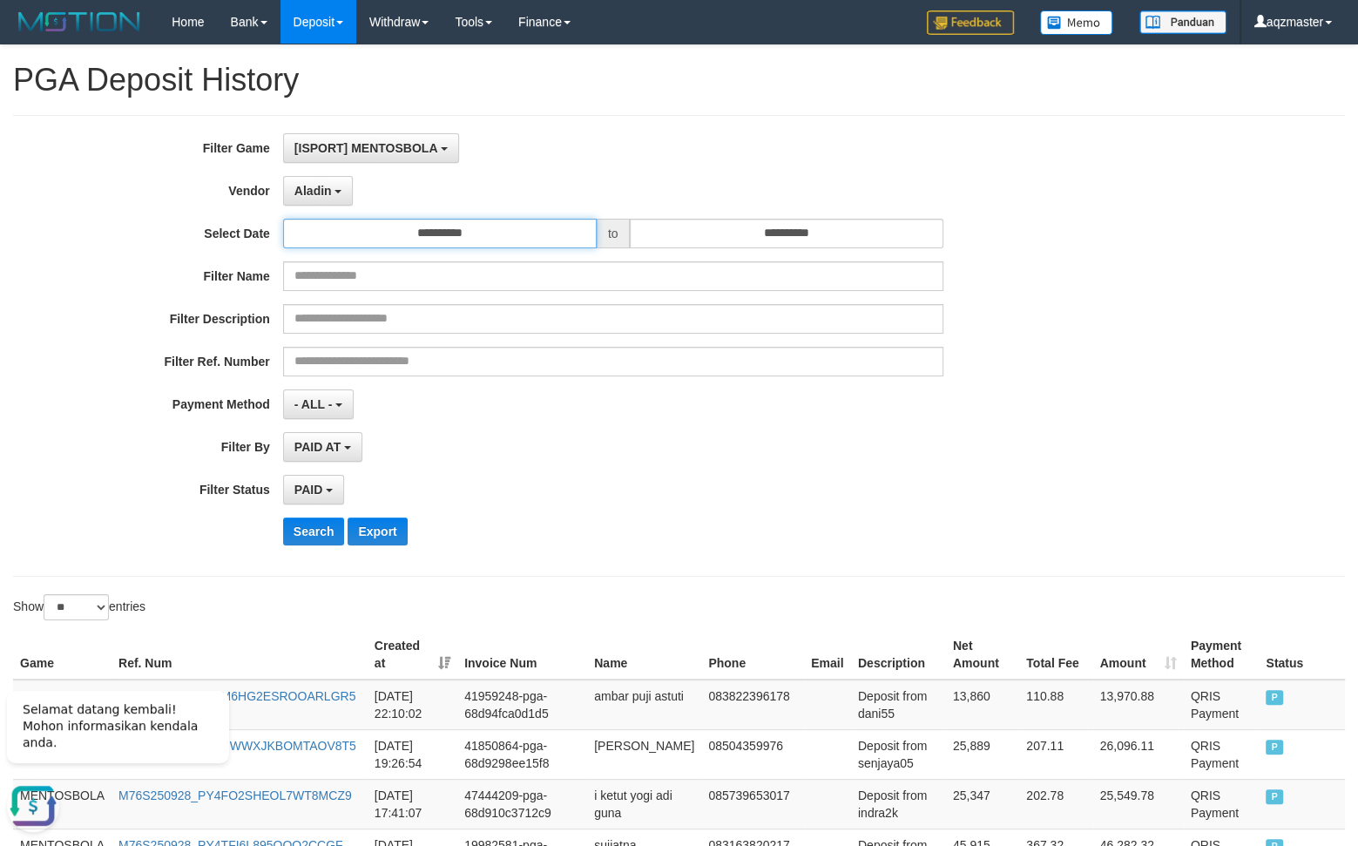
click at [427, 223] on input "**********" at bounding box center [440, 234] width 314 height 30
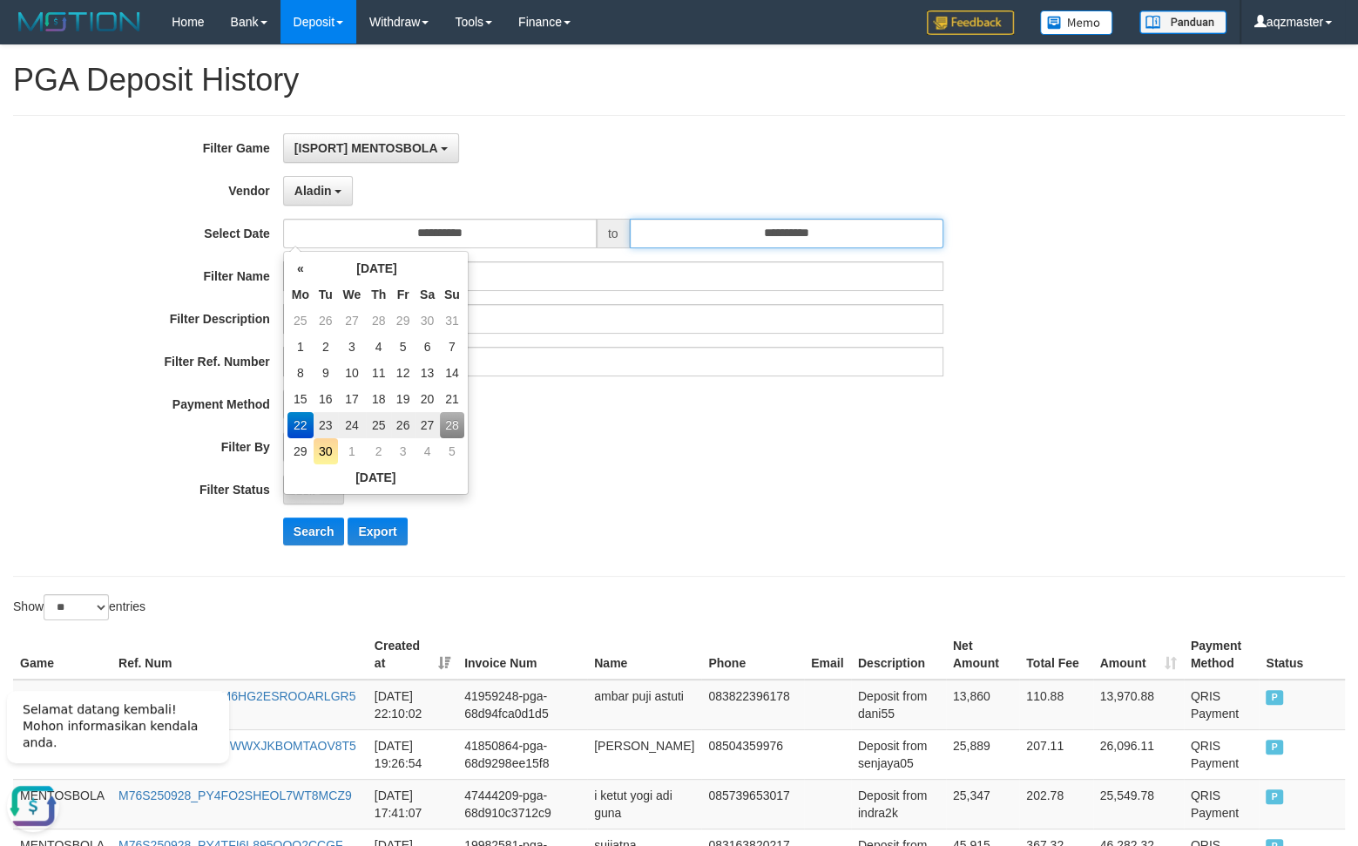
click at [705, 223] on input "**********" at bounding box center [787, 234] width 314 height 30
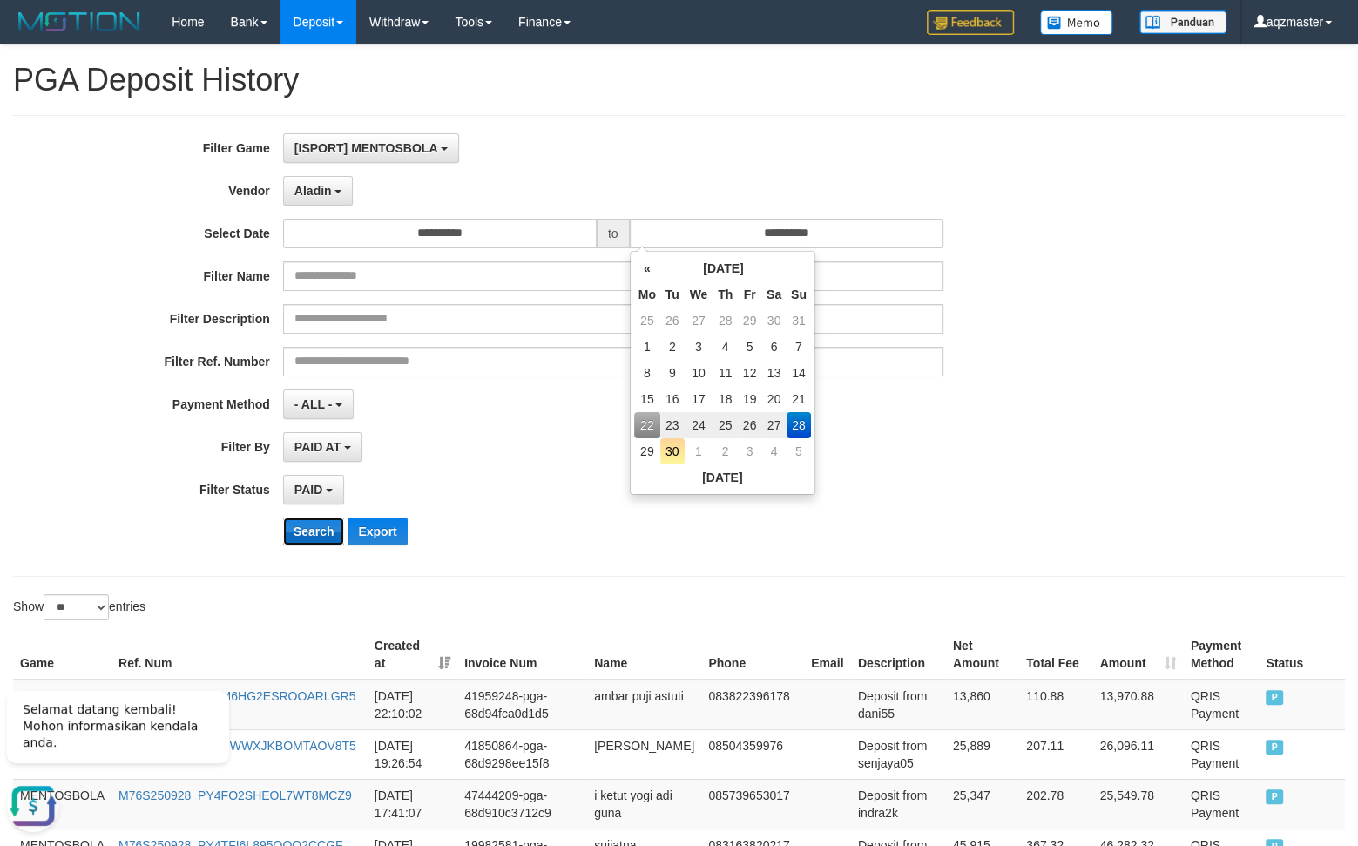
click at [304, 539] on button "Search" at bounding box center [314, 531] width 62 height 28
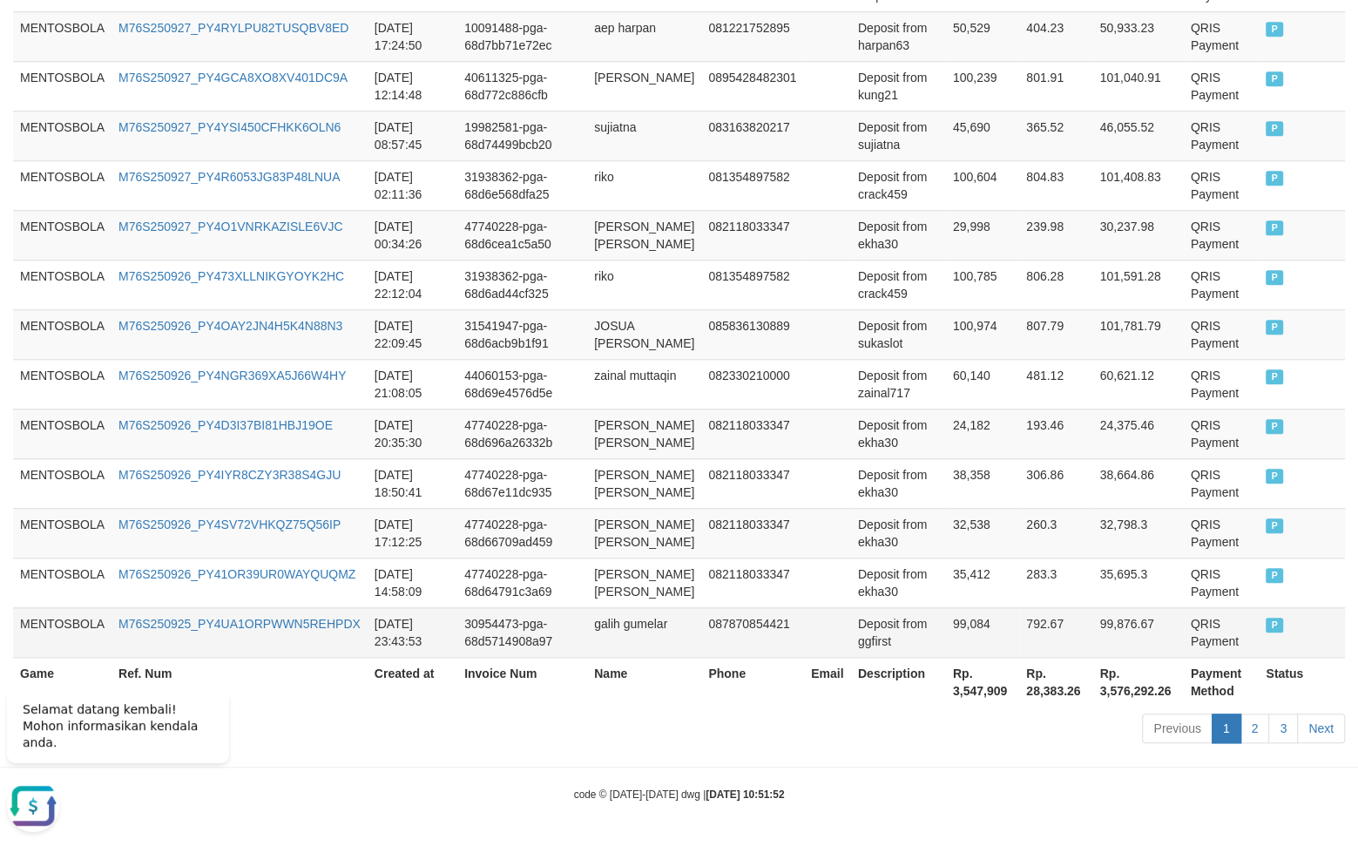
scroll to position [1307, 0]
click at [946, 685] on th "Rp. 3,547,909" at bounding box center [982, 682] width 73 height 50
copy th ","
click at [958, 692] on th "Rp. 3,547,909" at bounding box center [982, 682] width 73 height 50
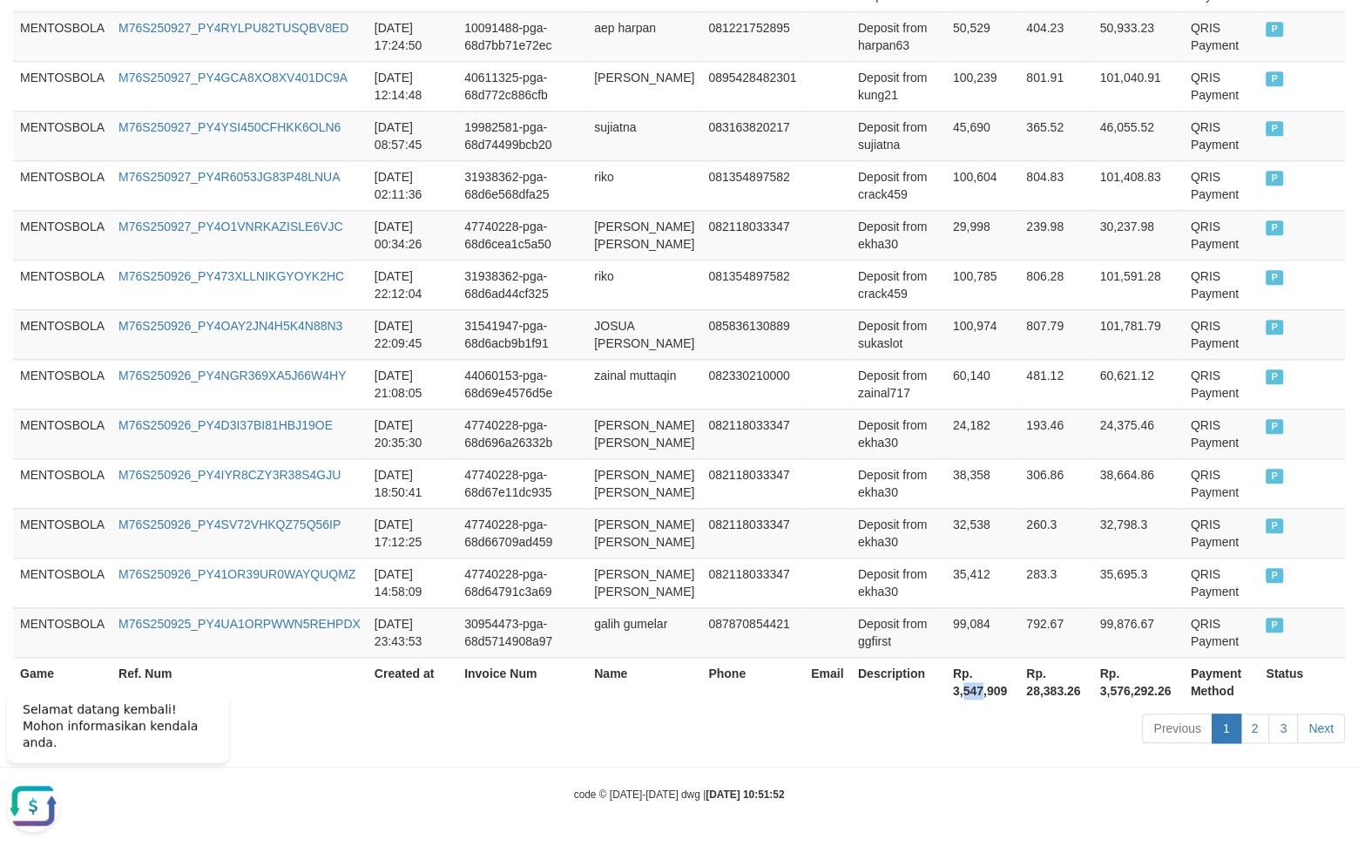
click at [958, 692] on th "Rp. 3,547,909" at bounding box center [982, 682] width 73 height 50
drag, startPoint x: 904, startPoint y: 718, endPoint x: 928, endPoint y: 704, distance: 27.3
click at [907, 714] on div "Previous 1 2 3 Next" at bounding box center [962, 730] width 766 height 37
drag, startPoint x: 935, startPoint y: 688, endPoint x: 992, endPoint y: 692, distance: 57.6
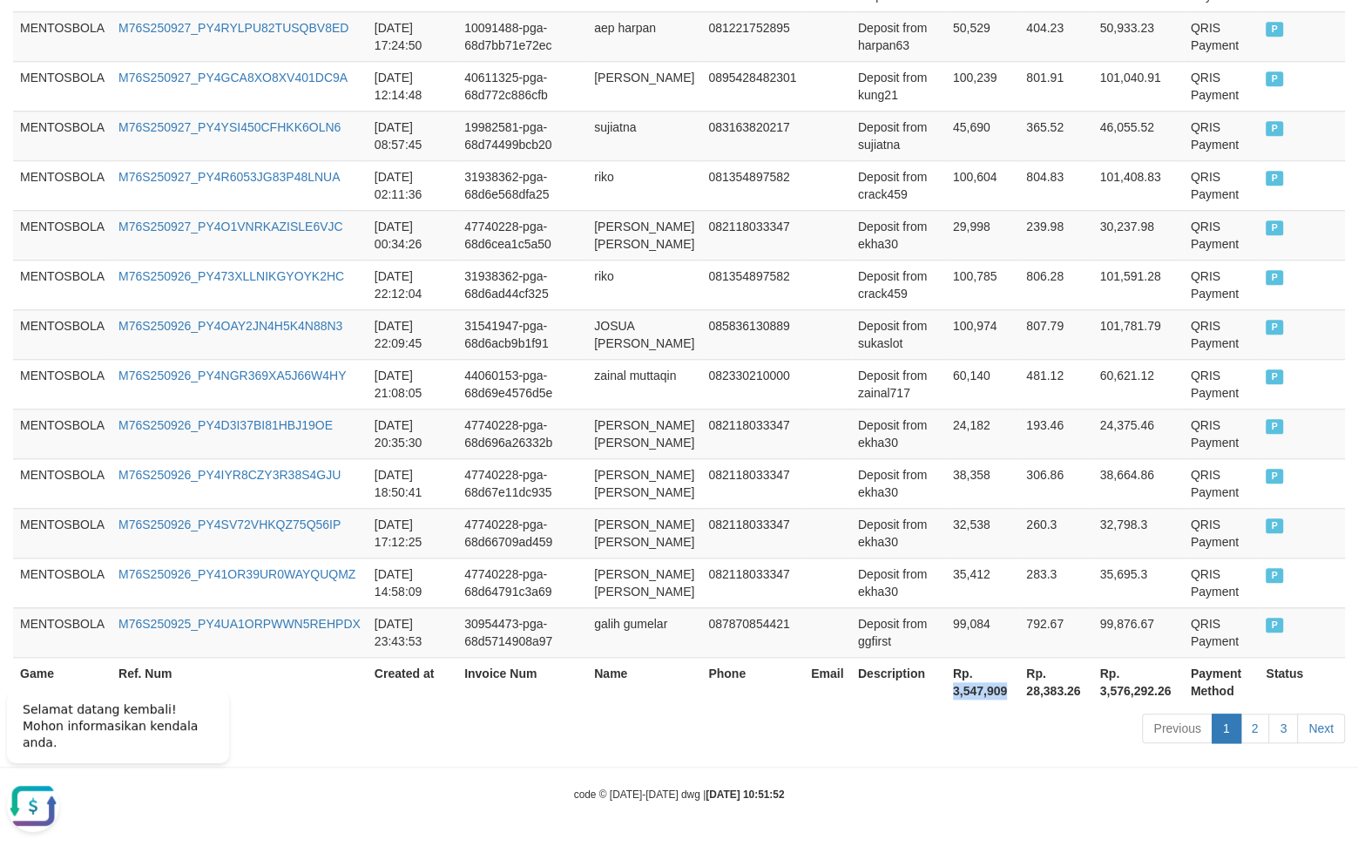
click at [992, 692] on th "Rp. 3,547,909" at bounding box center [982, 682] width 73 height 50
copy th "3,547,909"
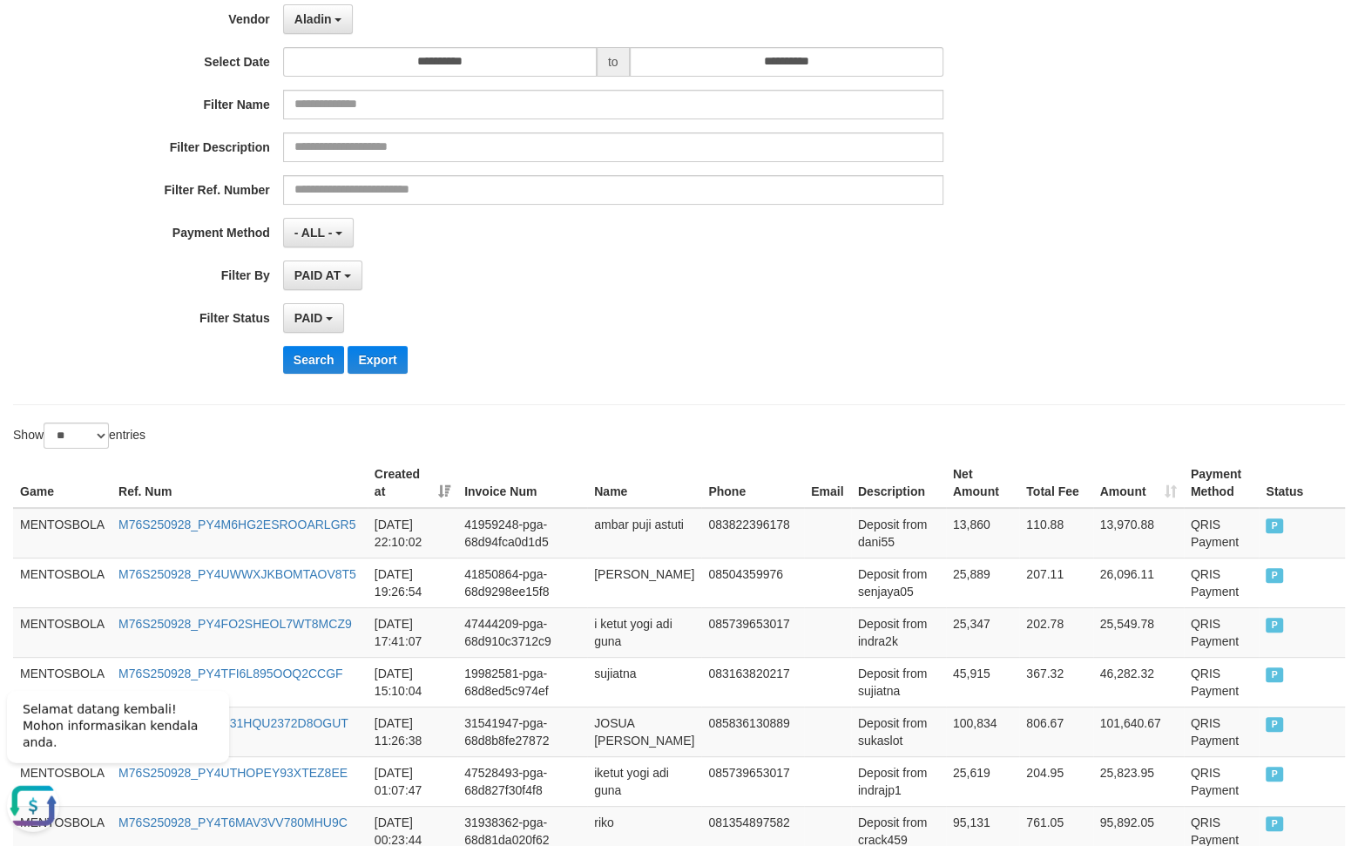
scroll to position [0, 0]
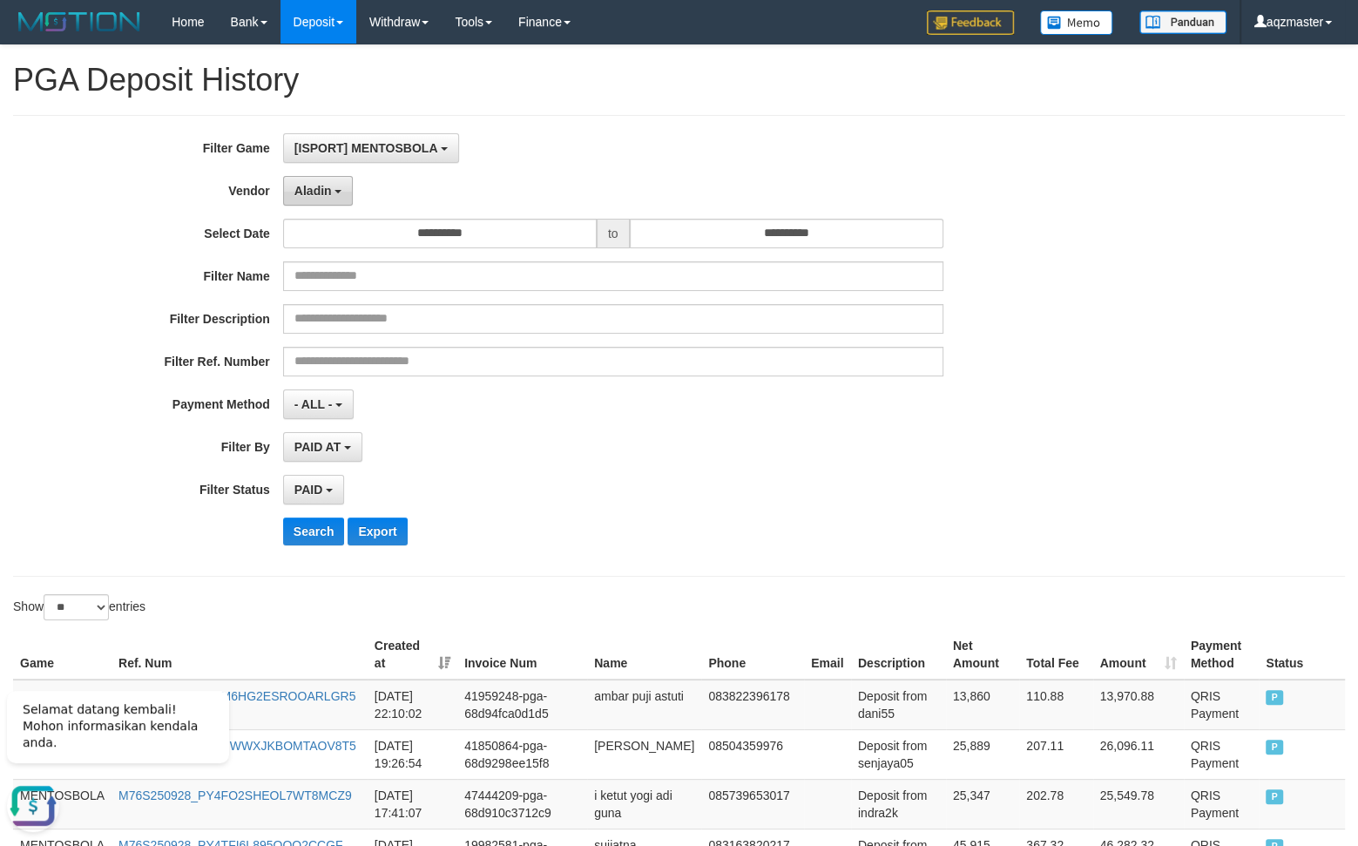
click at [322, 190] on span "Aladin" at bounding box center [312, 191] width 37 height 14
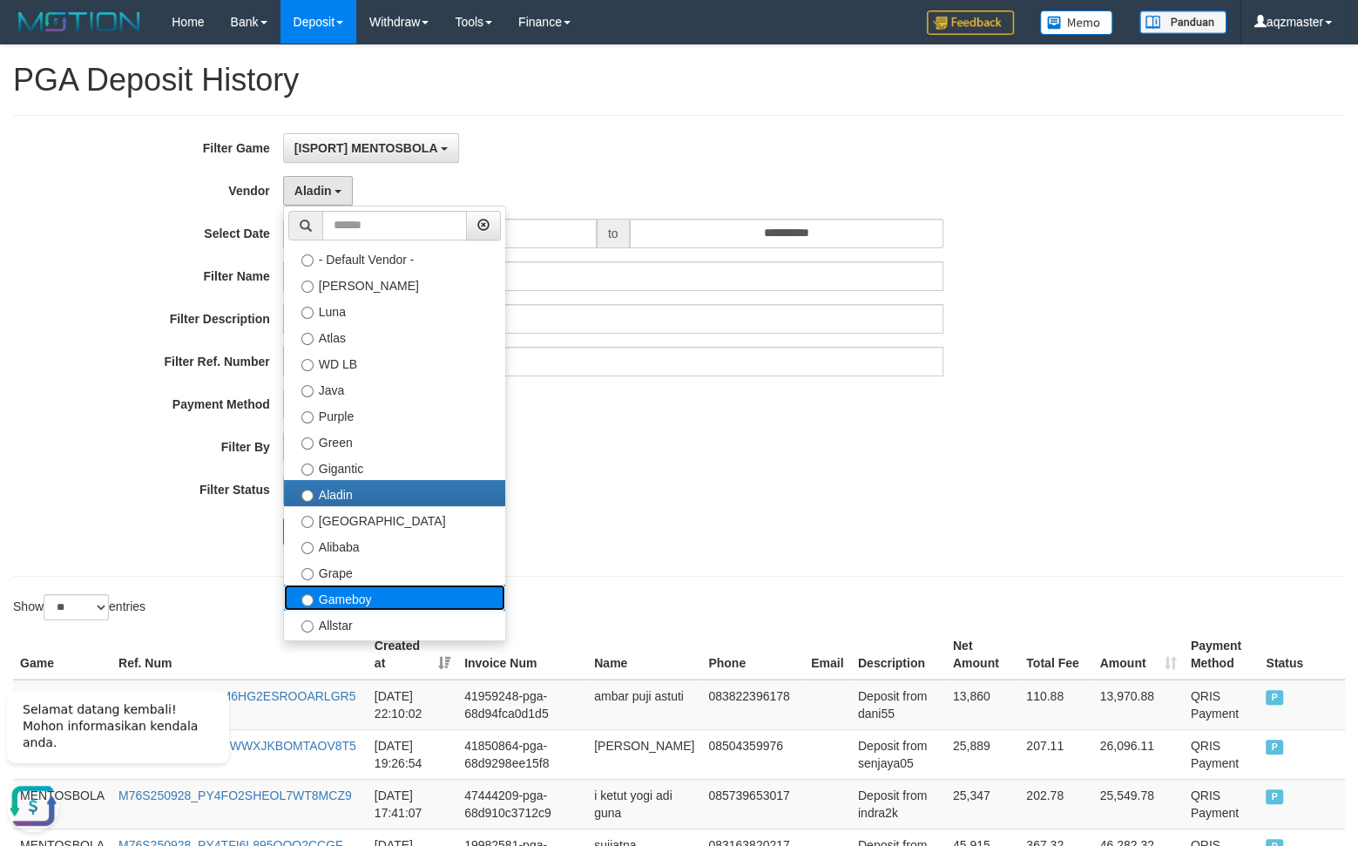
click at [351, 593] on label "Gameboy" at bounding box center [394, 597] width 221 height 26
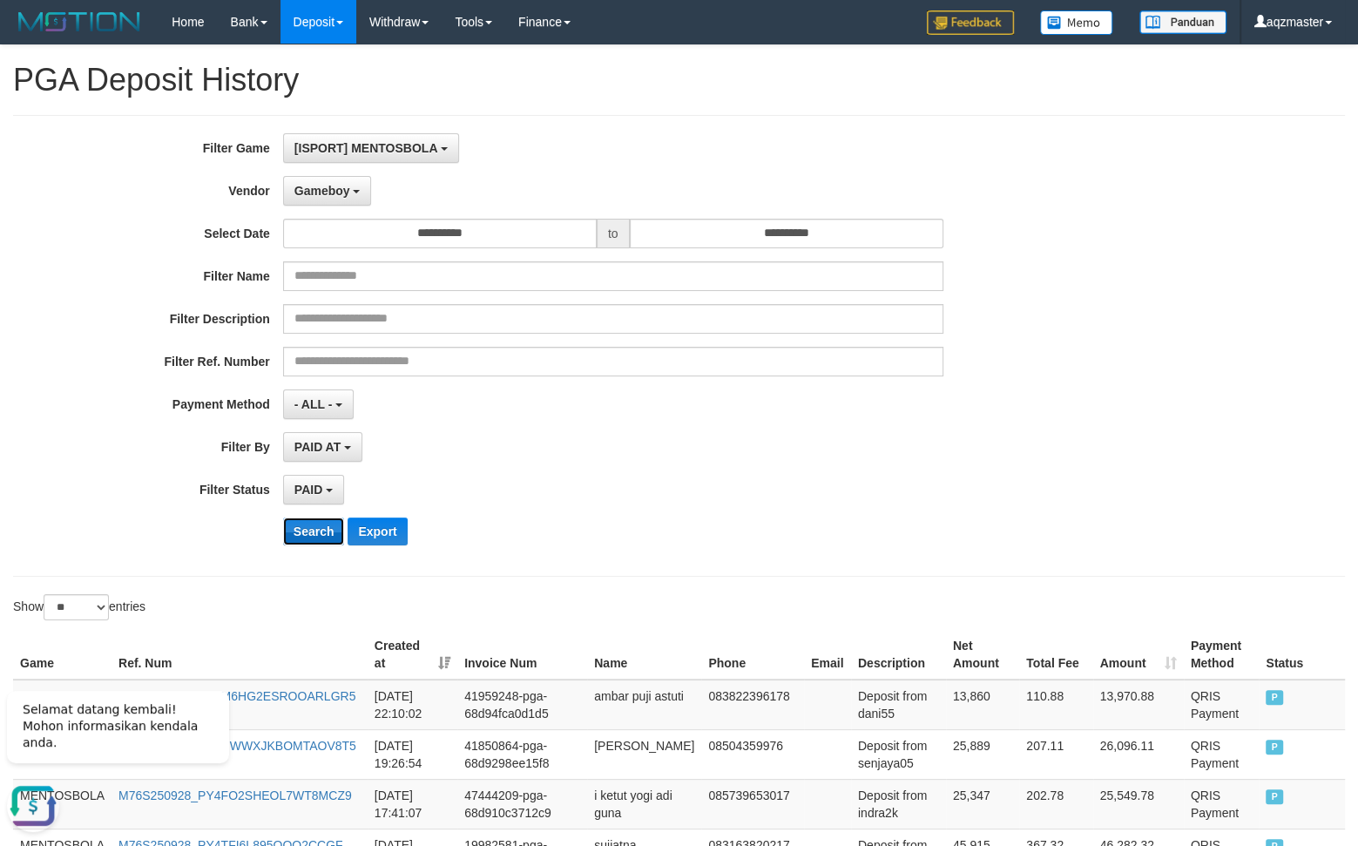
click at [319, 538] on button "Search" at bounding box center [314, 531] width 62 height 28
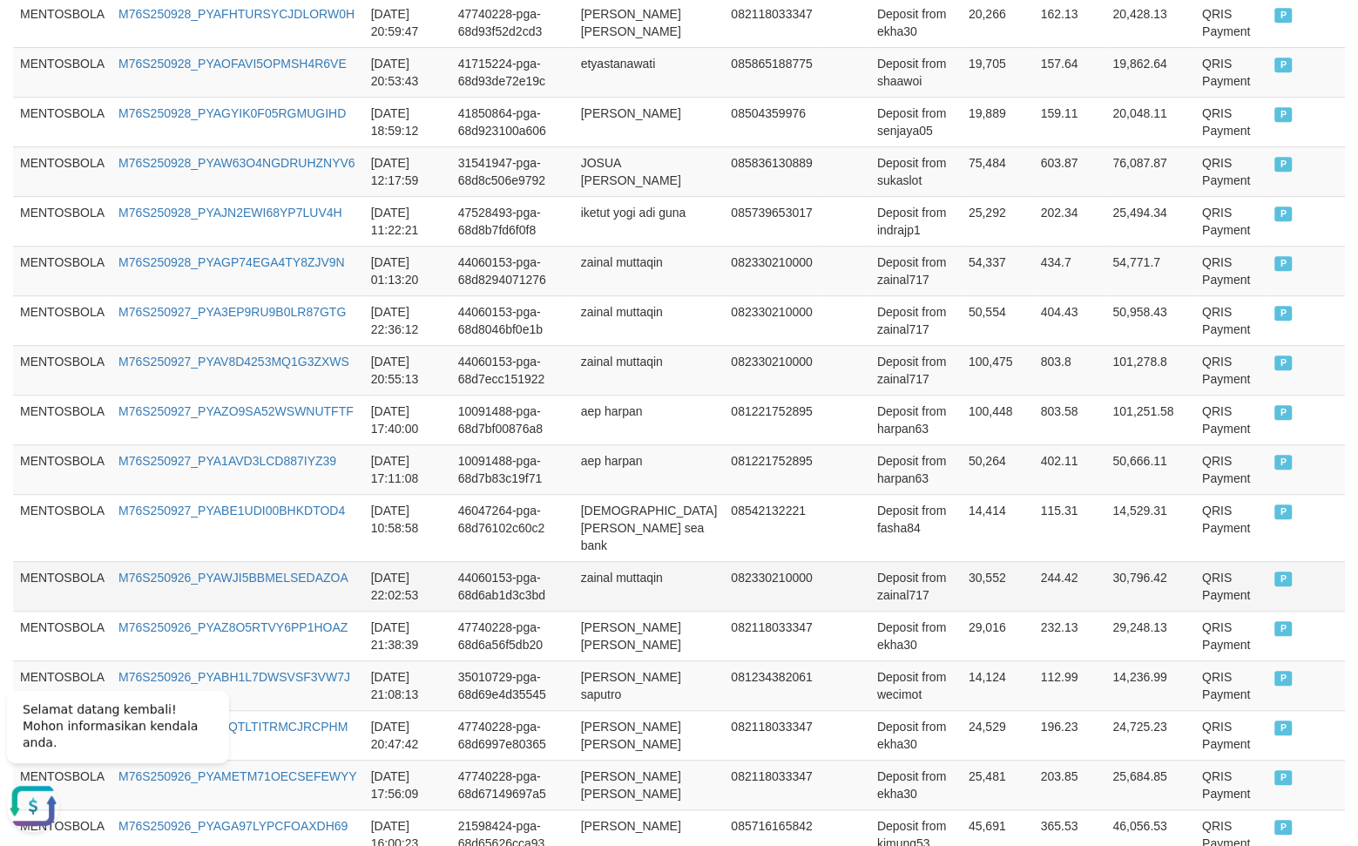
scroll to position [1324, 0]
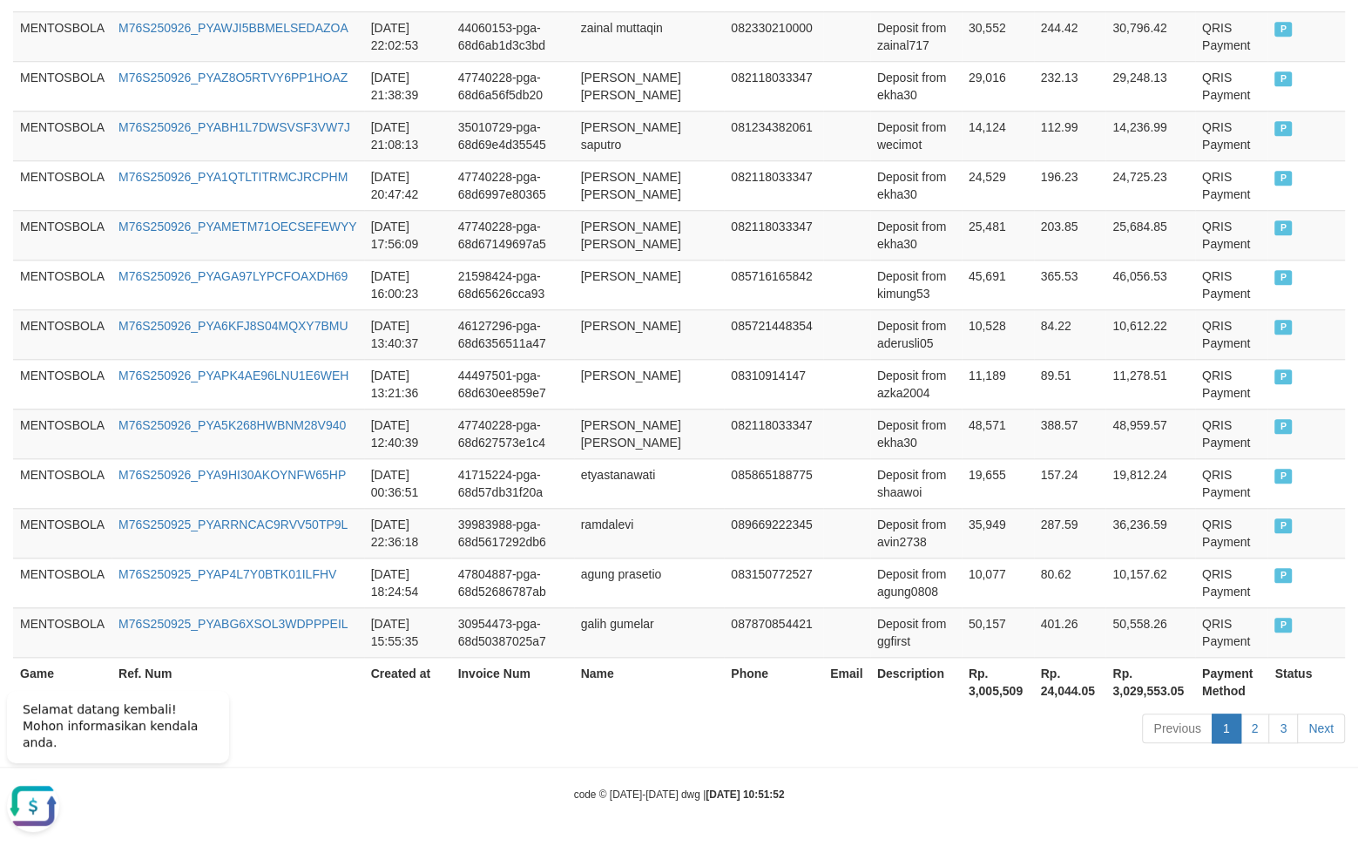
click at [962, 689] on th "Rp. 3,005,509" at bounding box center [998, 682] width 72 height 50
drag, startPoint x: 940, startPoint y: 689, endPoint x: 994, endPoint y: 692, distance: 54.1
click at [994, 692] on th "Rp. 3,005,509" at bounding box center [998, 682] width 72 height 50
copy th "3,005,509"
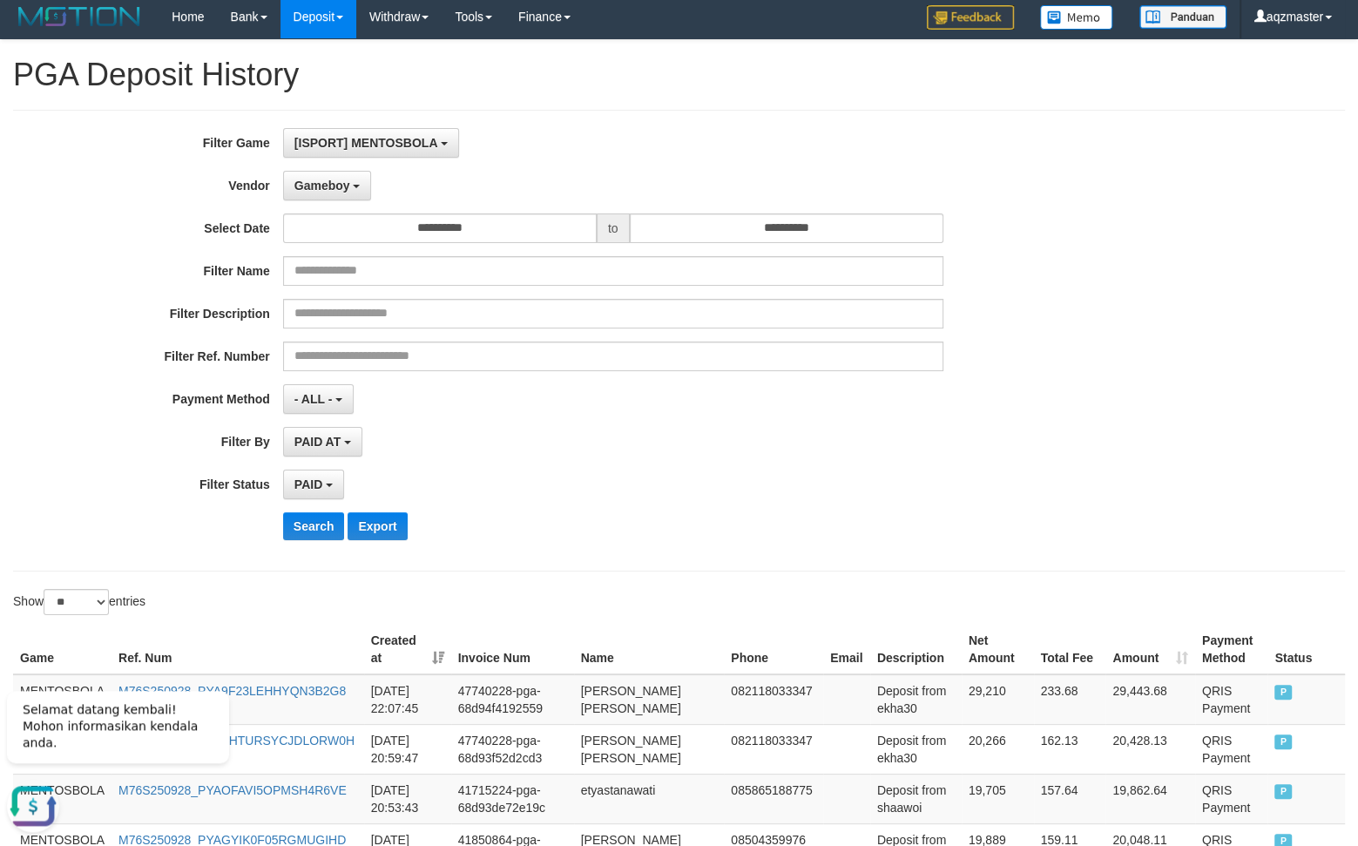
scroll to position [0, 0]
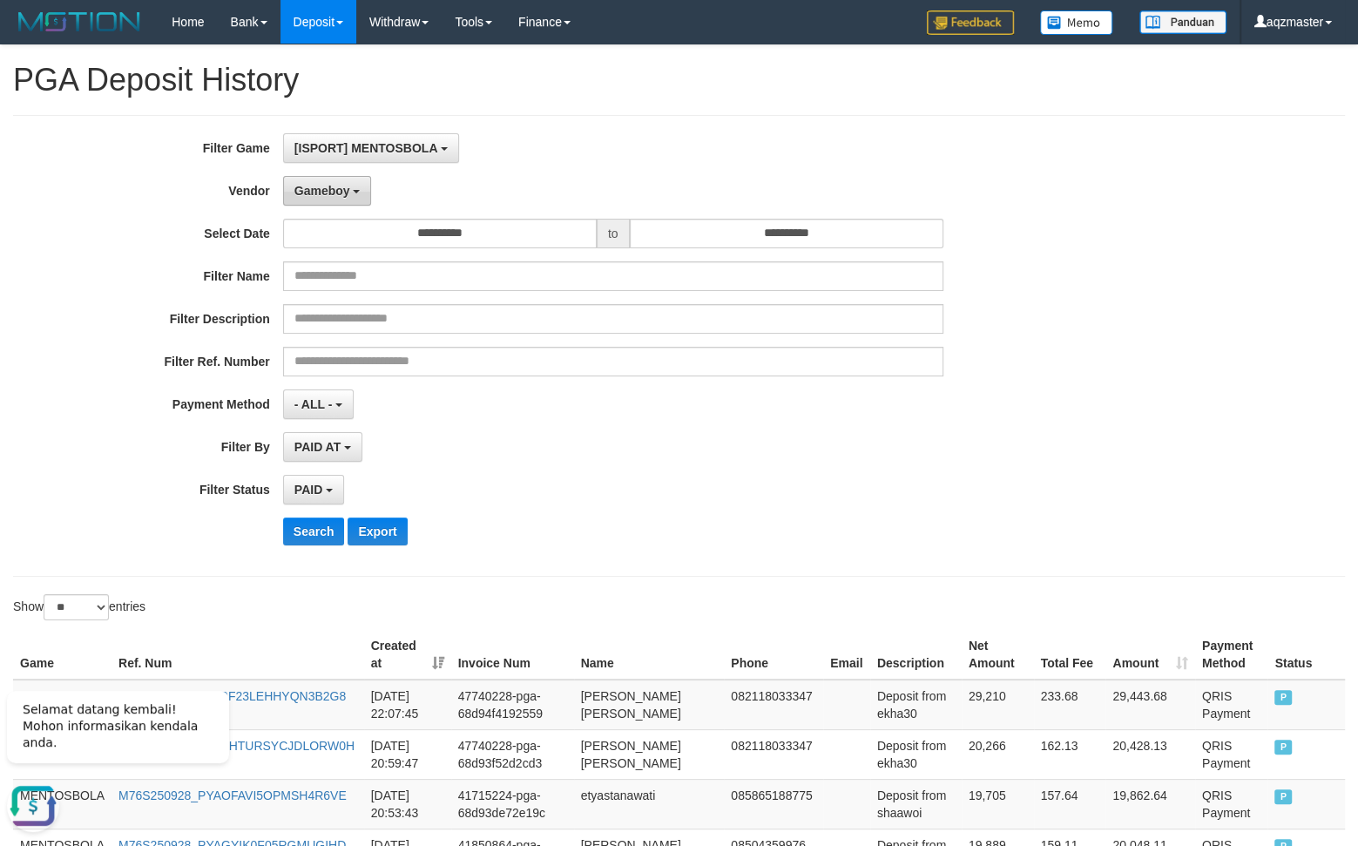
click at [322, 186] on button "Gameboy" at bounding box center [327, 191] width 89 height 30
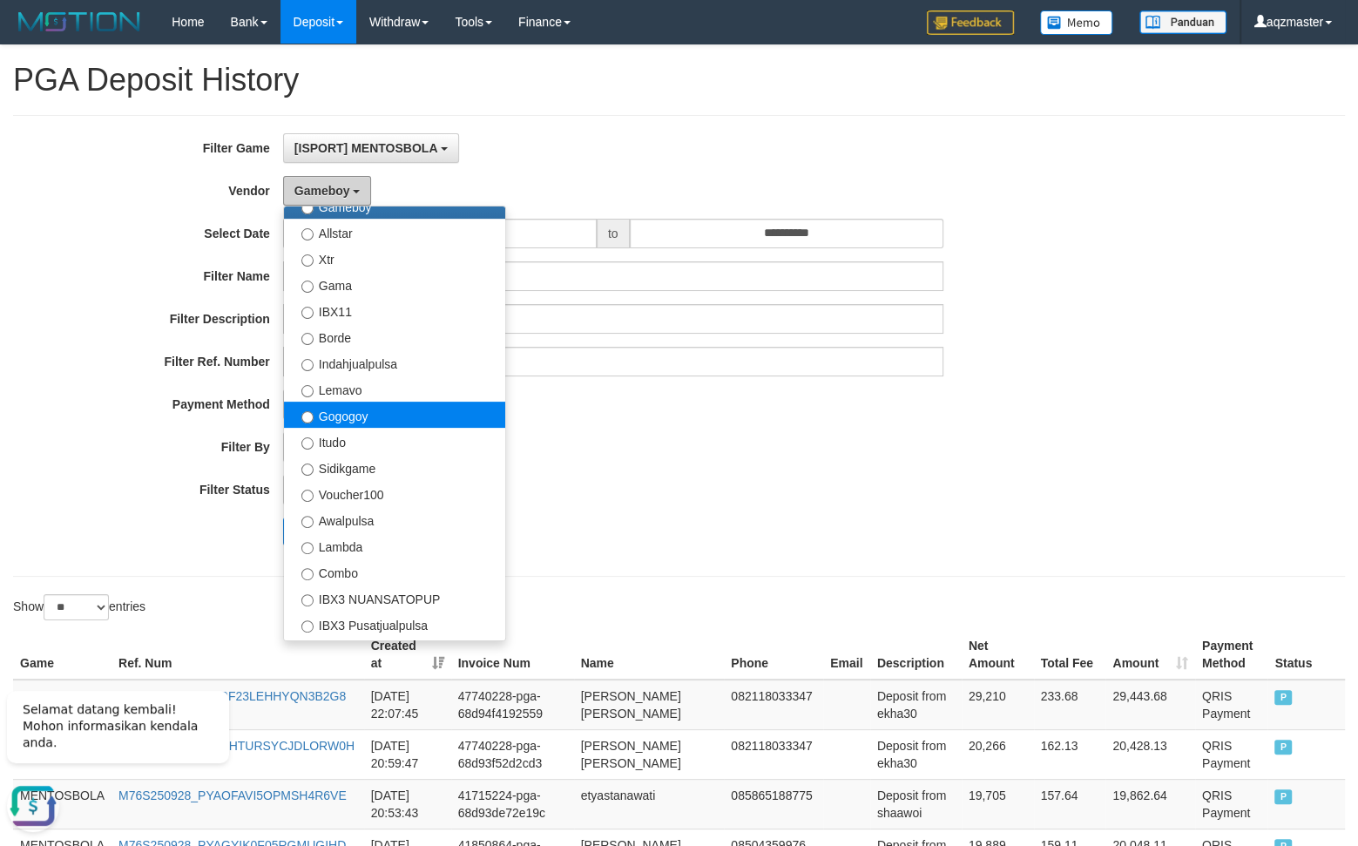
scroll to position [625, 0]
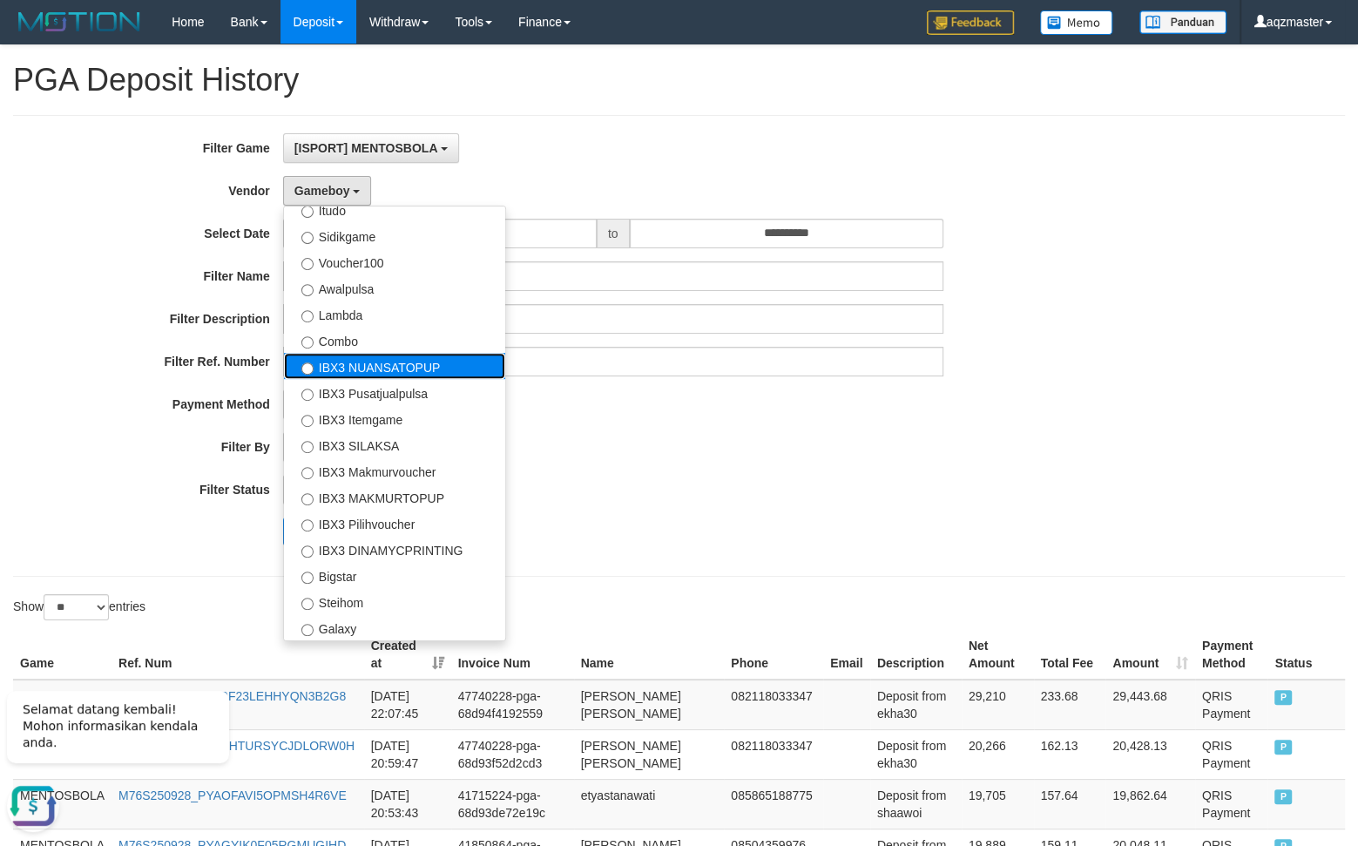
click at [380, 370] on label "IBX3 NUANSATOPUP" at bounding box center [394, 366] width 221 height 26
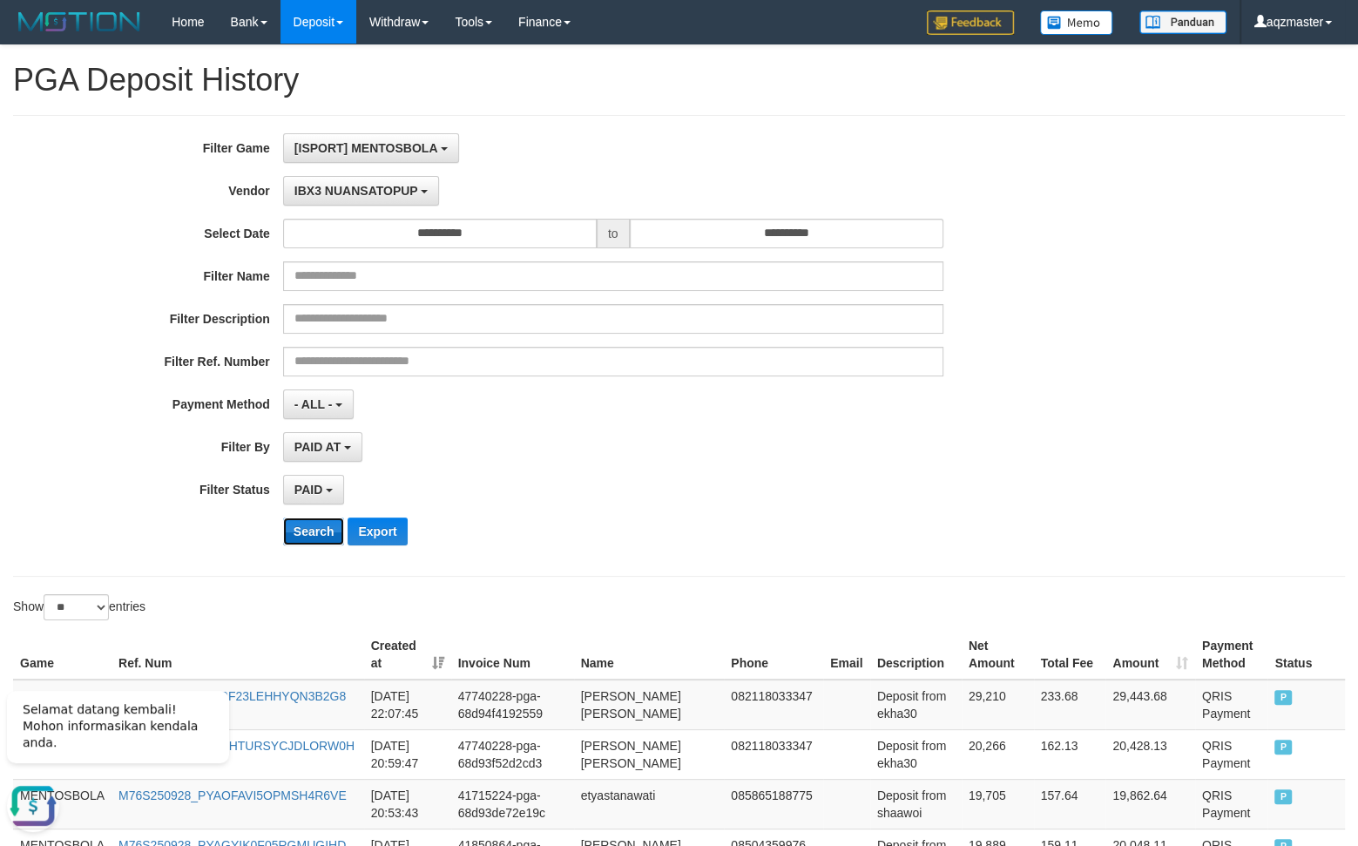
click at [318, 530] on button "Search" at bounding box center [314, 531] width 62 height 28
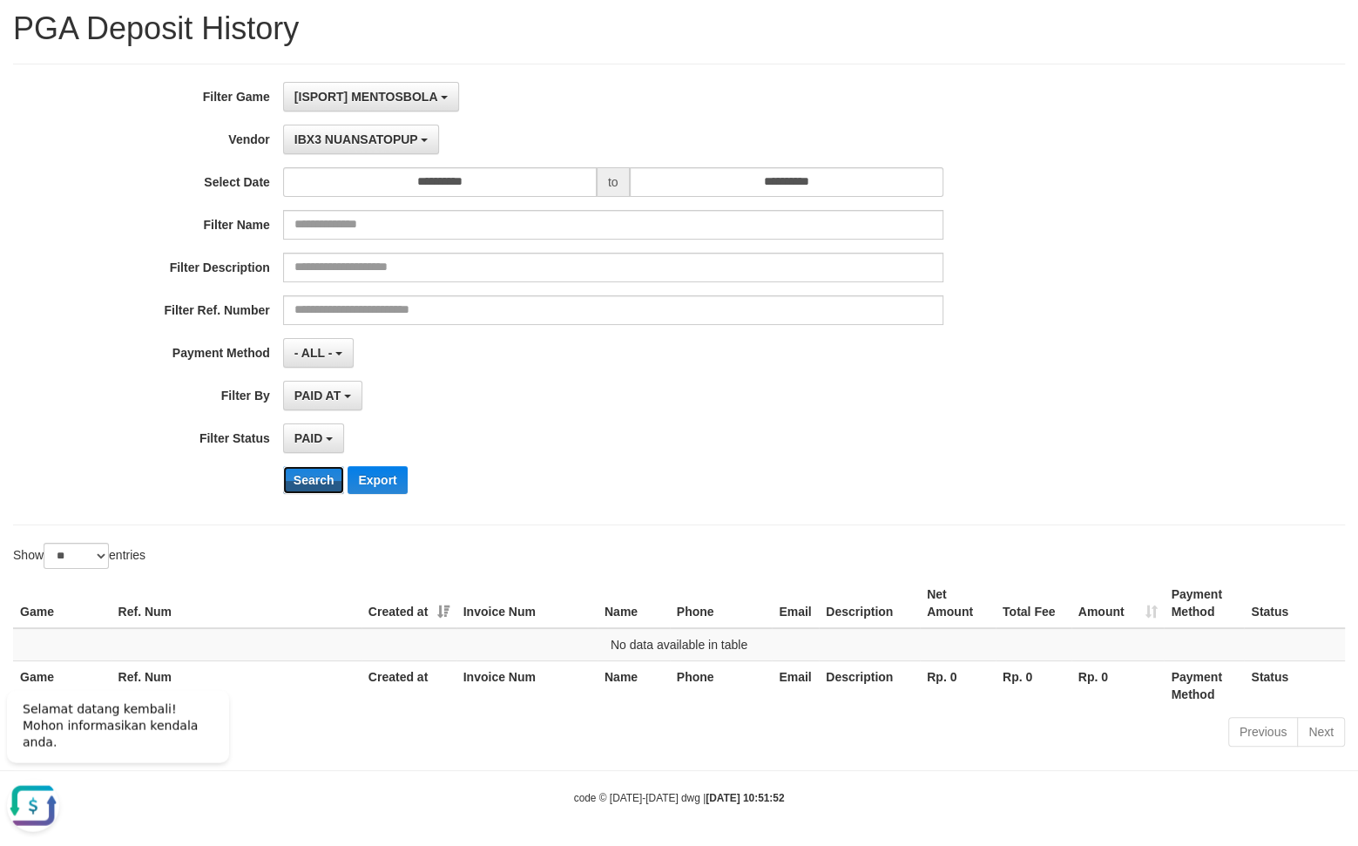
scroll to position [0, 0]
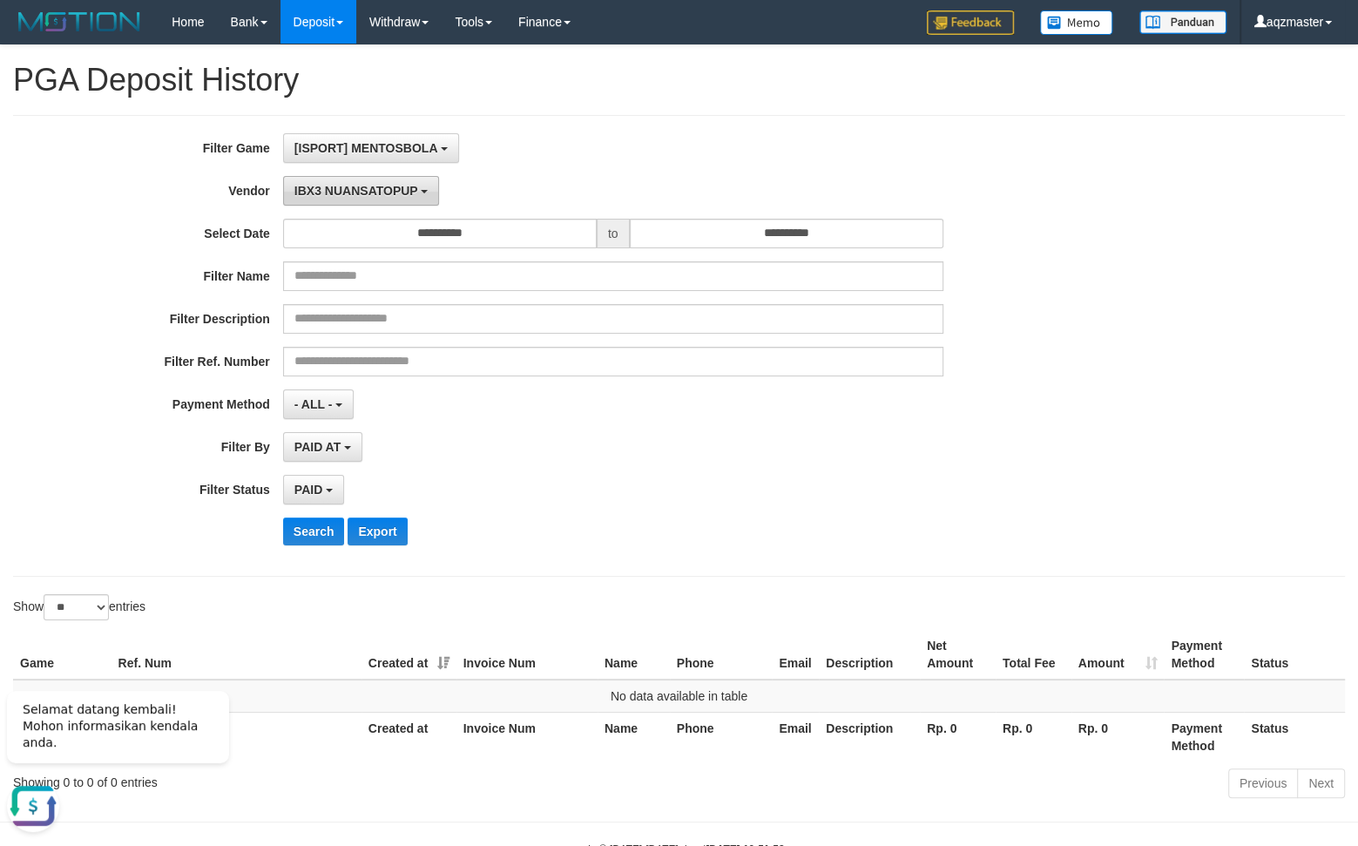
click at [357, 203] on button "IBX3 NUANSATOPUP" at bounding box center [361, 191] width 156 height 30
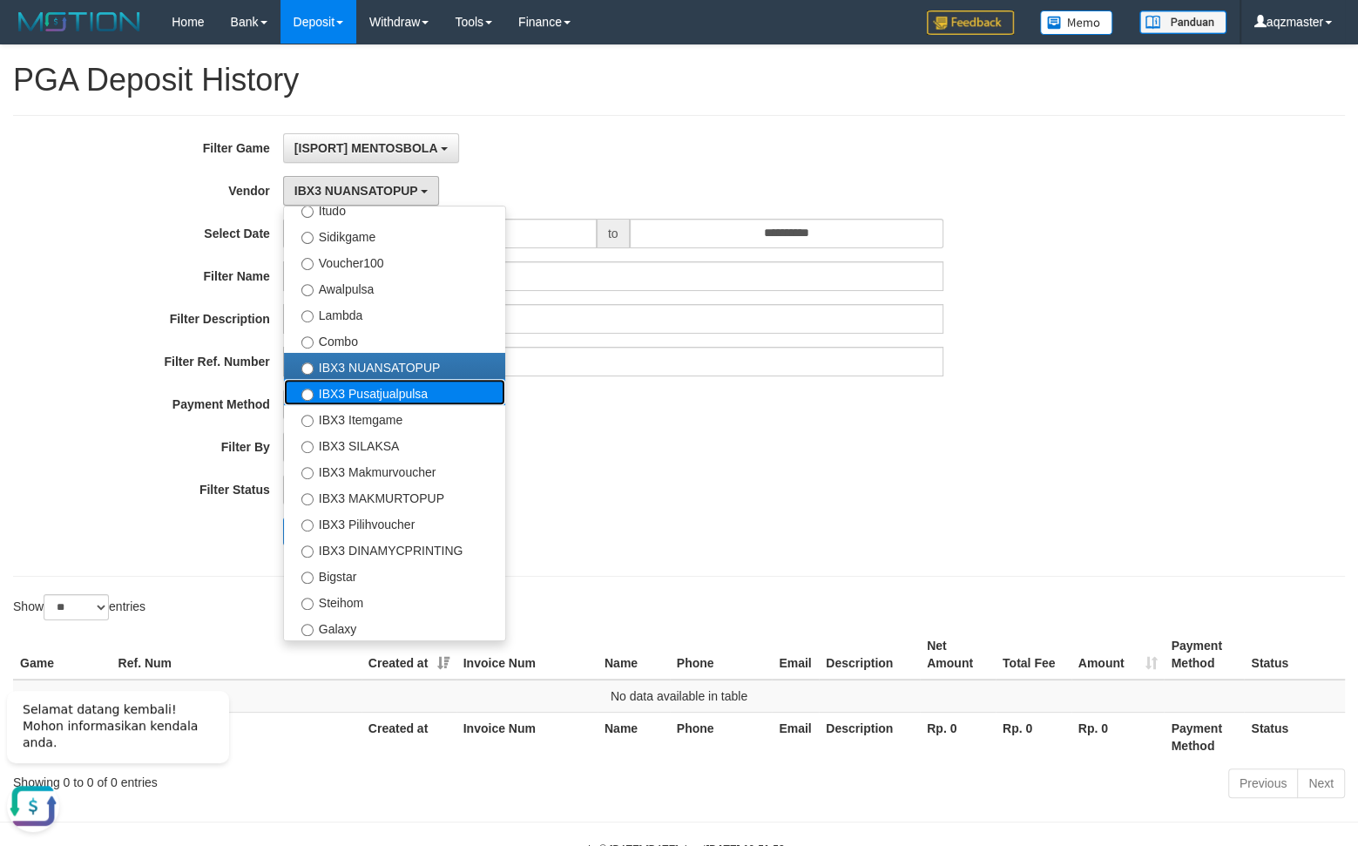
click at [358, 391] on label "IBX3 Pusatjualpulsa" at bounding box center [394, 392] width 221 height 26
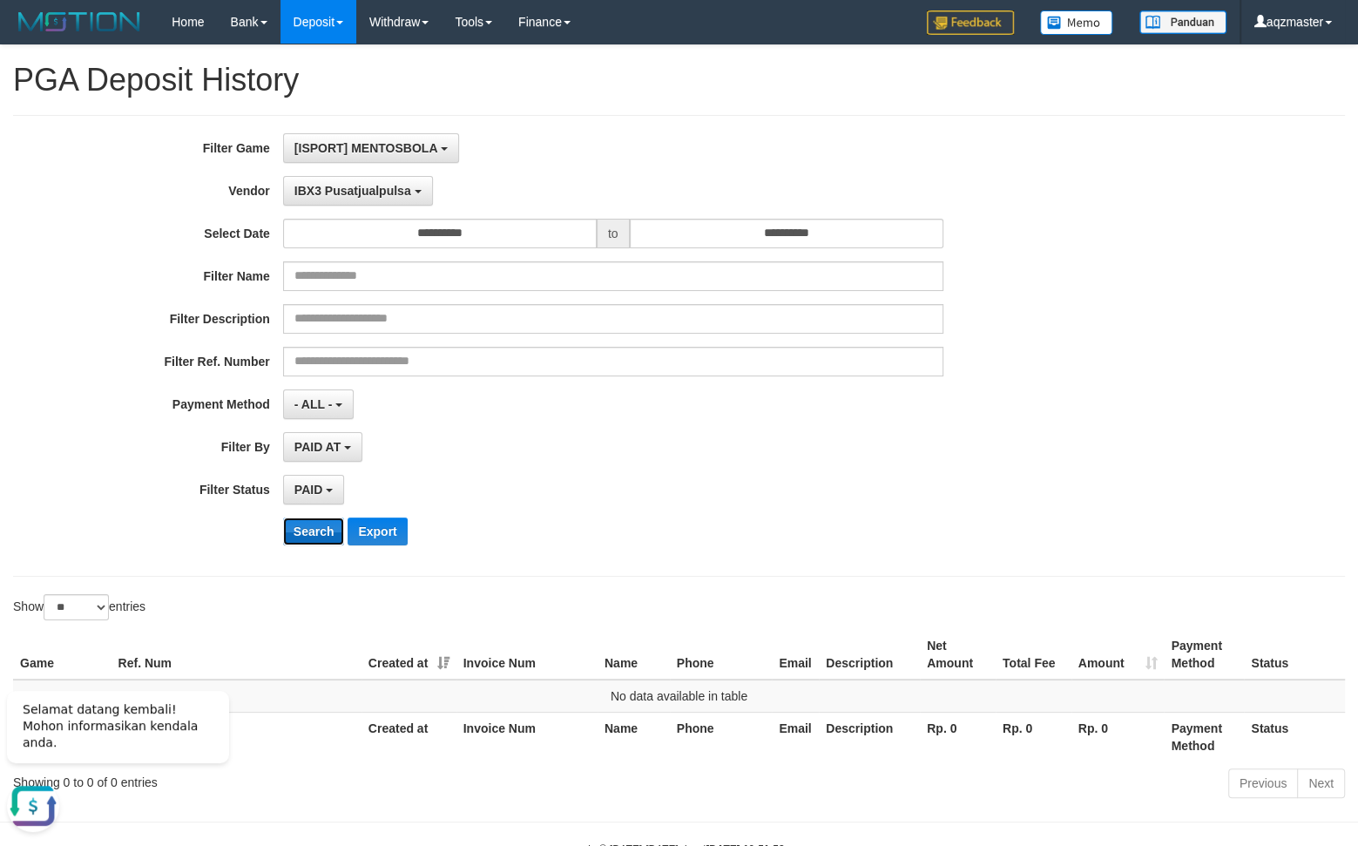
click at [305, 523] on button "Search" at bounding box center [314, 531] width 62 height 28
click at [357, 184] on button "IBX3 Pusatjualpulsa" at bounding box center [358, 191] width 150 height 30
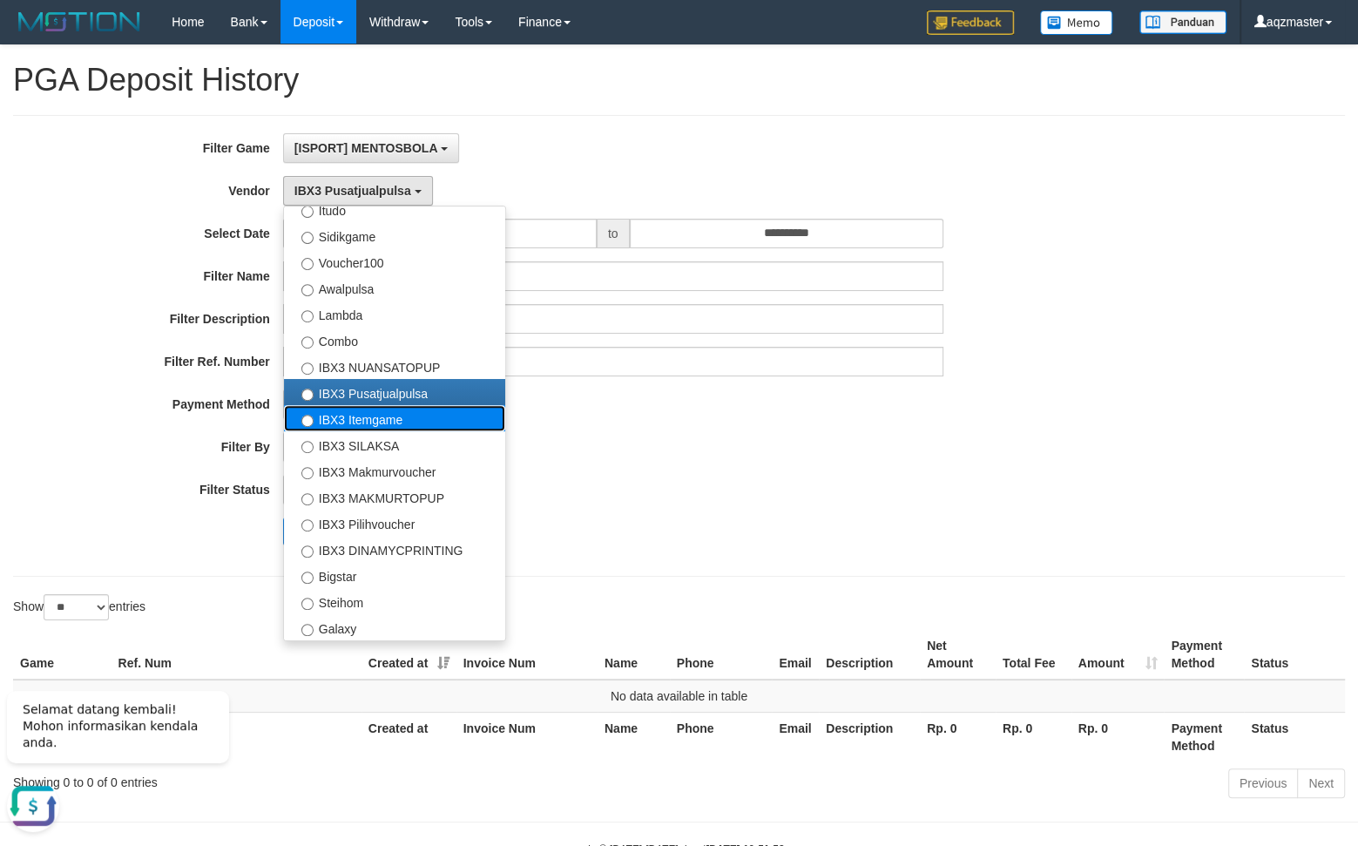
click at [351, 417] on label "IBX3 Itemgame" at bounding box center [394, 418] width 221 height 26
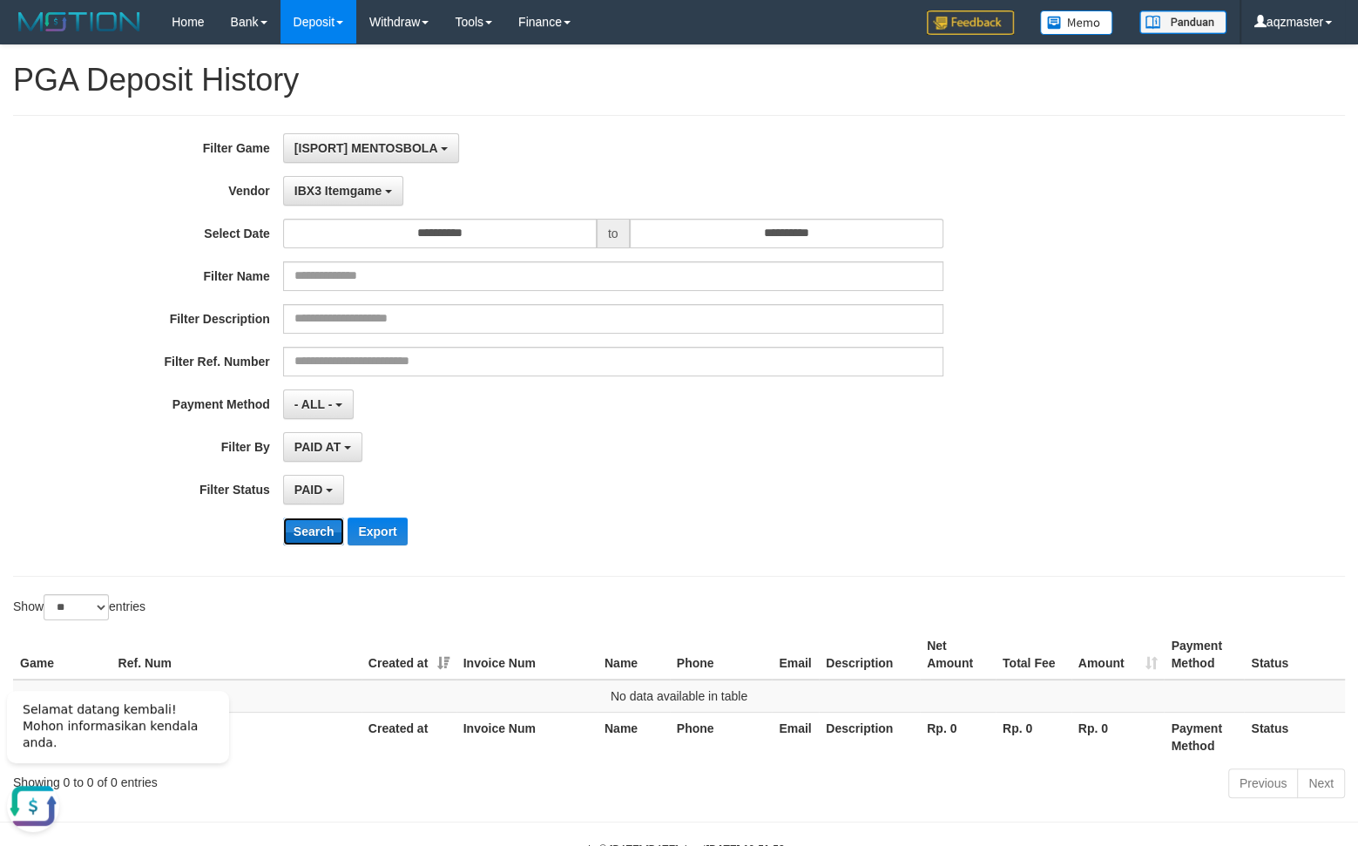
click at [323, 521] on button "Search" at bounding box center [314, 531] width 62 height 28
drag, startPoint x: 348, startPoint y: 196, endPoint x: 348, endPoint y: 213, distance: 16.6
click at [348, 195] on span "IBX3 Itemgame" at bounding box center [337, 191] width 87 height 14
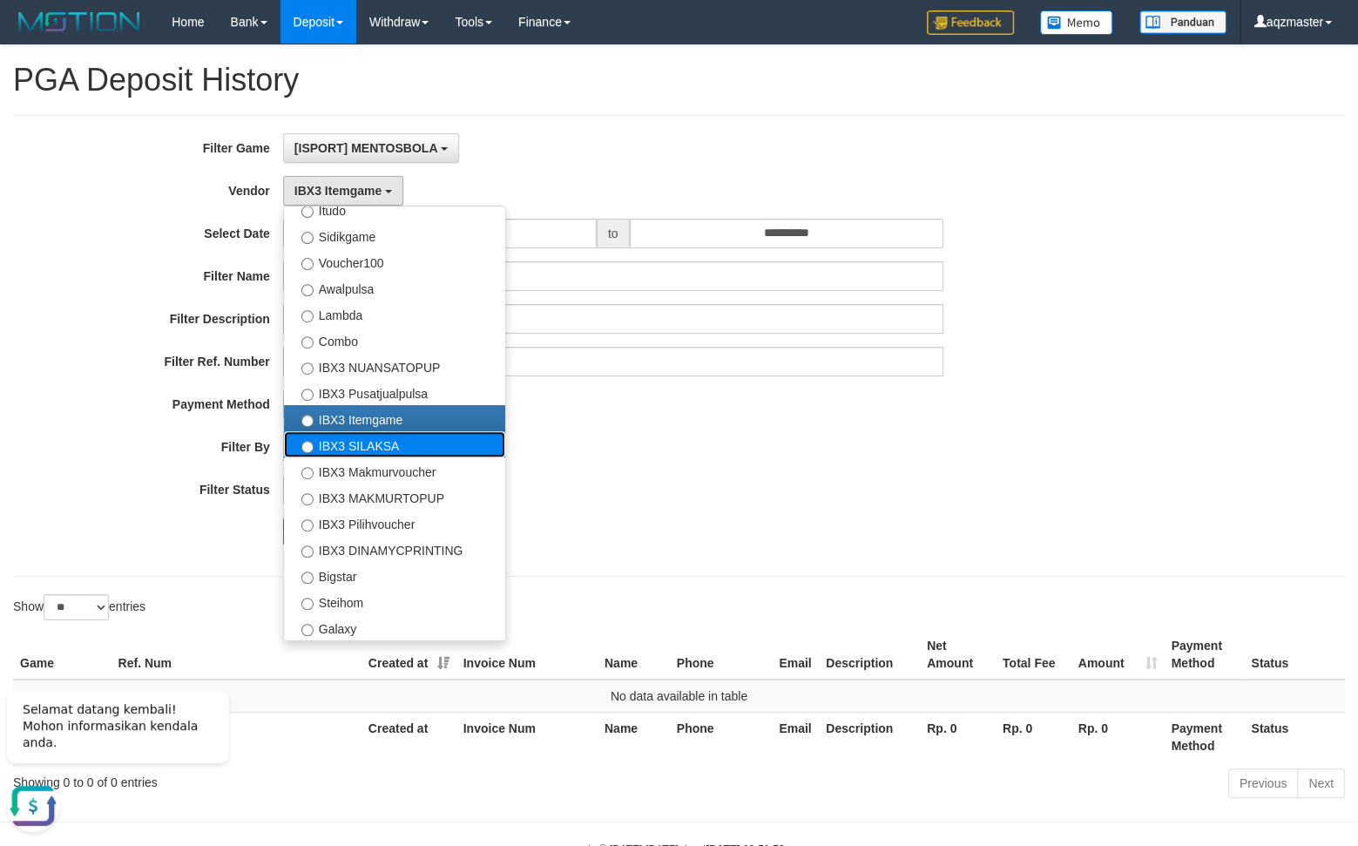
click at [348, 445] on label "IBX3 SILAKSA" at bounding box center [394, 444] width 221 height 26
select select "**********"
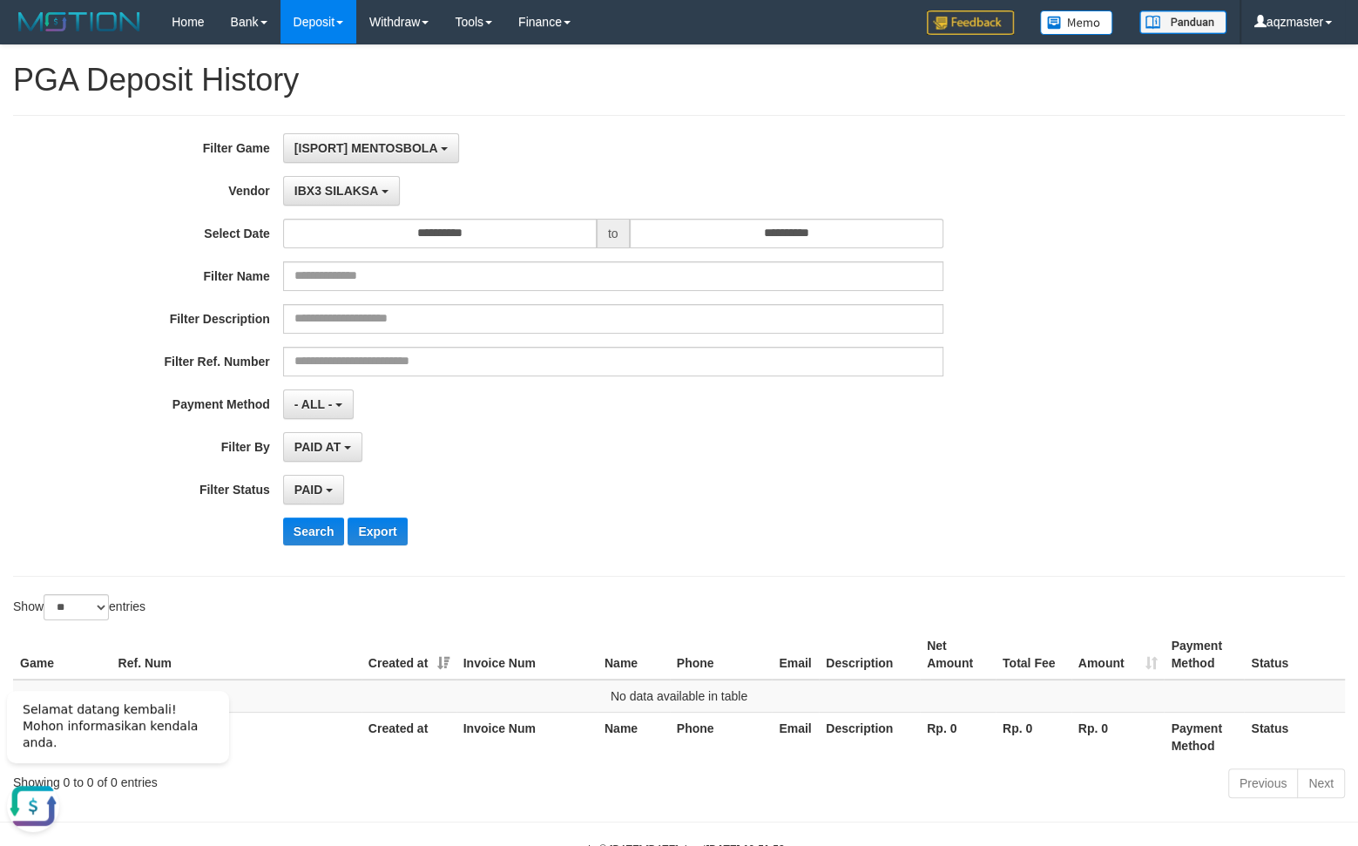
click at [321, 519] on div "**********" at bounding box center [566, 345] width 1132 height 425
click at [321, 524] on button "Search" at bounding box center [314, 531] width 62 height 28
click at [345, 198] on span "IBX3 SILAKSA" at bounding box center [336, 191] width 84 height 14
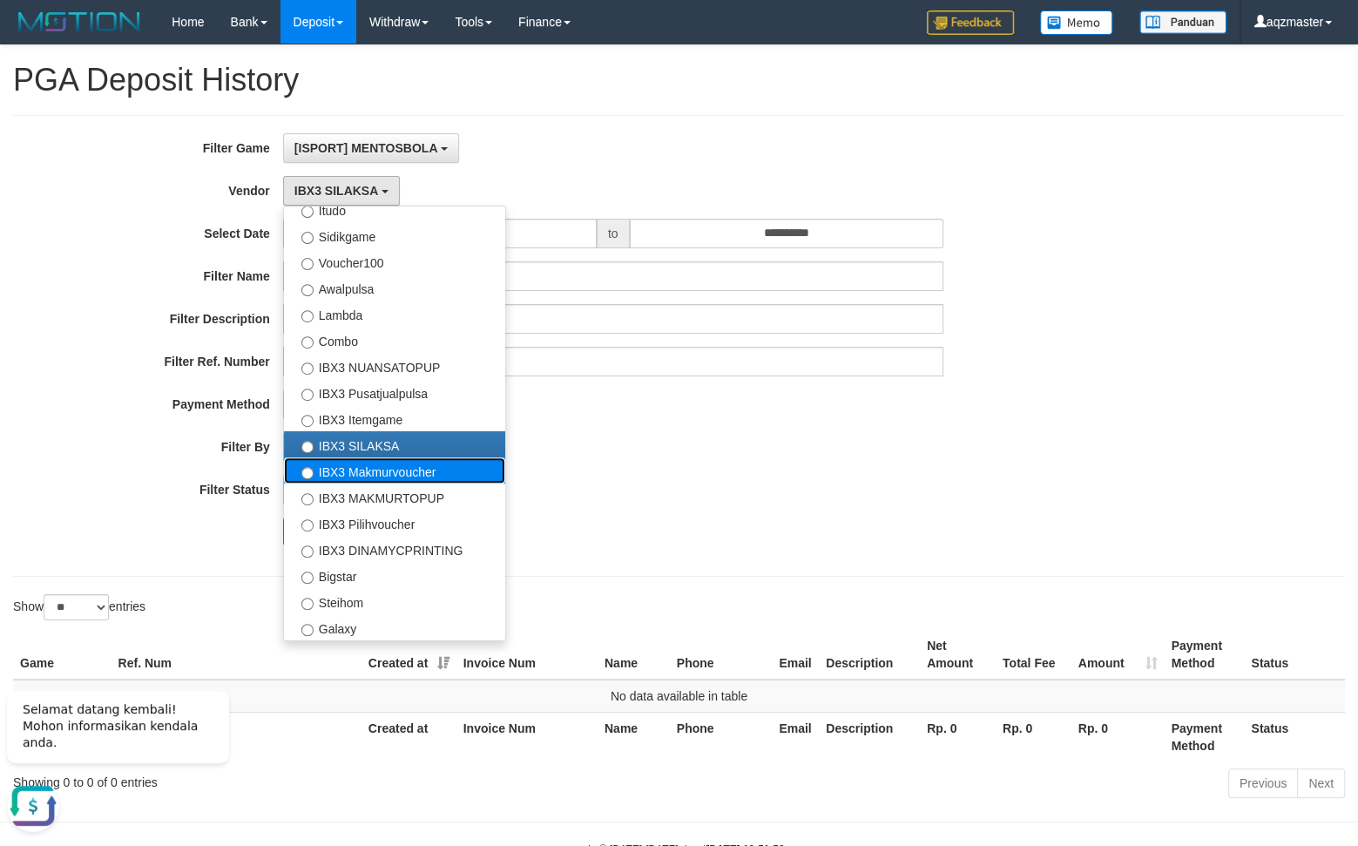
click at [343, 479] on label "IBX3 Makmurvoucher" at bounding box center [394, 470] width 221 height 26
select select "**********"
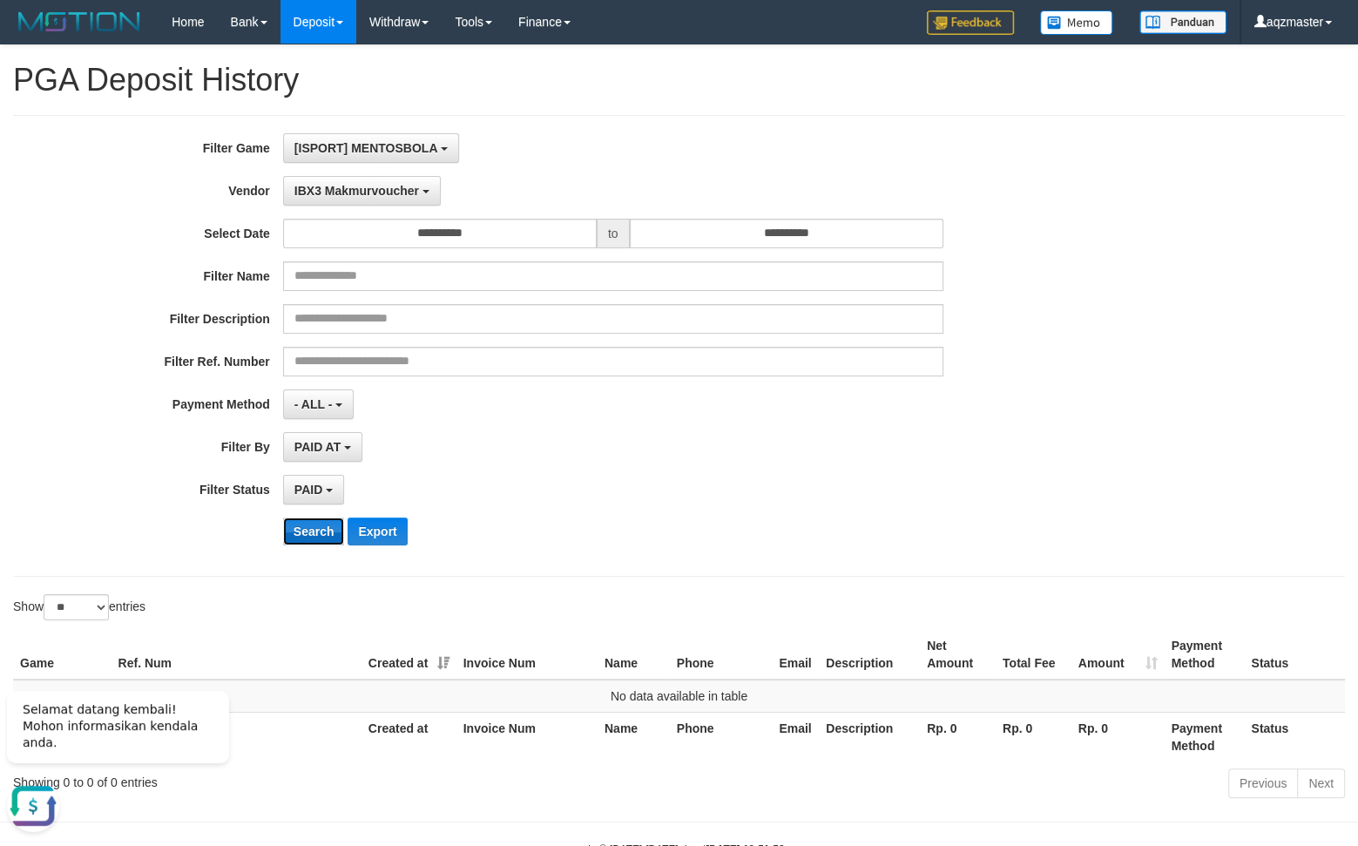
click at [313, 536] on button "Search" at bounding box center [314, 531] width 62 height 28
click at [344, 195] on span "IBX3 Makmurvoucher" at bounding box center [356, 191] width 125 height 14
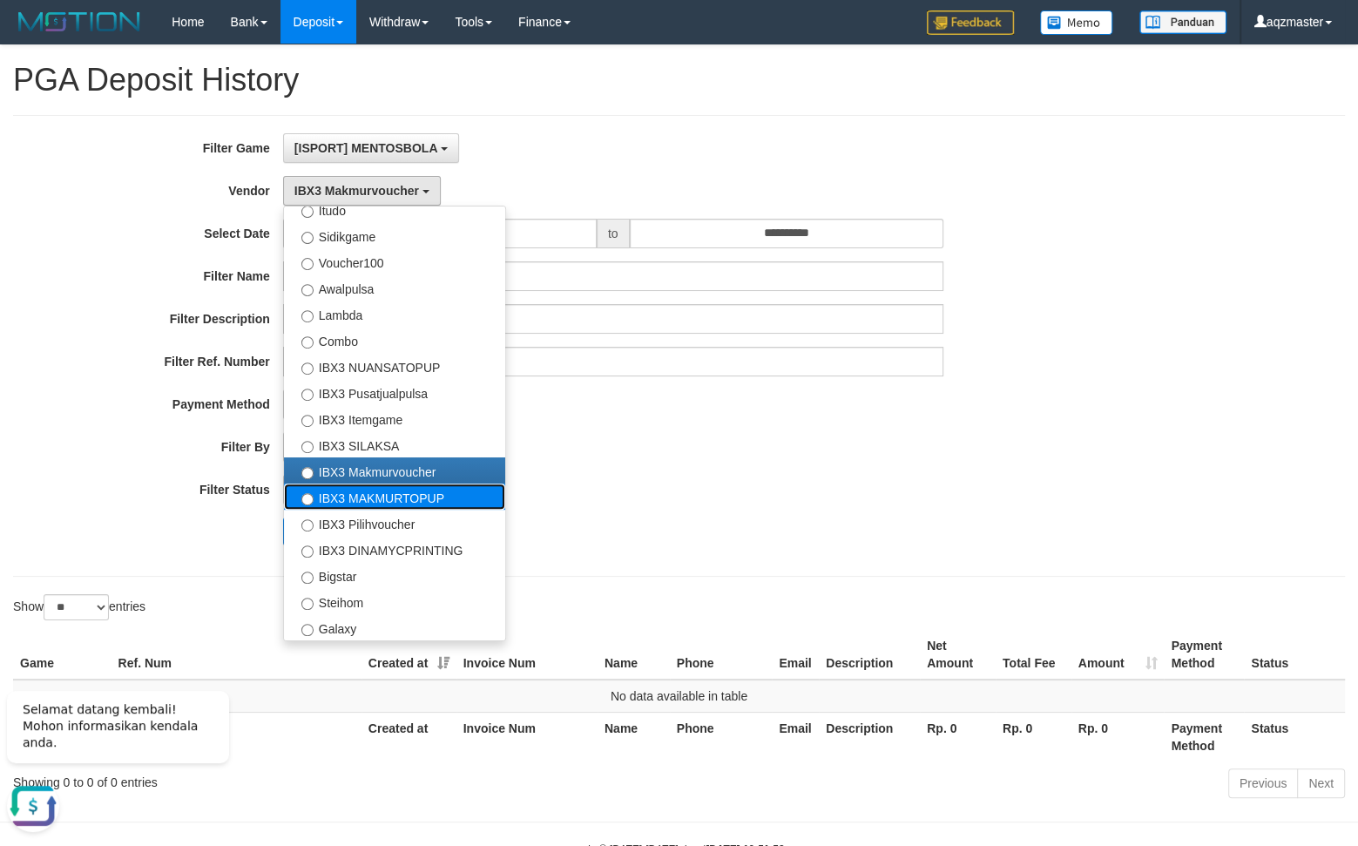
click at [358, 497] on label "IBX3 MAKMURTOPUP" at bounding box center [394, 496] width 221 height 26
select select "**********"
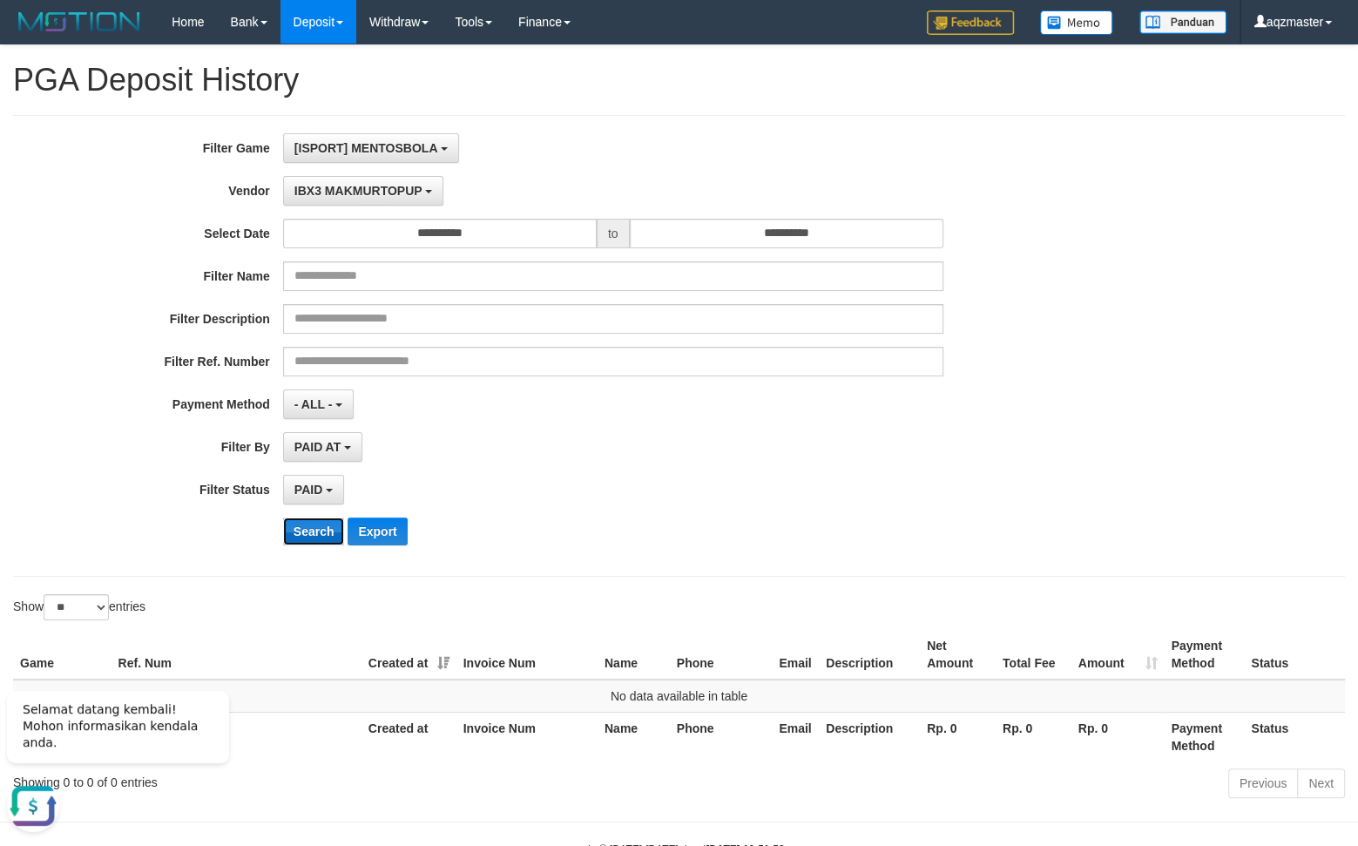
click at [299, 538] on button "Search" at bounding box center [314, 531] width 62 height 28
click at [331, 204] on button "IBX3 MAKMURTOPUP" at bounding box center [363, 191] width 160 height 30
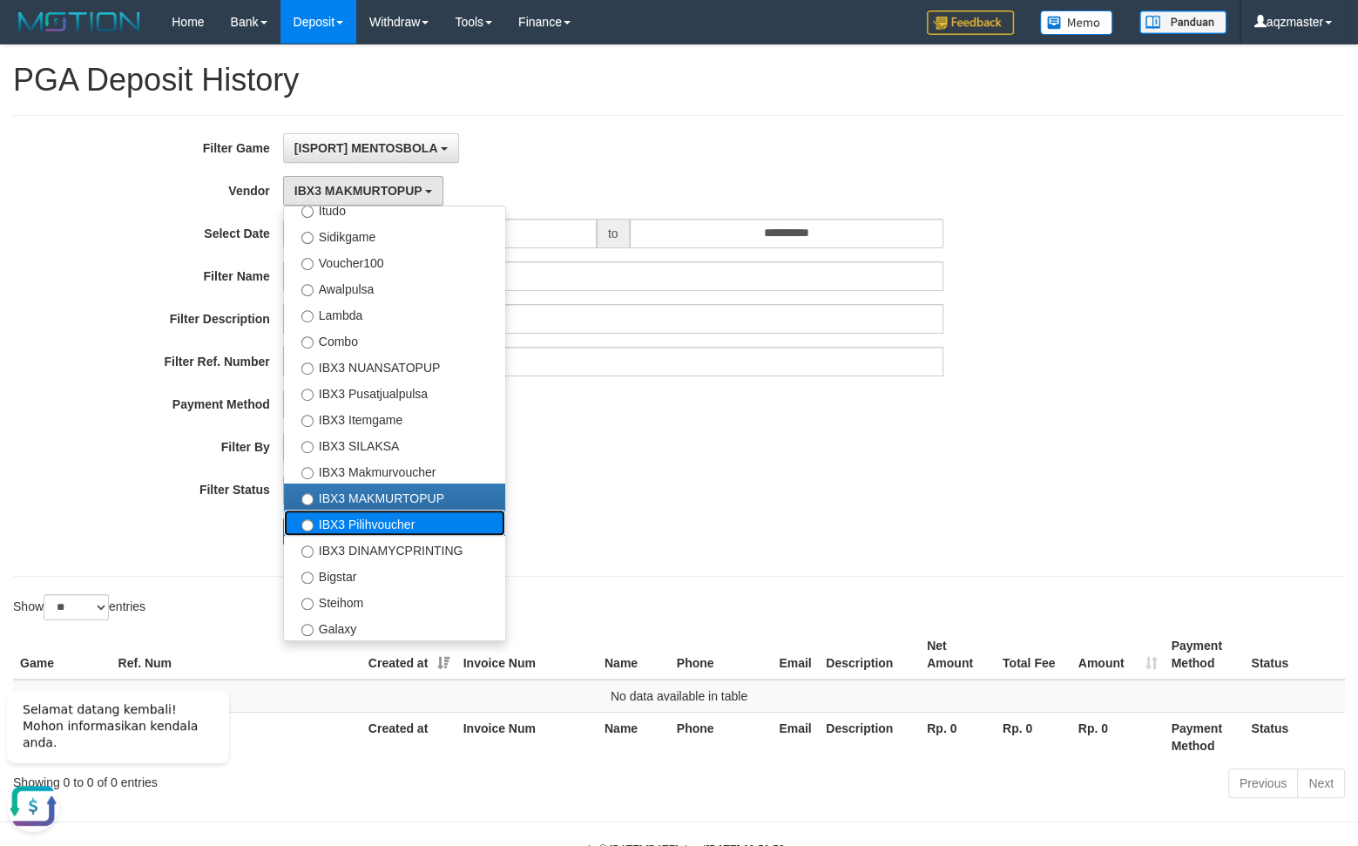
click at [347, 512] on label "IBX3 Pilihvoucher" at bounding box center [394, 523] width 221 height 26
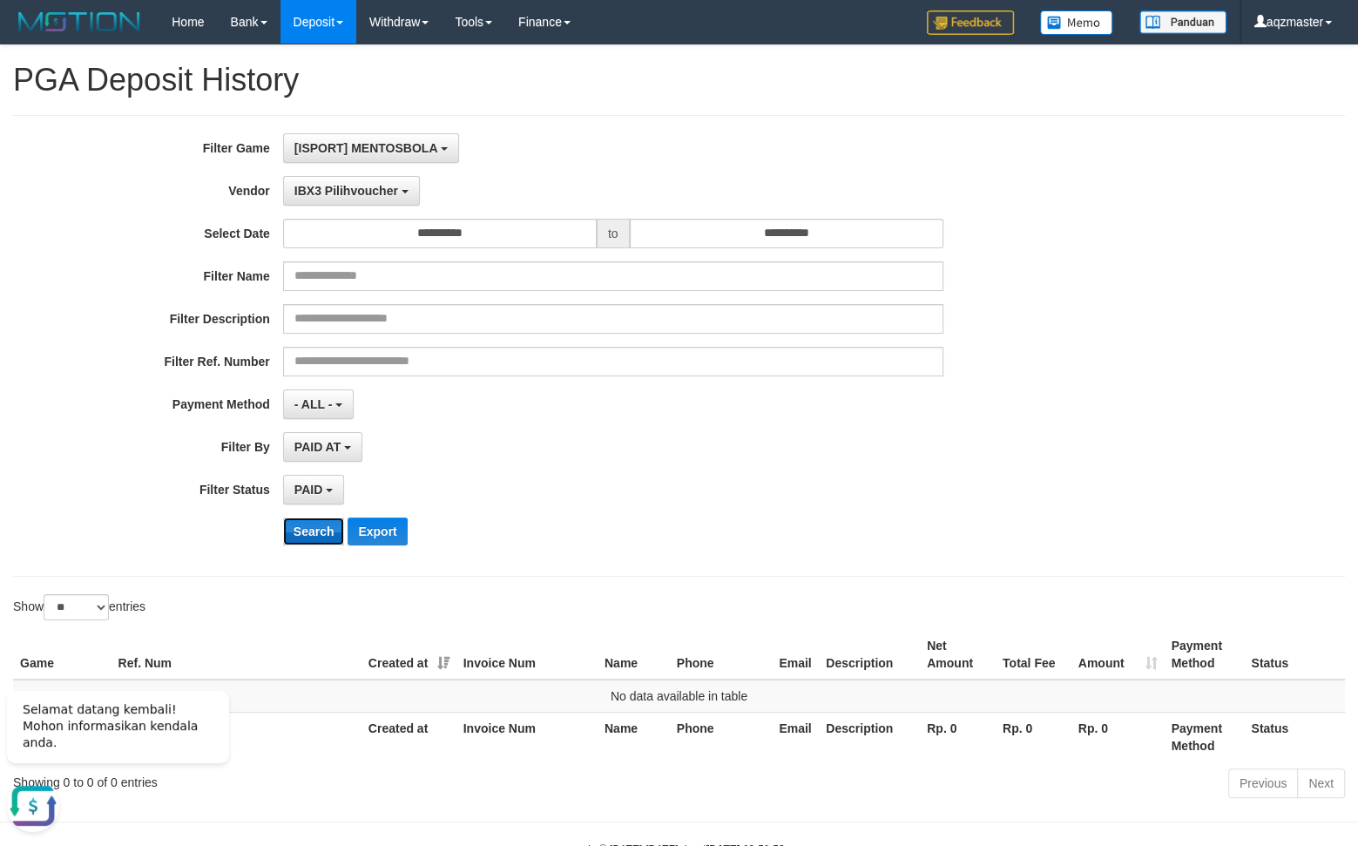
click at [317, 537] on button "Search" at bounding box center [314, 531] width 62 height 28
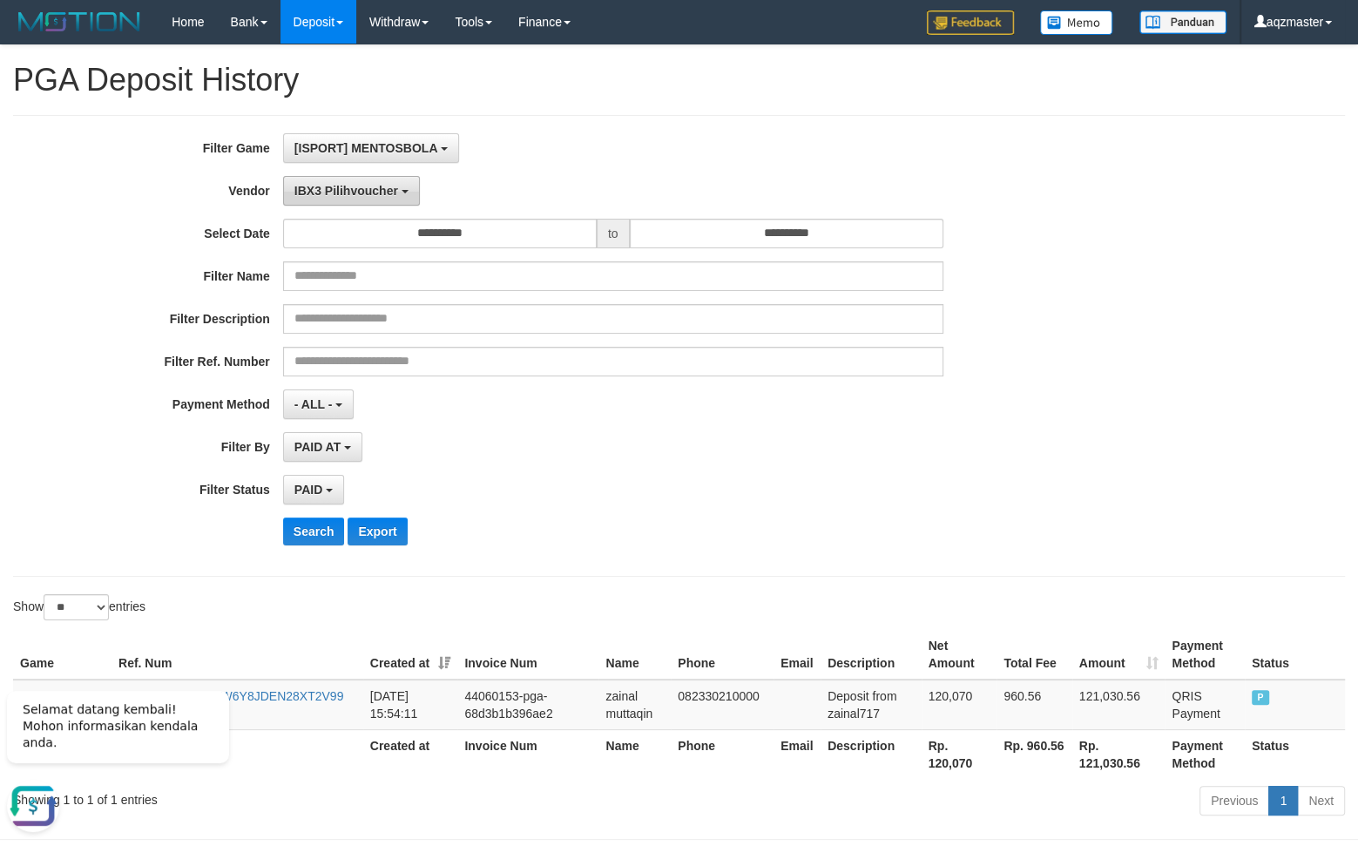
click at [321, 195] on span "IBX3 Pilihvoucher" at bounding box center [346, 191] width 104 height 14
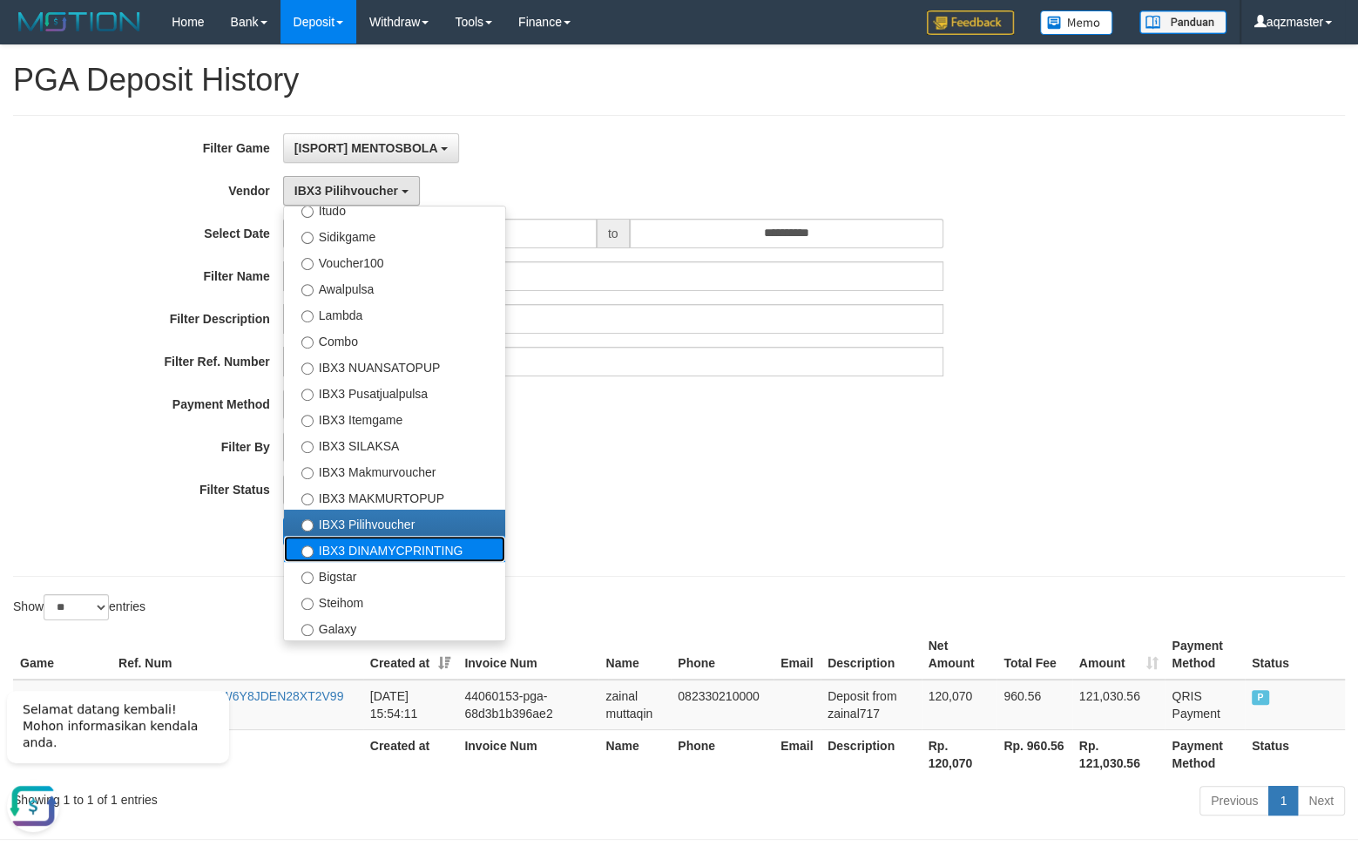
click at [354, 551] on label "IBX3 DINAMYCPRINTING" at bounding box center [394, 549] width 221 height 26
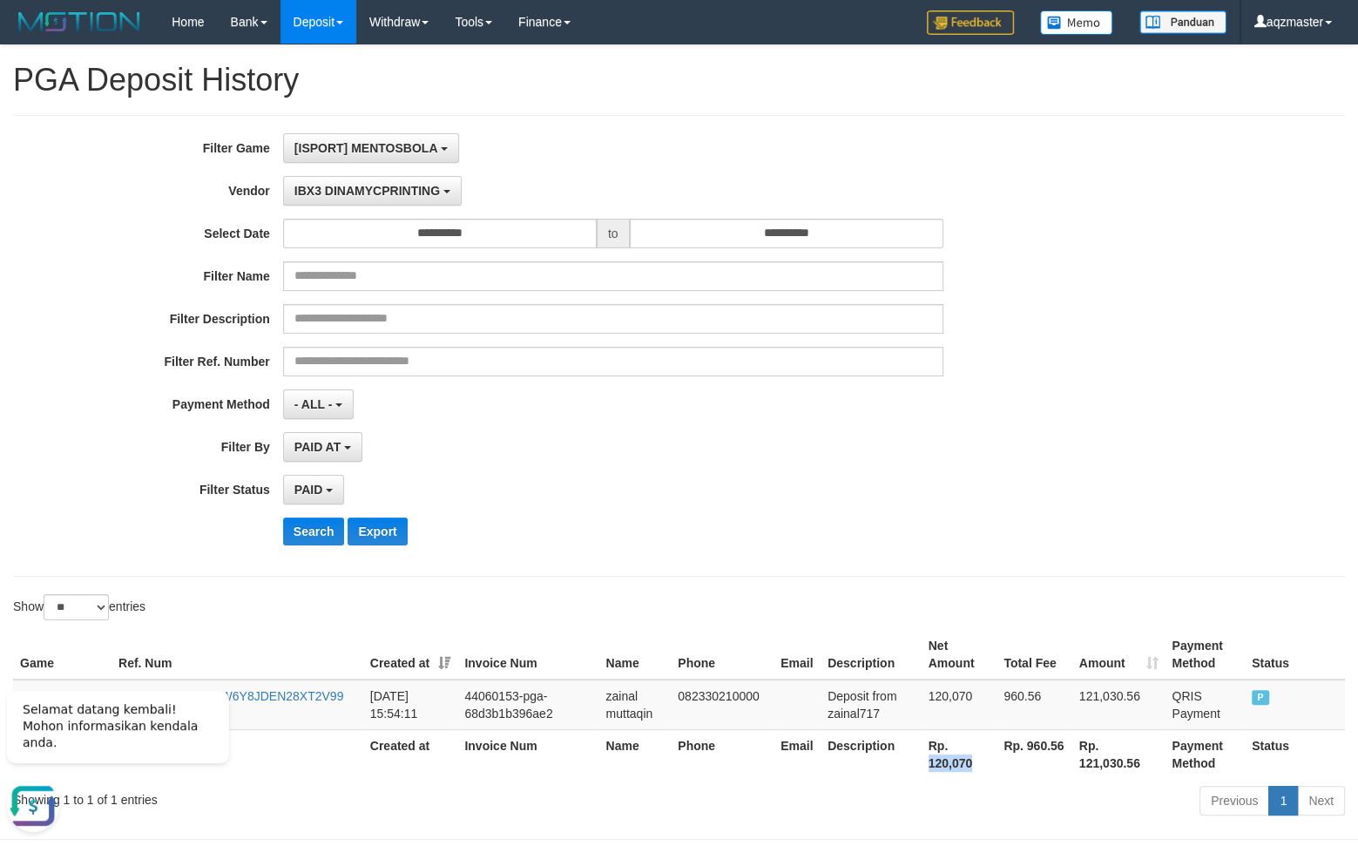
drag, startPoint x: 929, startPoint y: 769, endPoint x: 1341, endPoint y: 639, distance: 432.8
click at [976, 769] on th "Rp. 120,070" at bounding box center [960, 754] width 76 height 50
copy th "Description"
drag, startPoint x: 907, startPoint y: 776, endPoint x: 954, endPoint y: 761, distance: 49.3
click at [911, 776] on th "Description" at bounding box center [871, 754] width 101 height 50
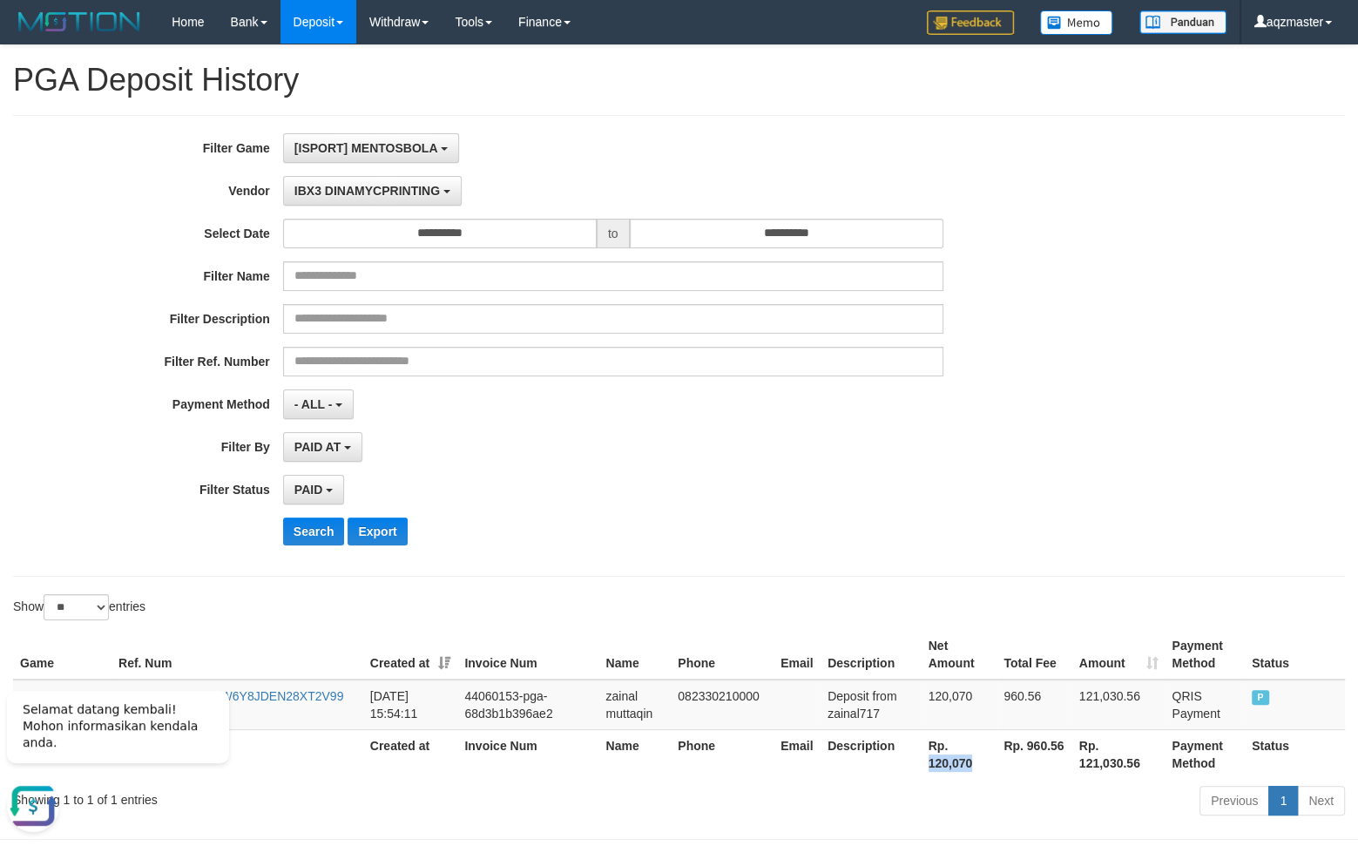
drag, startPoint x: 926, startPoint y: 765, endPoint x: 979, endPoint y: 769, distance: 53.3
click at [979, 767] on th "Rp. 120,070" at bounding box center [960, 754] width 76 height 50
copy th "Description"
click at [788, 571] on div "**********" at bounding box center [679, 346] width 1332 height 462
click at [375, 181] on button "IBX3 DINAMYCPRINTING" at bounding box center [372, 191] width 179 height 30
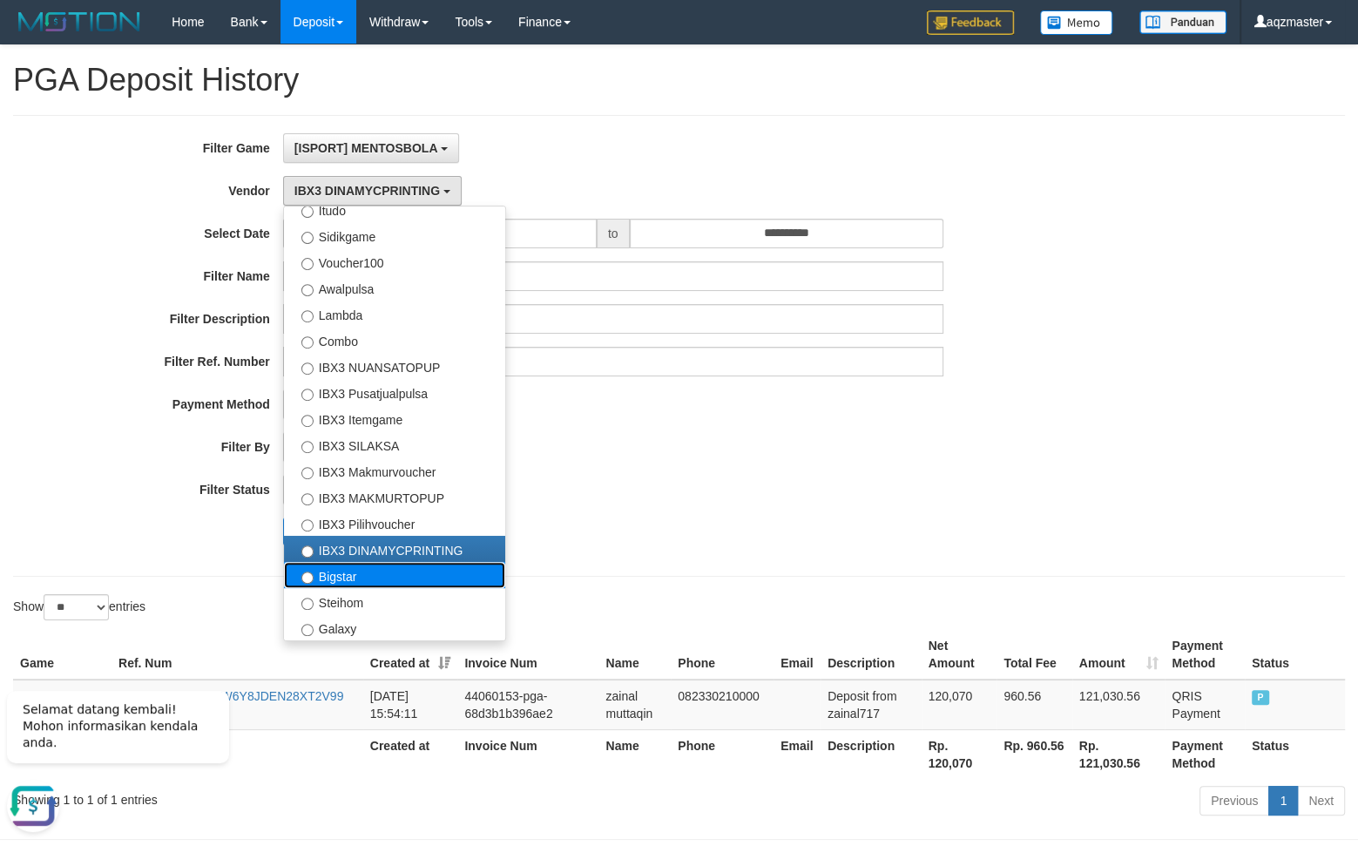
click at [329, 574] on label "Bigstar" at bounding box center [394, 575] width 221 height 26
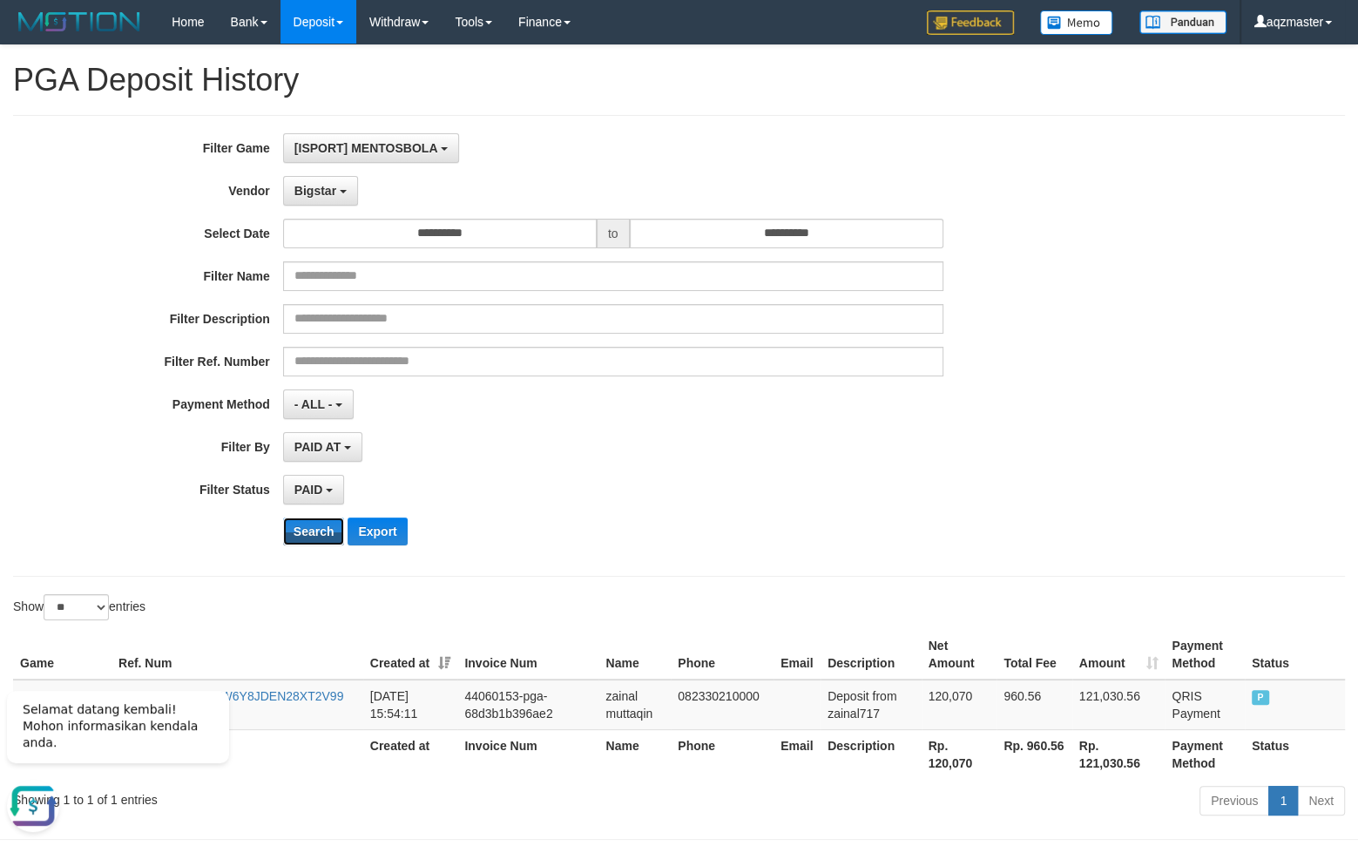
drag, startPoint x: 317, startPoint y: 541, endPoint x: 371, endPoint y: 457, distance: 99.5
click at [317, 540] on button "Search" at bounding box center [314, 531] width 62 height 28
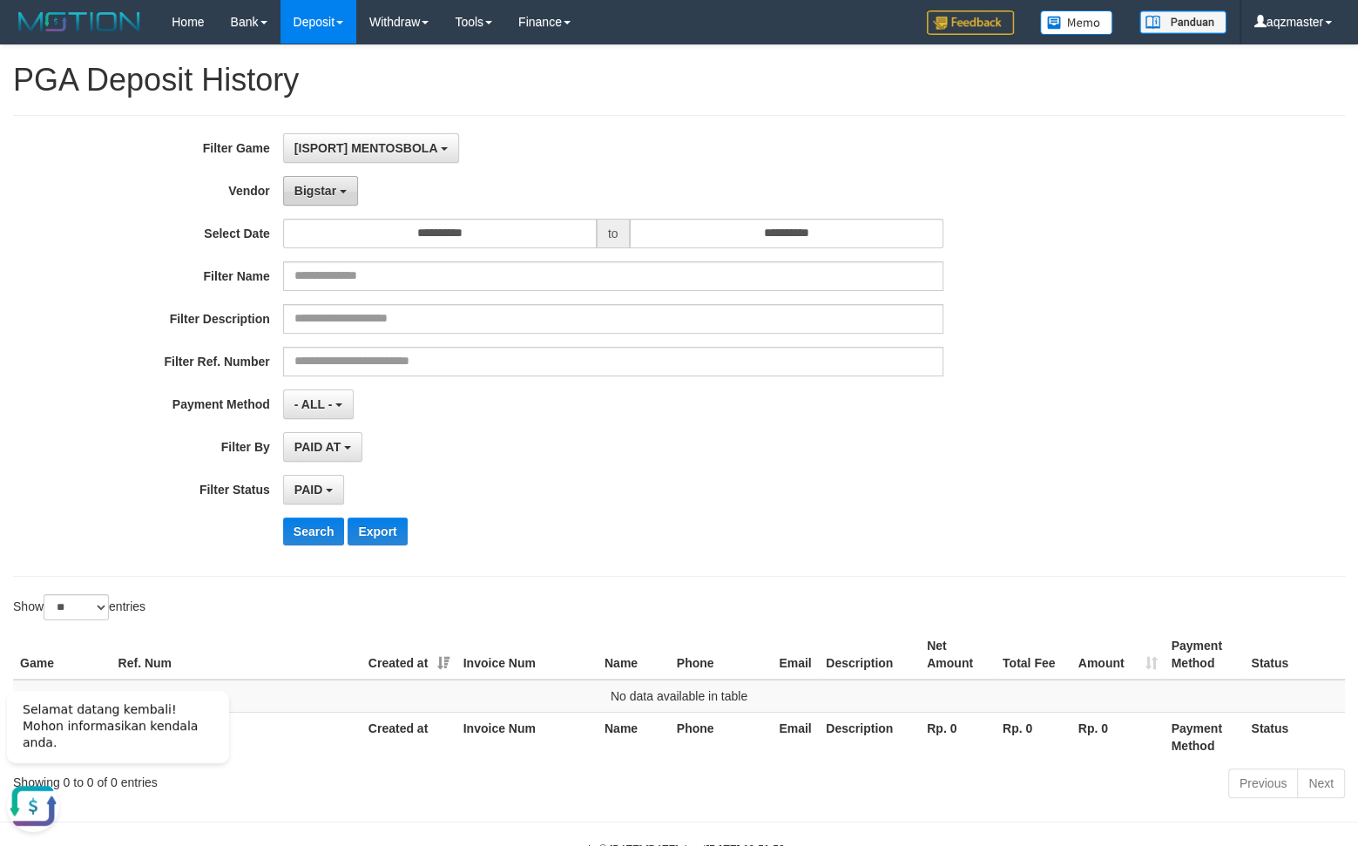
click at [316, 205] on button "Bigstar" at bounding box center [320, 191] width 75 height 30
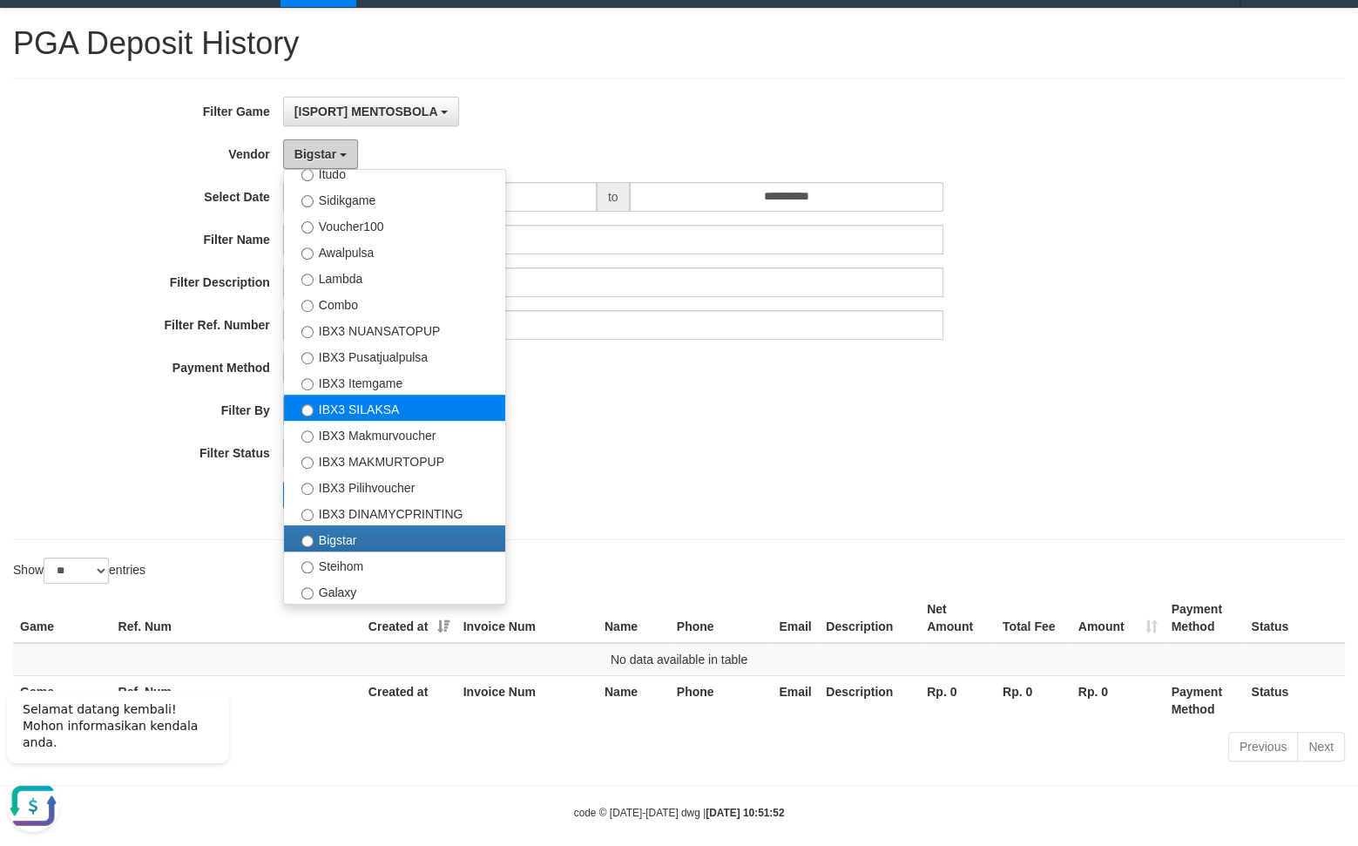
scroll to position [57, 0]
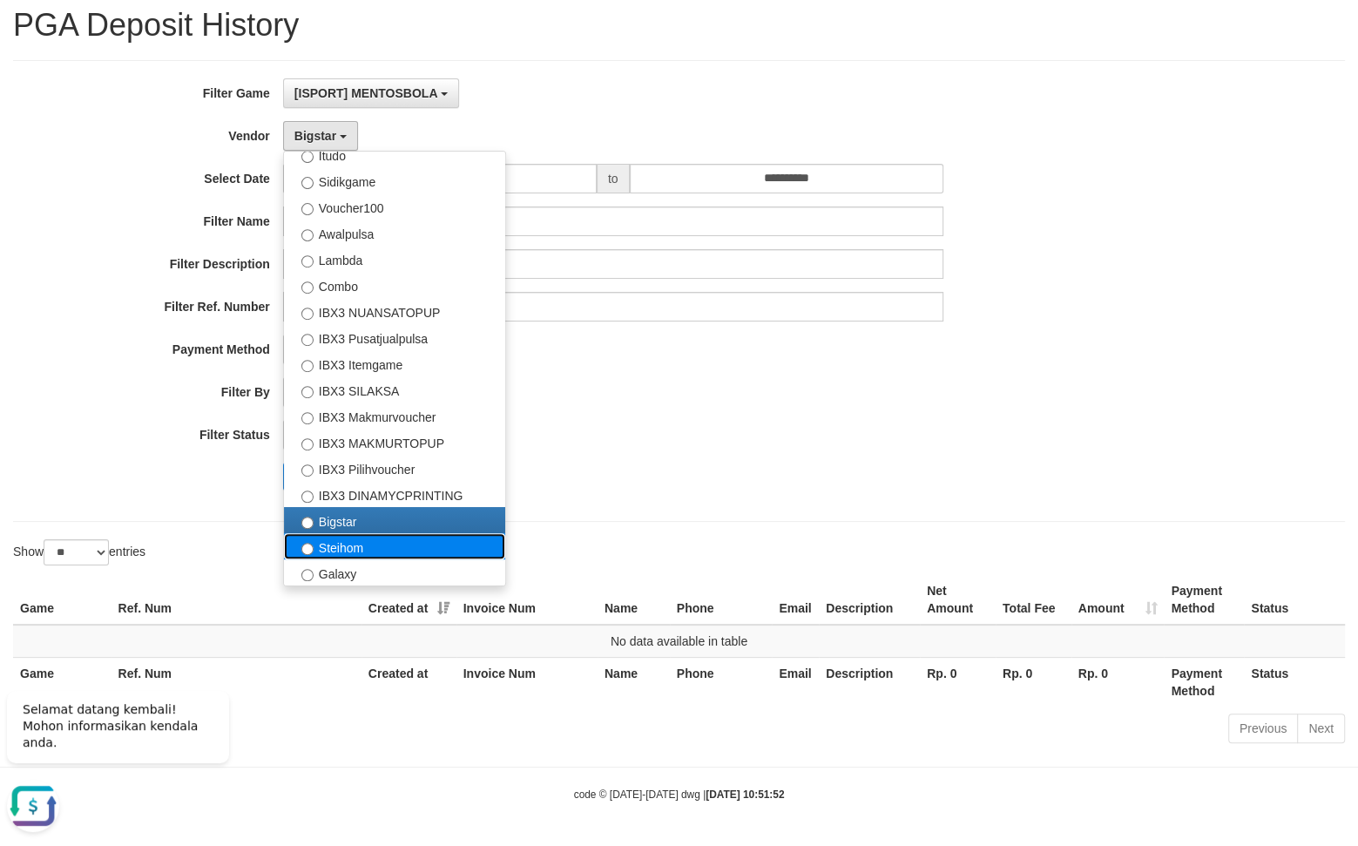
click at [353, 537] on label "Steihom" at bounding box center [394, 546] width 221 height 26
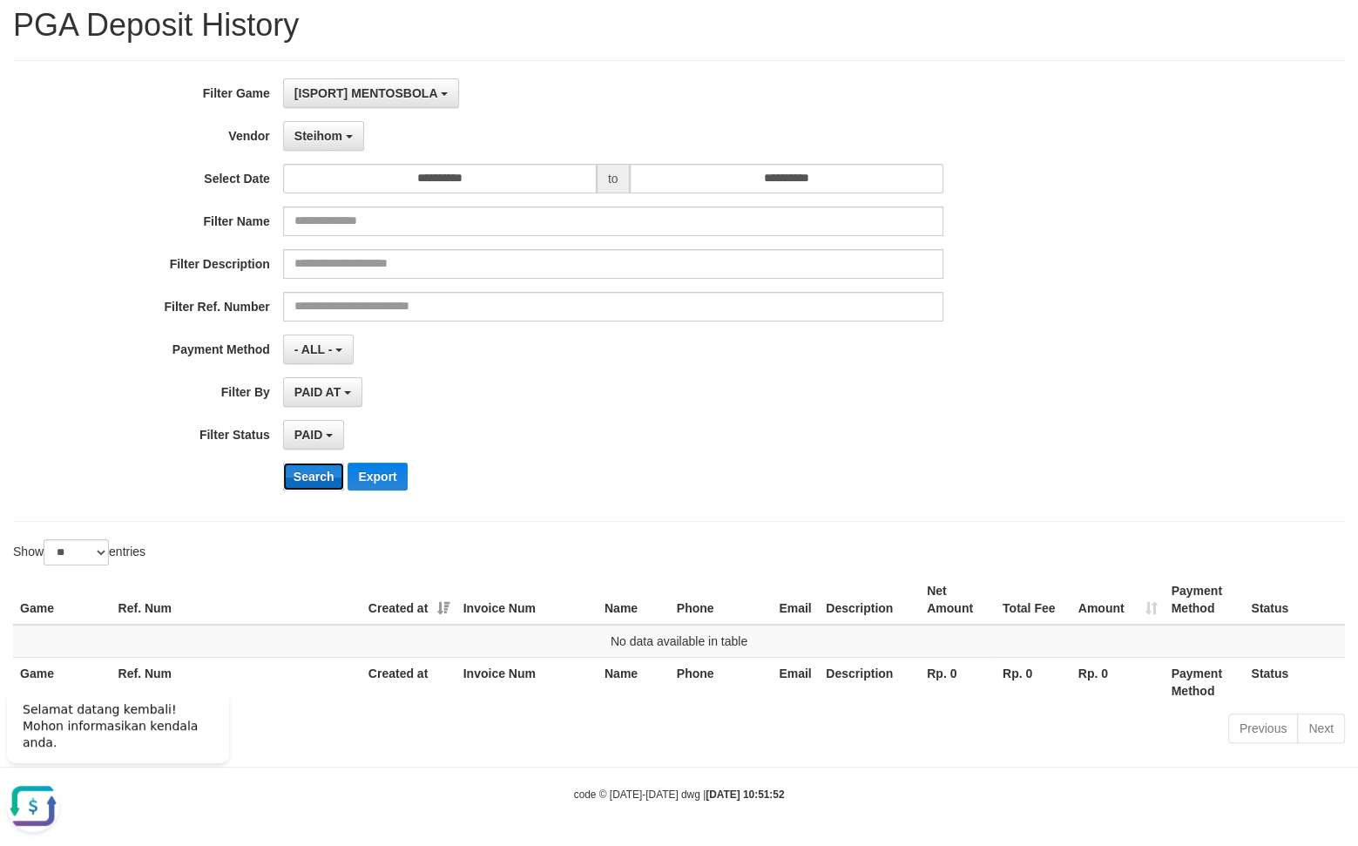
click at [319, 488] on button "Search" at bounding box center [314, 477] width 62 height 28
click at [327, 136] on span "Steihom" at bounding box center [318, 136] width 48 height 14
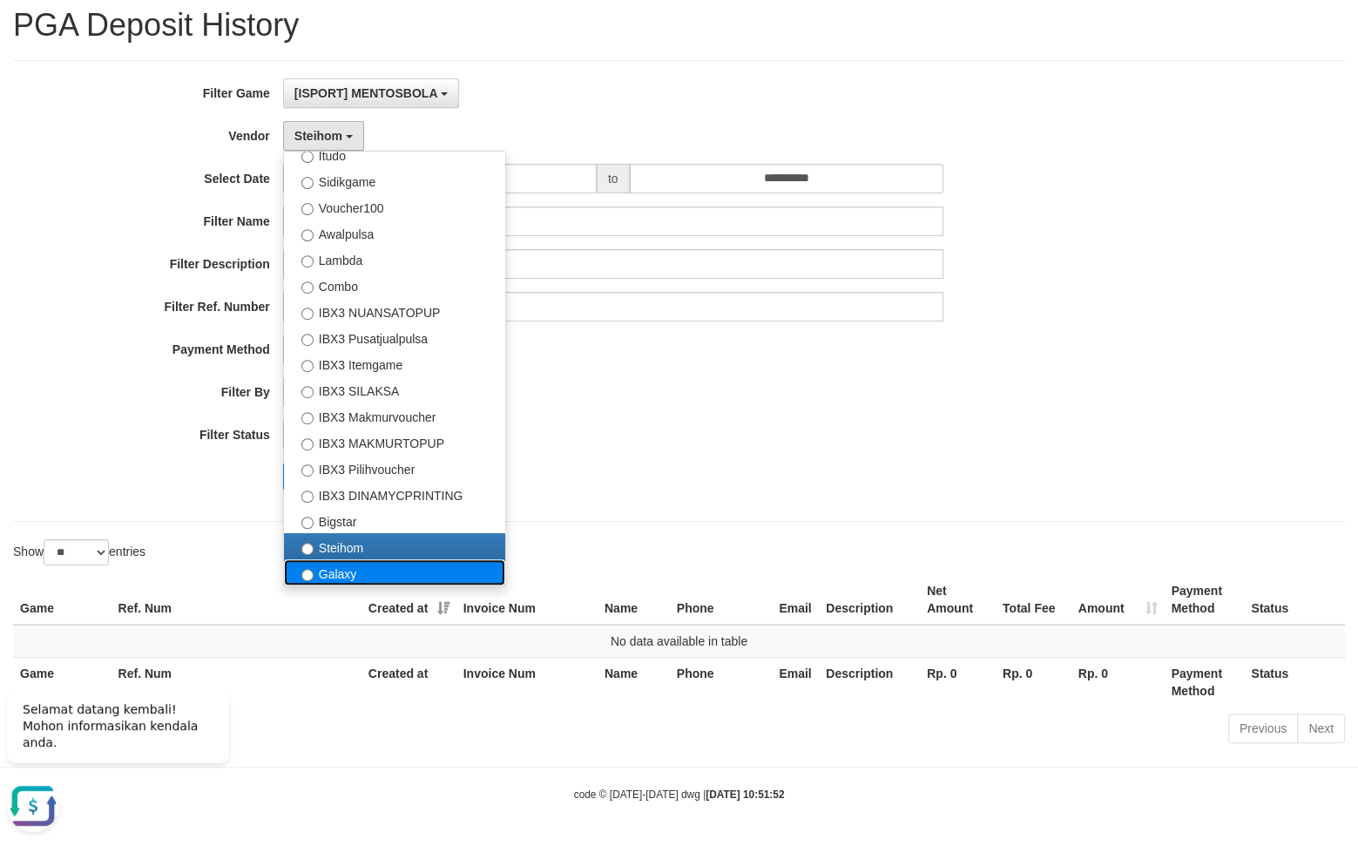
click at [325, 567] on label "Galaxy" at bounding box center [394, 572] width 221 height 26
select select "**********"
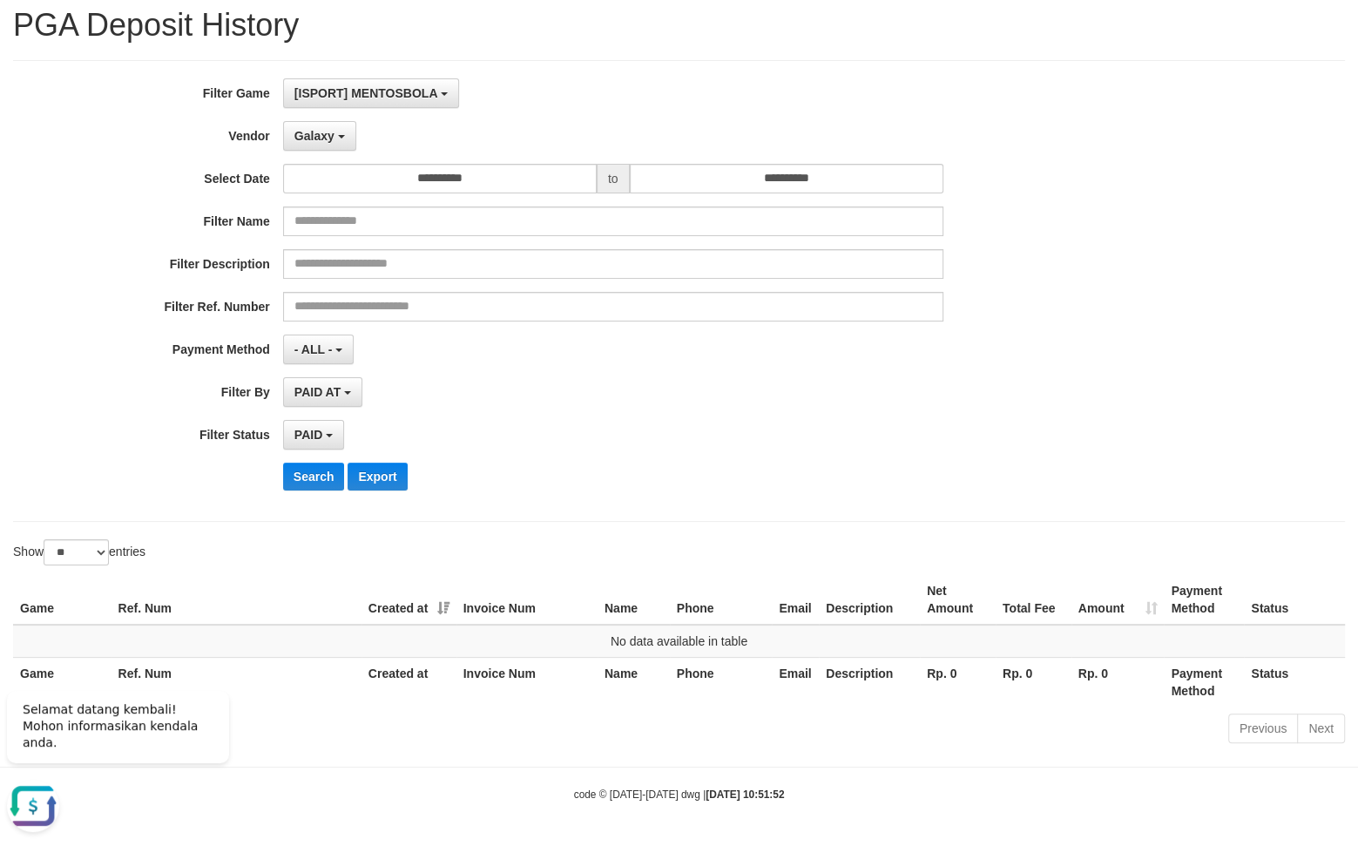
click at [301, 518] on div "**********" at bounding box center [679, 291] width 1332 height 462
click at [308, 484] on button "Search" at bounding box center [314, 477] width 62 height 28
